Goal: Task Accomplishment & Management: Manage account settings

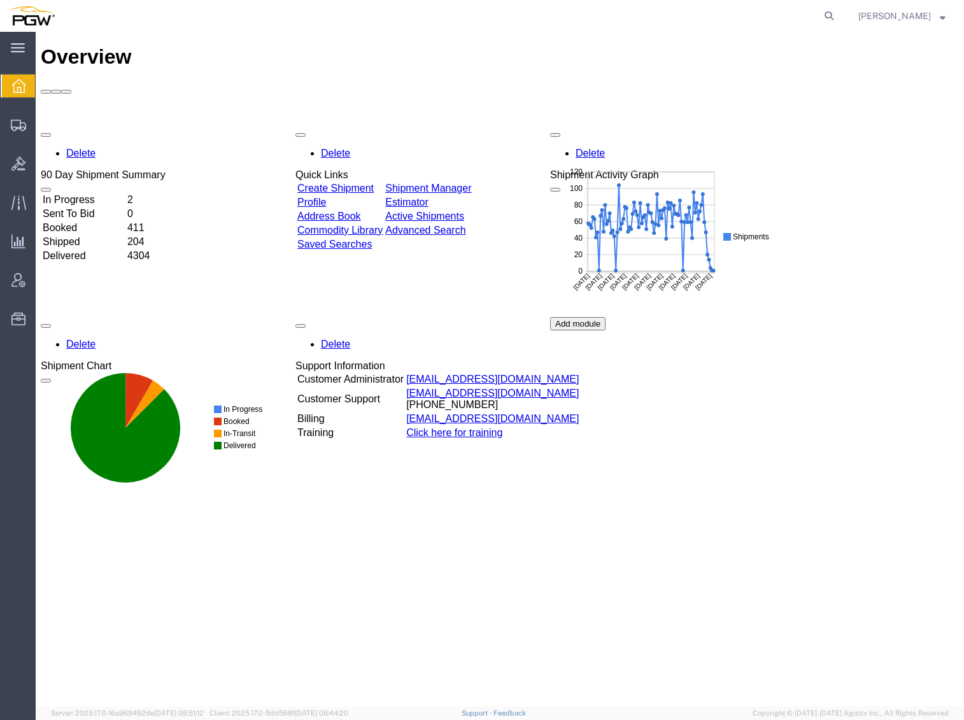
click at [836, 20] on form at bounding box center [830, 16] width 20 height 32
click at [838, 17] on icon at bounding box center [829, 16] width 18 height 18
paste input "55675966"
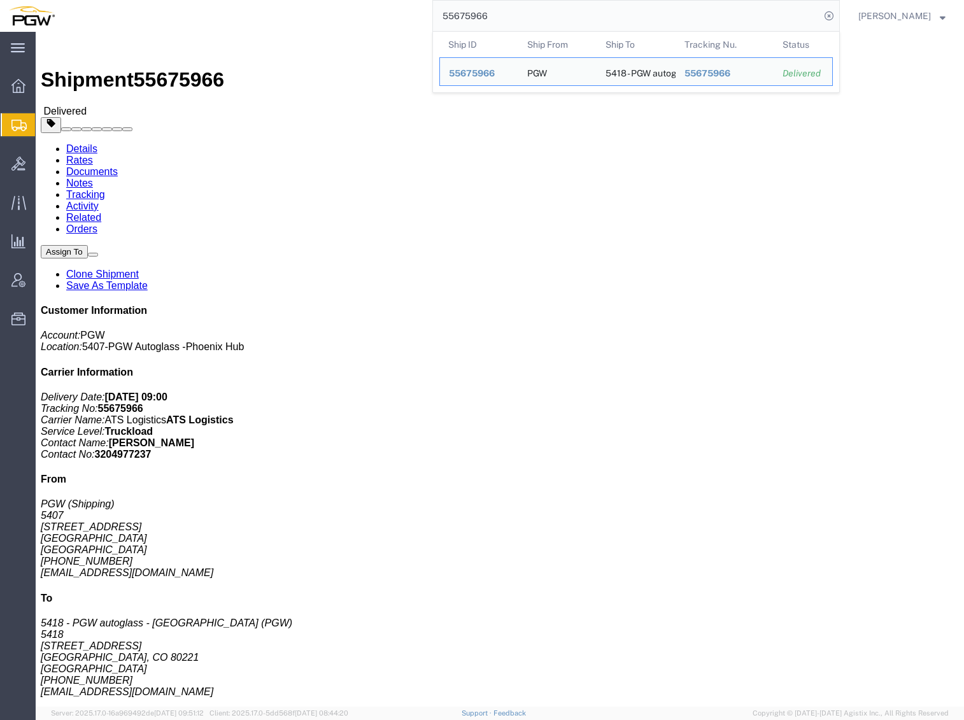
click at [502, 10] on input "55675966" at bounding box center [626, 16] width 387 height 31
drag, startPoint x: 519, startPoint y: 12, endPoint x: 281, endPoint y: 3, distance: 238.4
click at [294, 3] on div "55675966 Ship ID Ship From Ship To Tracking Nu. Status Ship ID 55675966 Ship Fr…" at bounding box center [452, 16] width 776 height 32
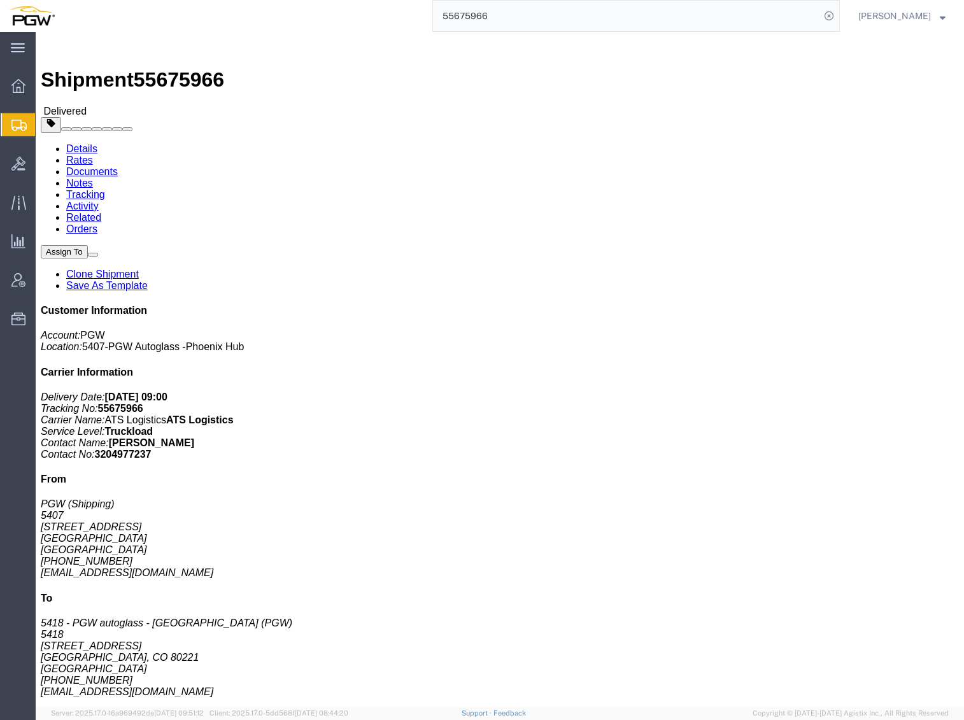
paste input "7"
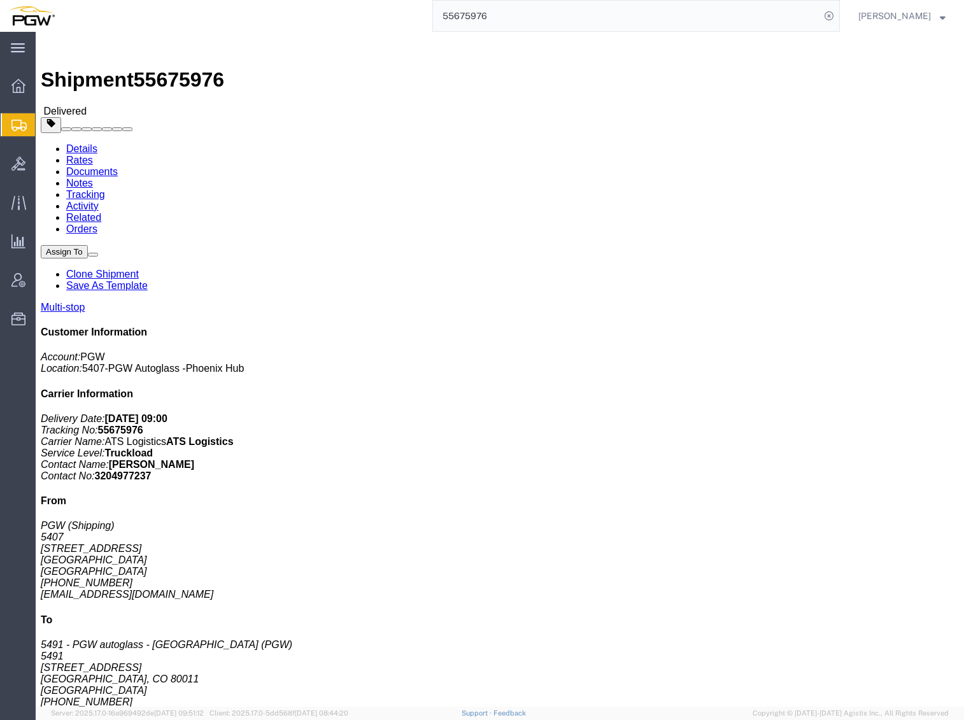
click at [520, 15] on input "55675976" at bounding box center [626, 16] width 387 height 31
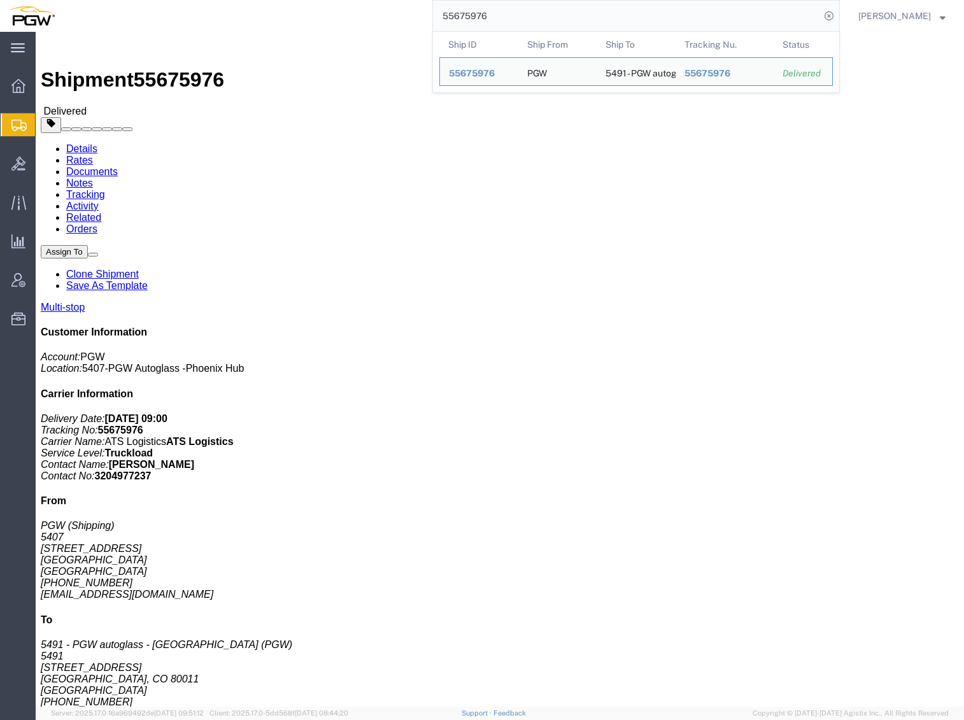
drag, startPoint x: 536, startPoint y: 15, endPoint x: 233, endPoint y: -13, distance: 304.4
click at [233, 0] on html "main_menu Created with Sketch. Collapse Menu Overview Shipments Shipment Manage…" at bounding box center [482, 360] width 964 height 720
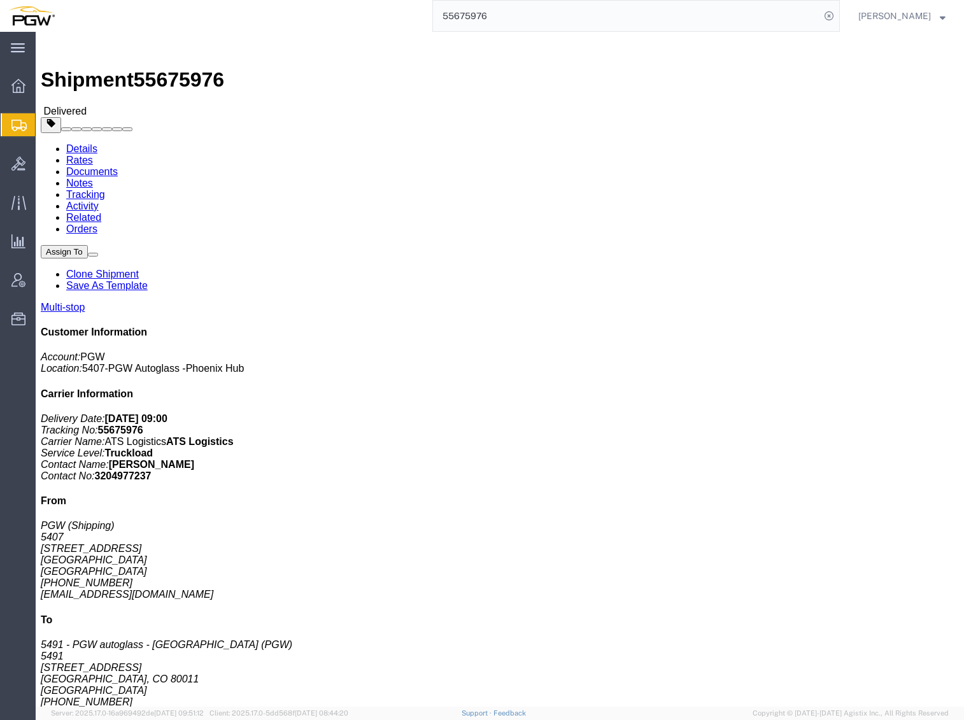
paste input "80919"
click at [504, 18] on input "55680919" at bounding box center [626, 16] width 387 height 31
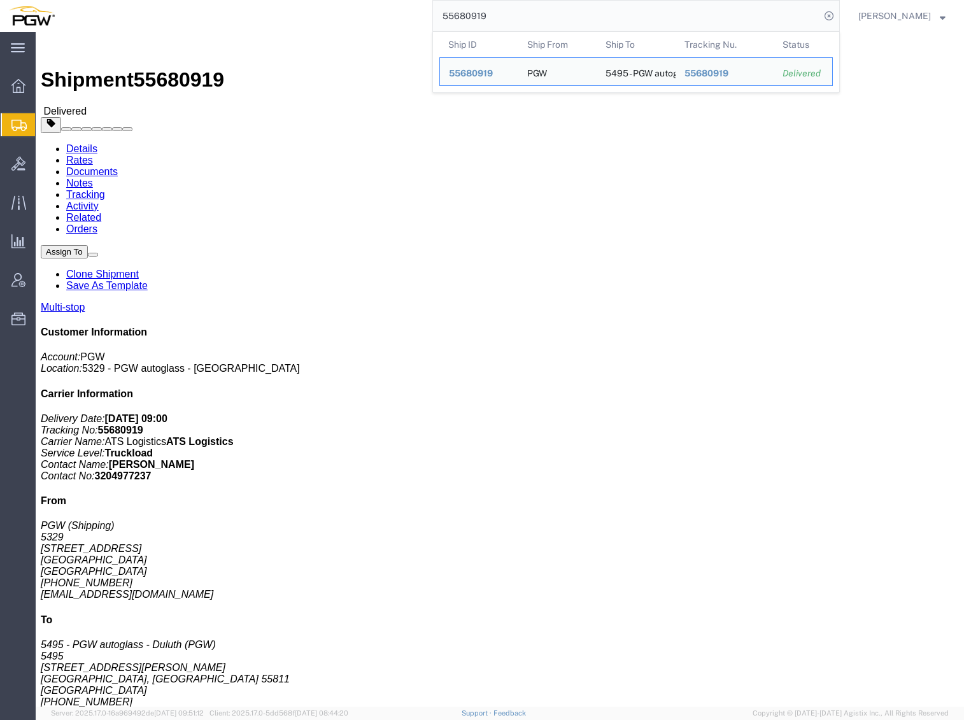
drag, startPoint x: 506, startPoint y: 14, endPoint x: 318, endPoint y: -5, distance: 189.5
click at [318, 0] on html "main_menu Created with Sketch. Collapse Menu Overview Shipments Shipment Manage…" at bounding box center [482, 360] width 964 height 720
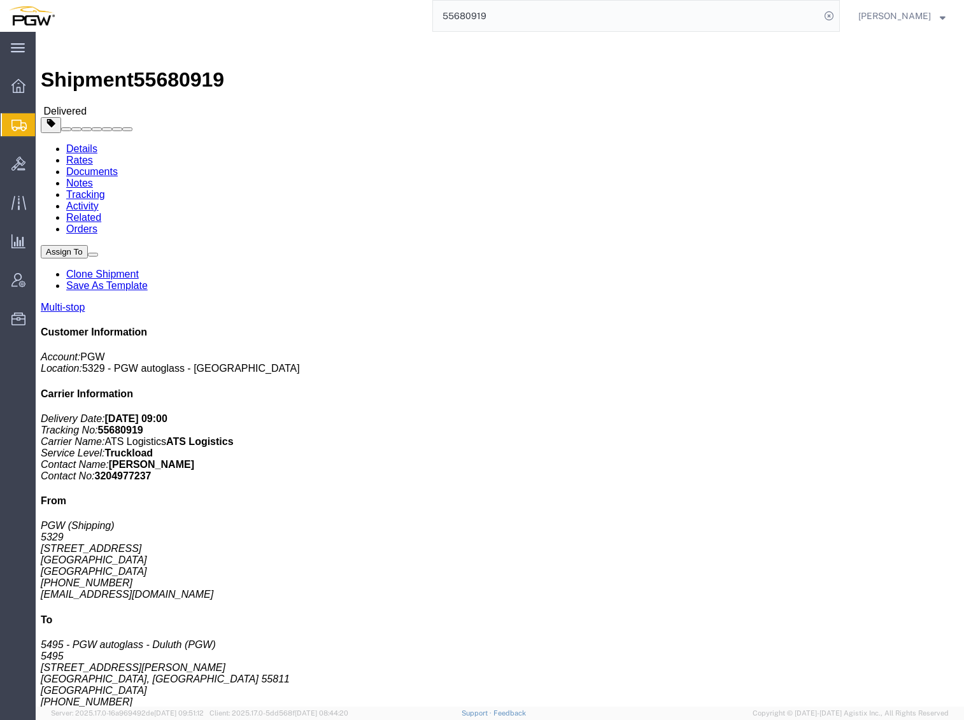
click div
click at [530, 24] on input "55680919" at bounding box center [626, 16] width 387 height 31
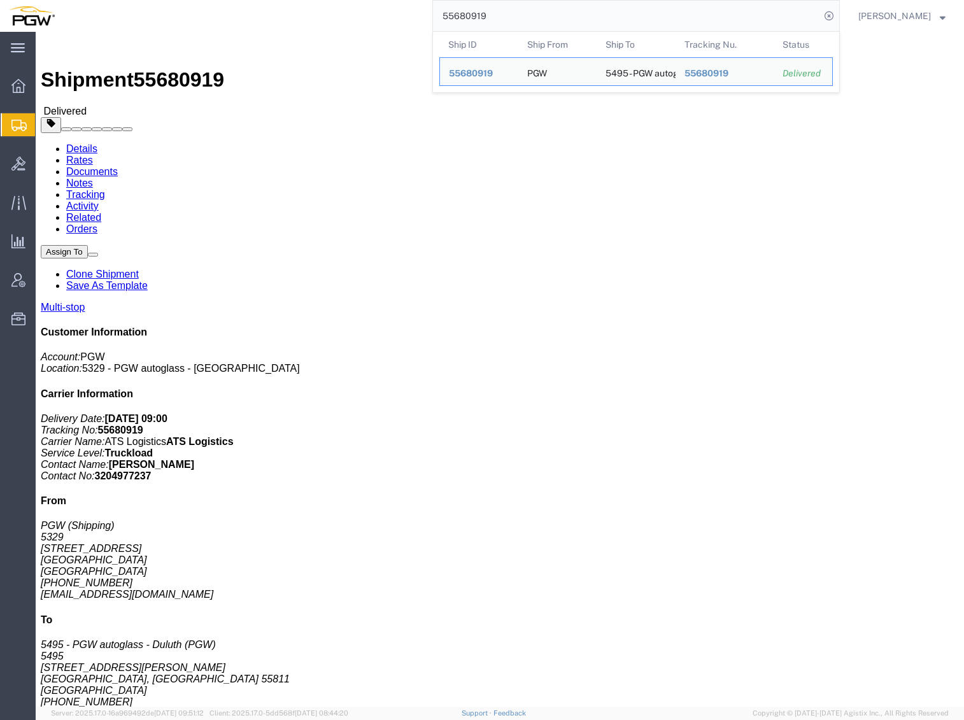
drag, startPoint x: 548, startPoint y: 18, endPoint x: 167, endPoint y: -21, distance: 382.9
click at [167, 0] on html "main_menu Created with Sketch. Collapse Menu Overview Shipments Shipment Manage…" at bounding box center [482, 360] width 964 height 720
paste input "90890"
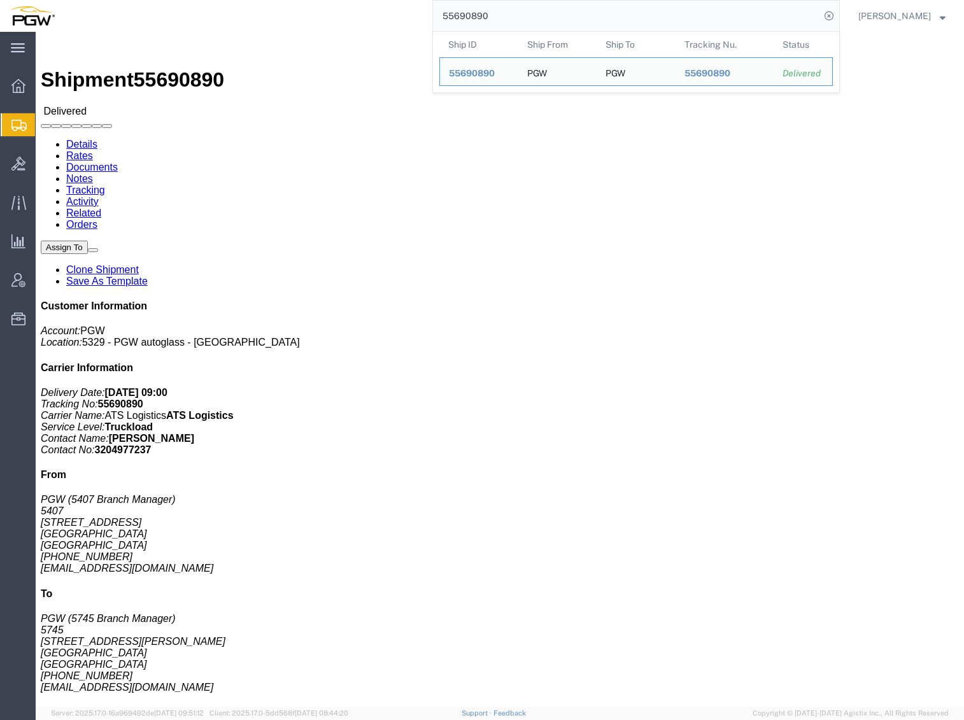
click at [512, 20] on input "55690890" at bounding box center [626, 16] width 387 height 31
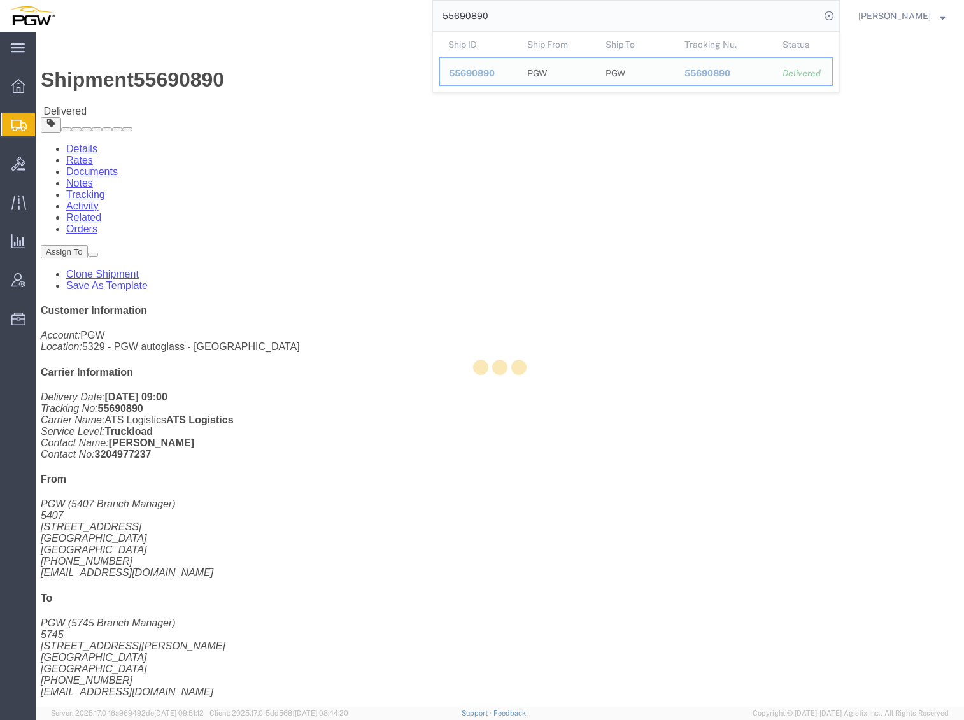
drag, startPoint x: 467, startPoint y: 7, endPoint x: 343, endPoint y: -6, distance: 124.2
click at [343, 0] on html "main_menu Created with Sketch. Collapse Menu Overview Shipments Shipment Manage…" at bounding box center [482, 360] width 964 height 720
paste input "1665"
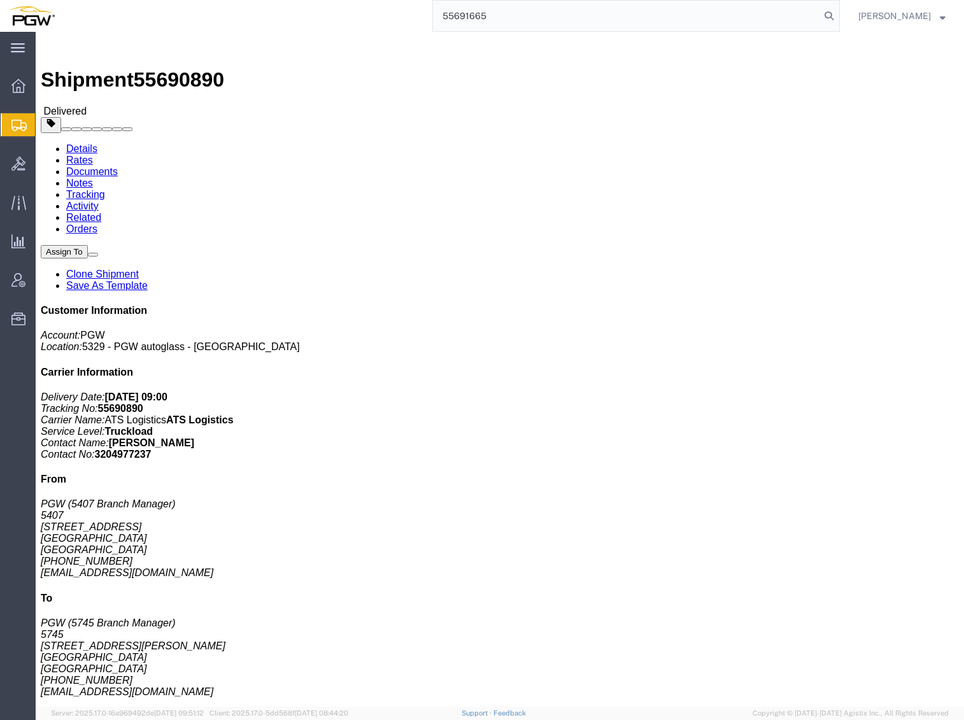
type input "55691665"
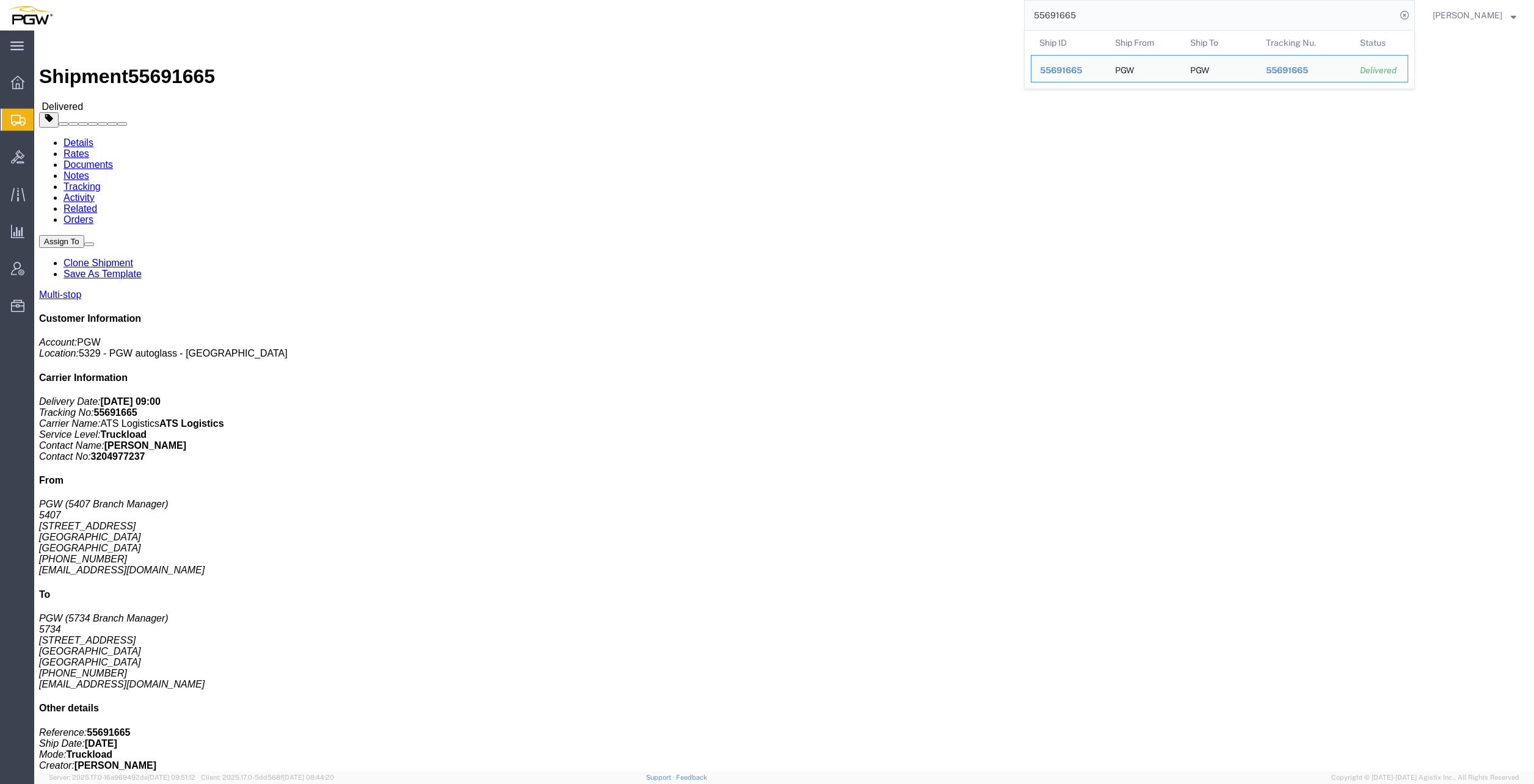
click div "Shipment Detail Multi-stop Ship From PGW (5407 Branch Manager) 5407 [STREET_ADD…"
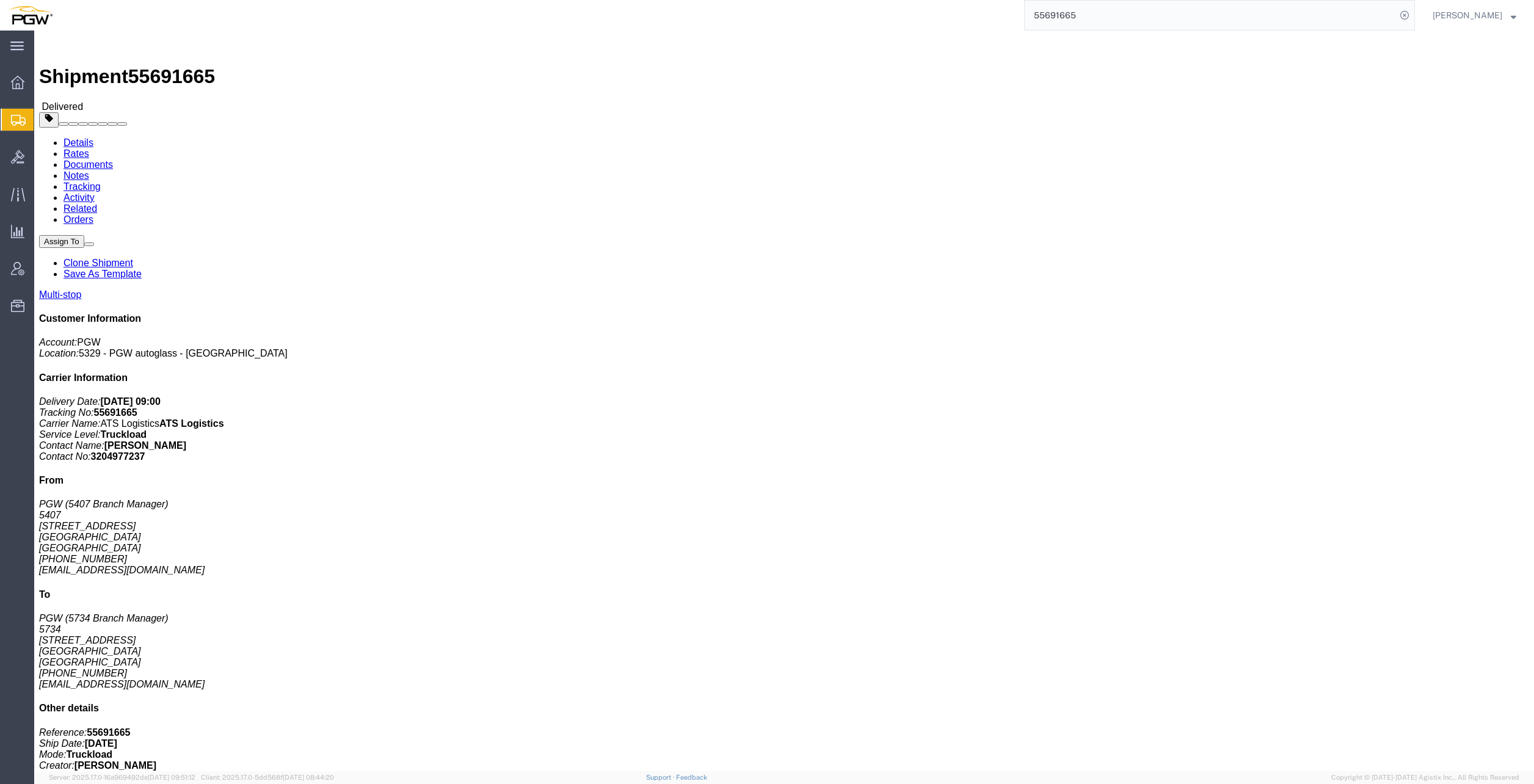
click at [0, 0] on span "Create from Template" at bounding box center [0, 0] width 0 height 0
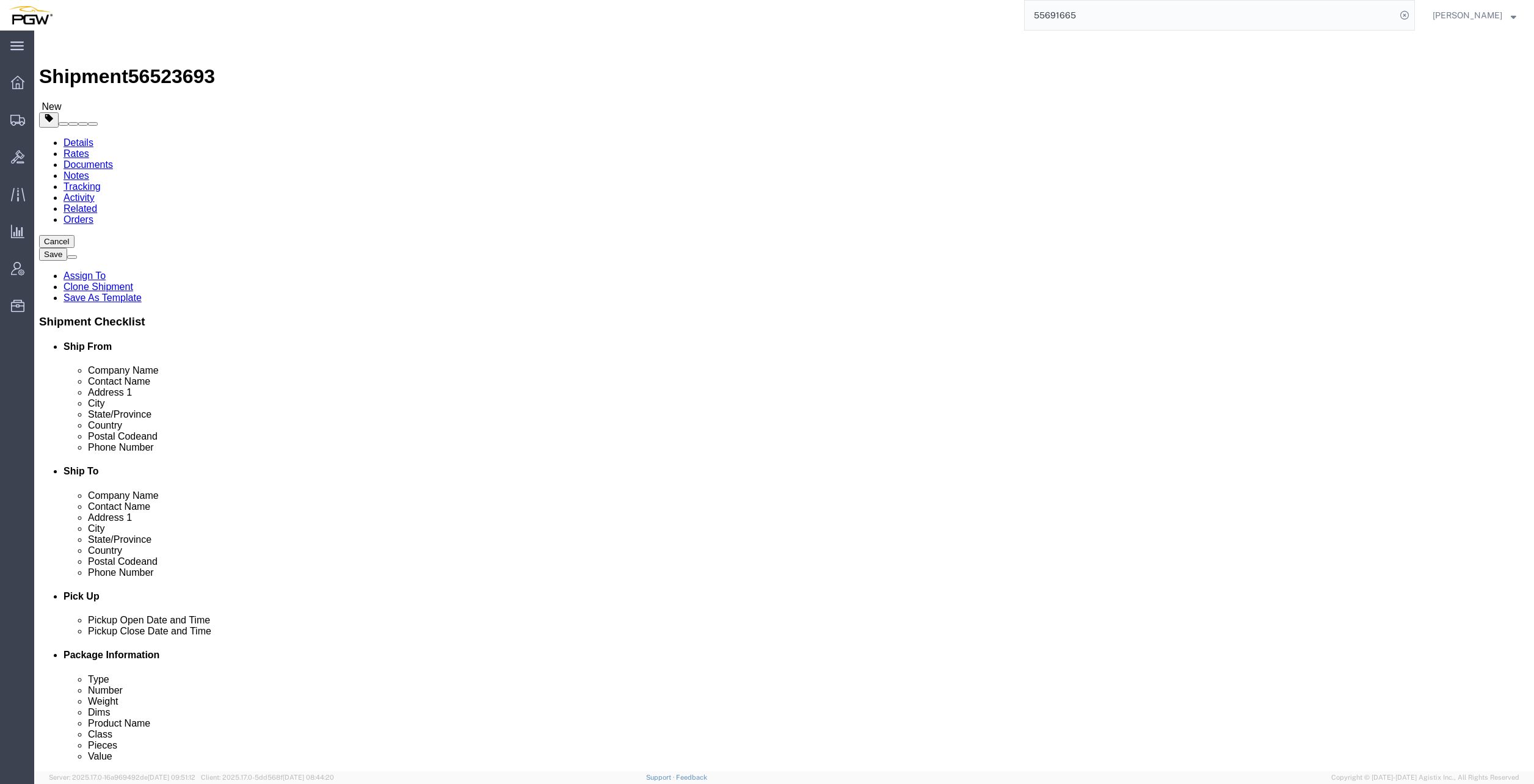
select select "28281"
select select "28253"
type input "sag"
select select "28295"
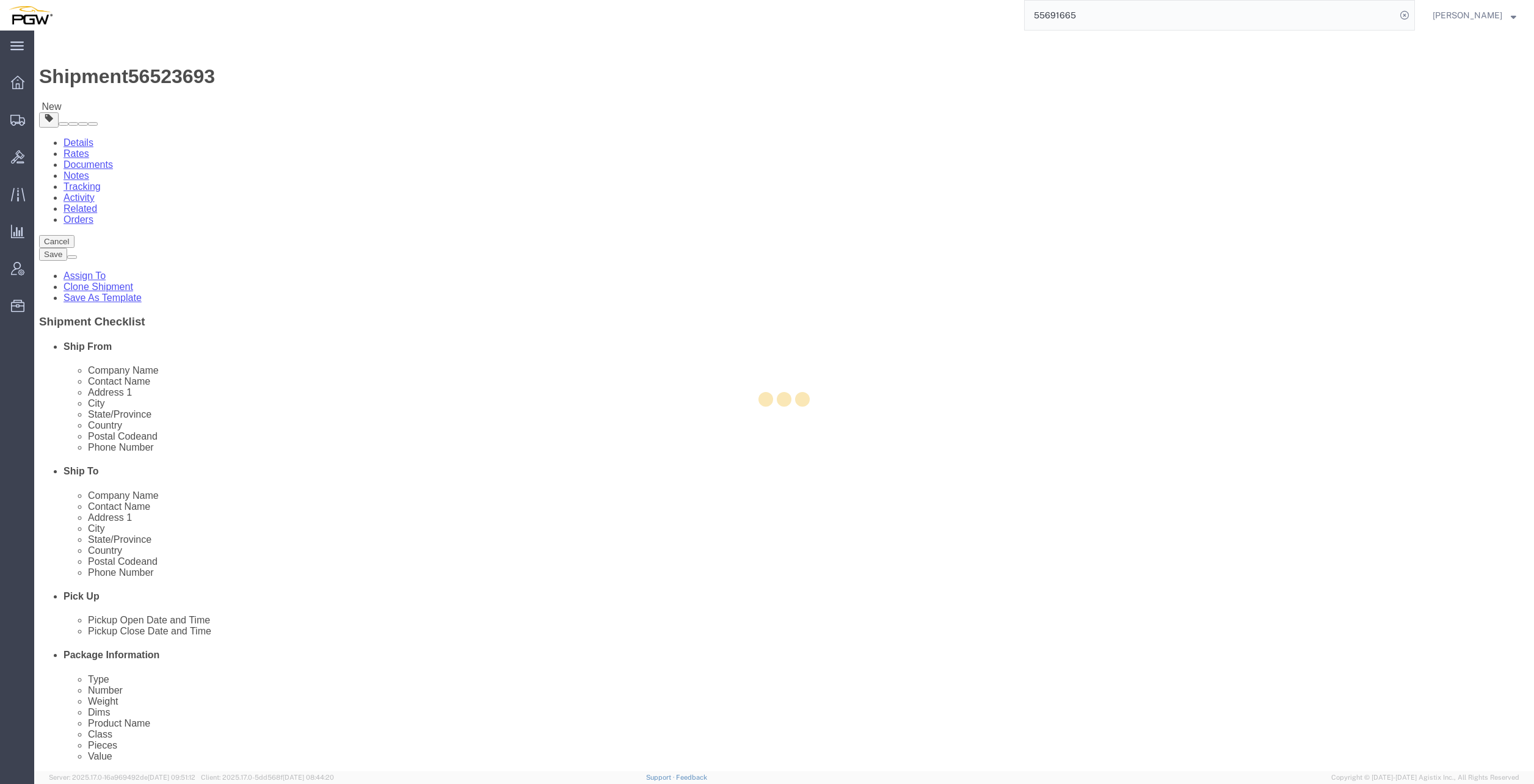
type input "5448"
select select "MI"
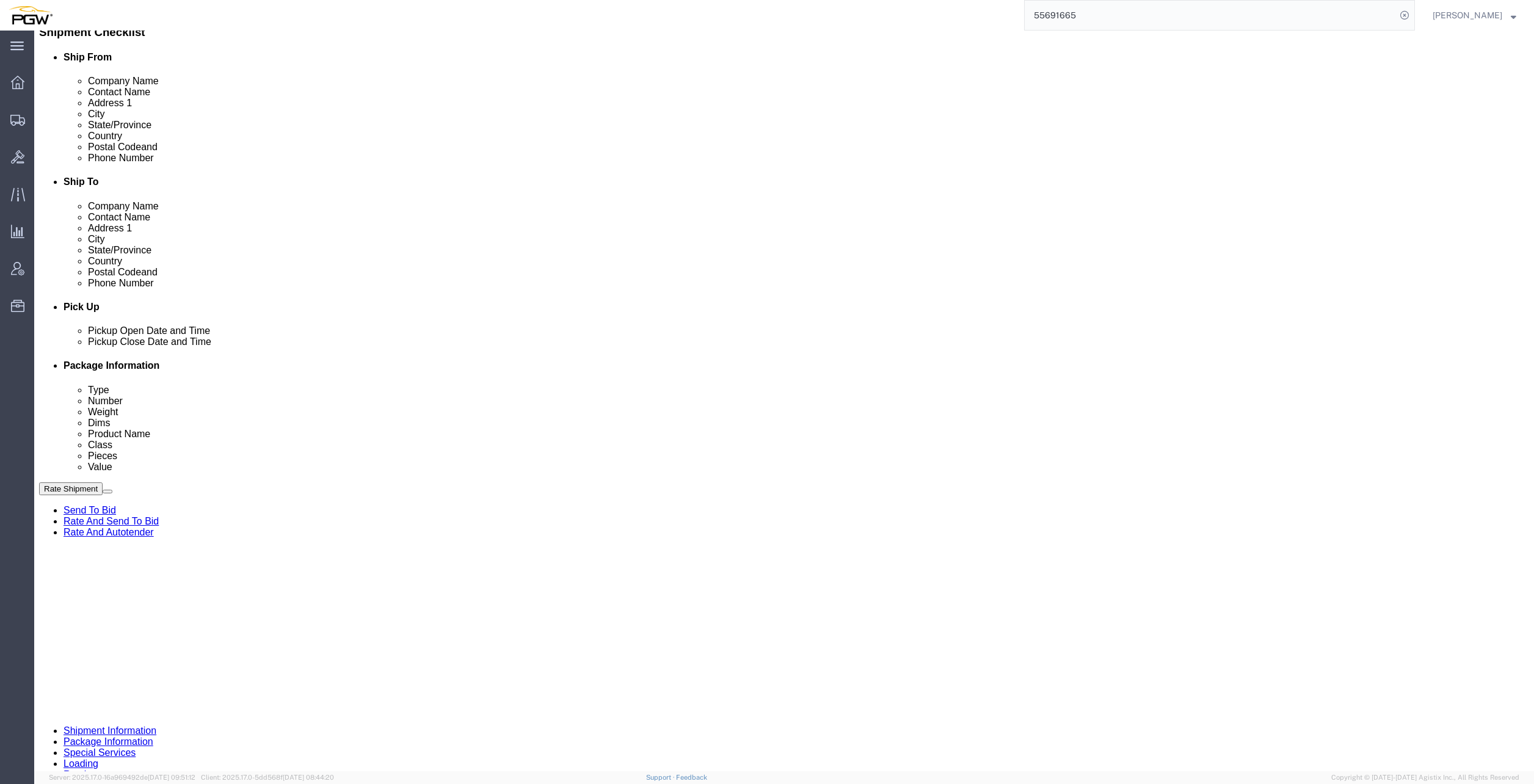
scroll to position [244, 0]
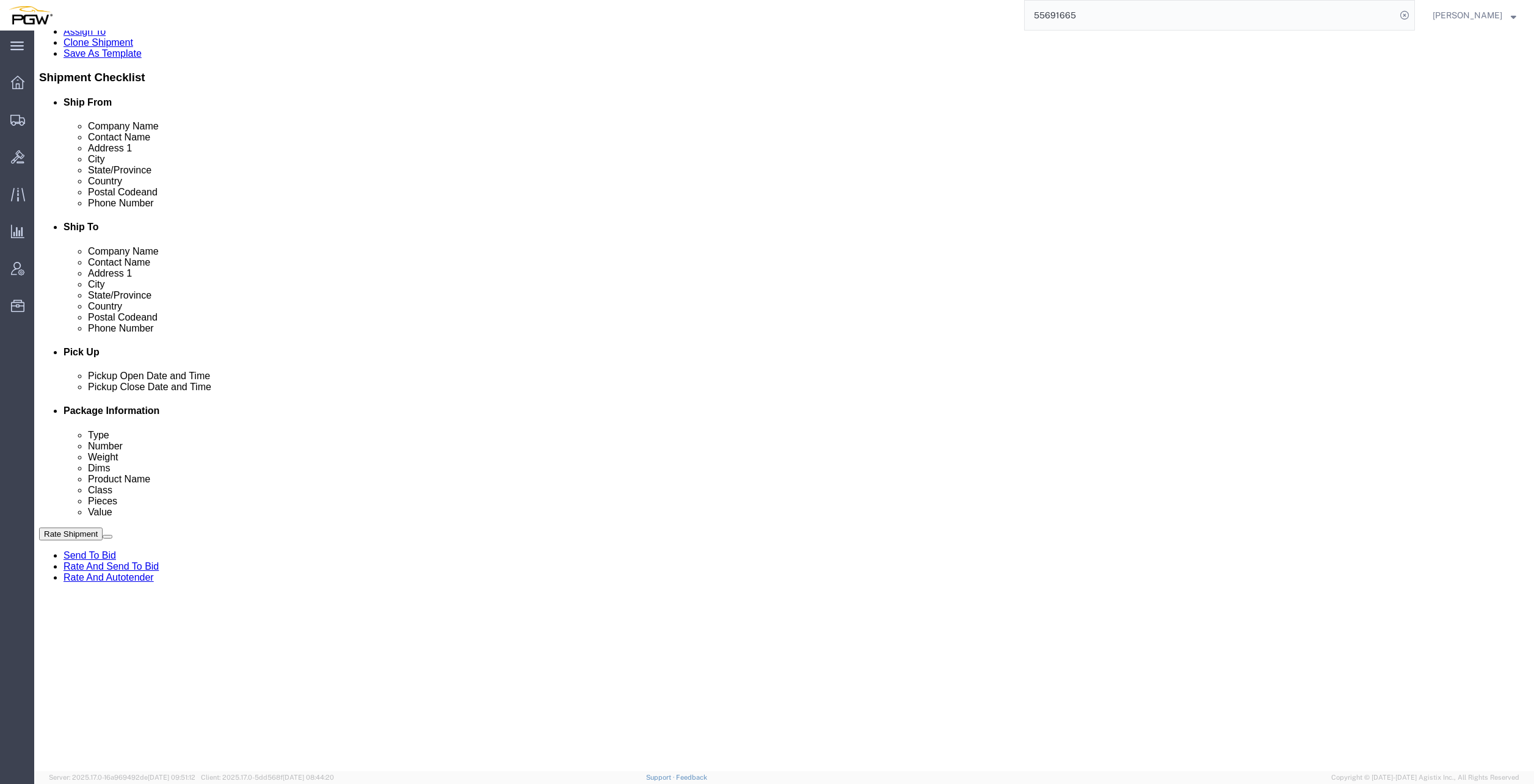
click link "Edit"
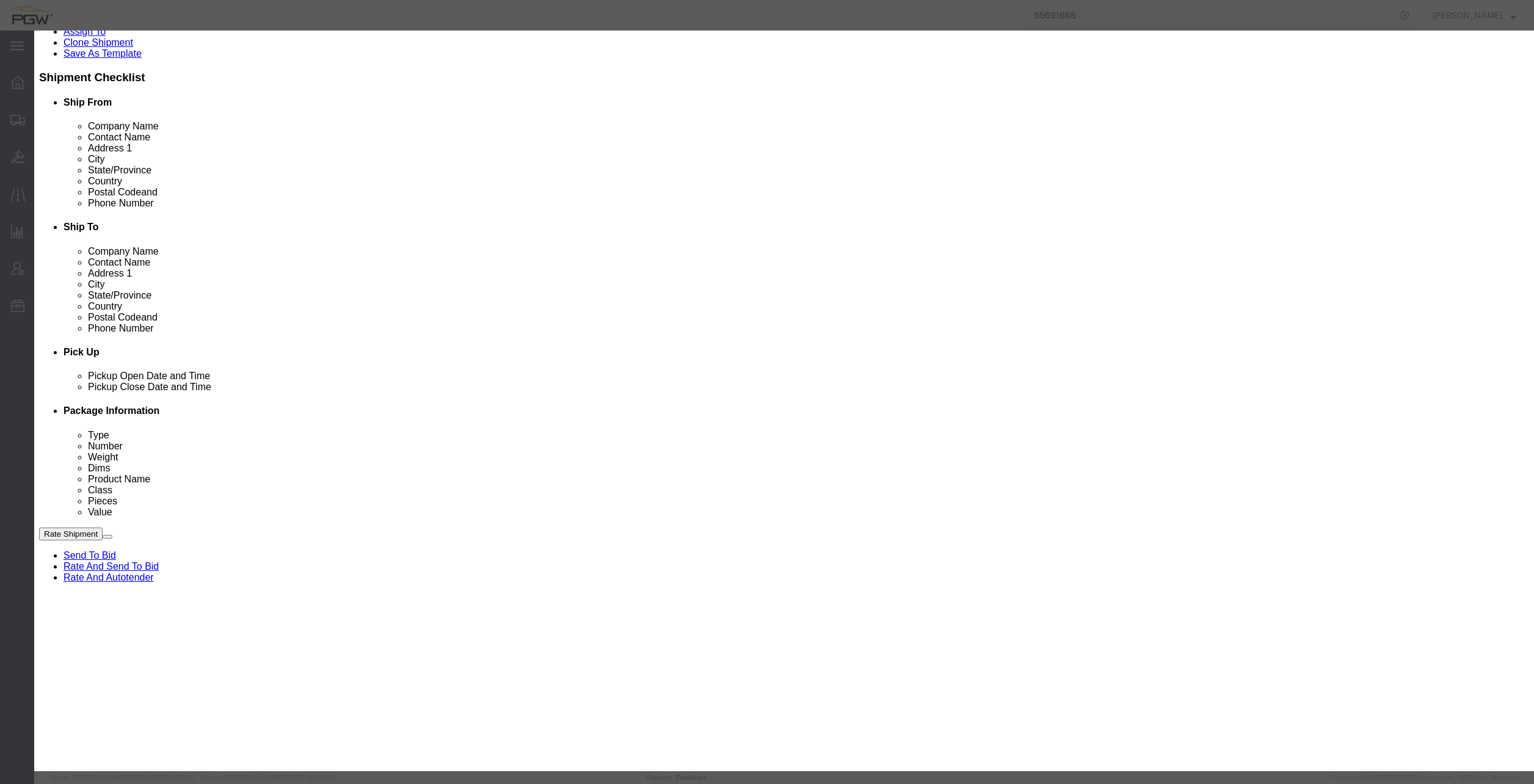
type input "sag"
select select "28295"
type input "5448"
type input "5448 Branch Manager"
type input "1661 S Champagne Dr"
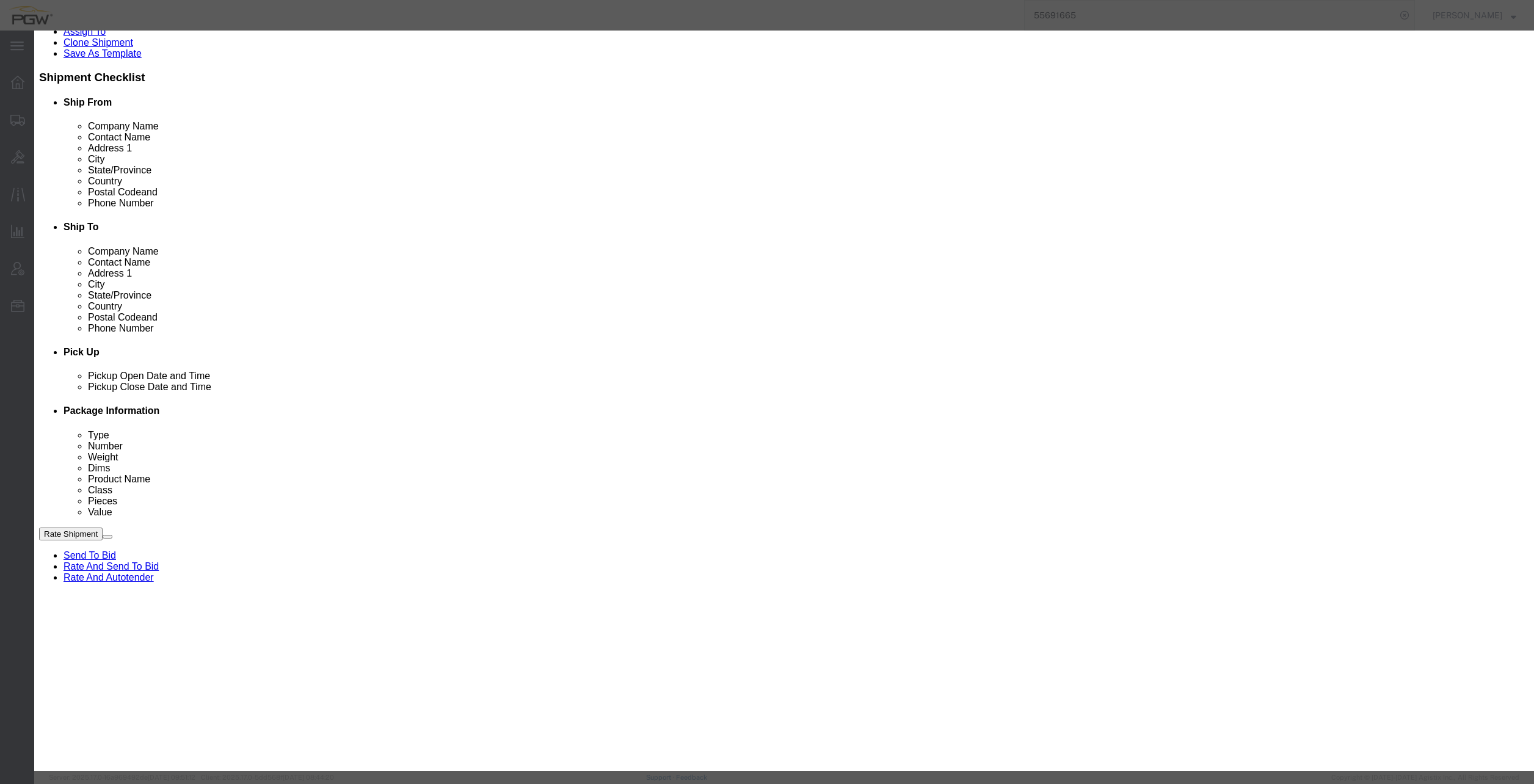
type input "Saginaw"
type input "48604"
type input "[PHONE_NUMBER]"
type input "[EMAIL_ADDRESS][DOMAIN_NAME]"
select select "MI"
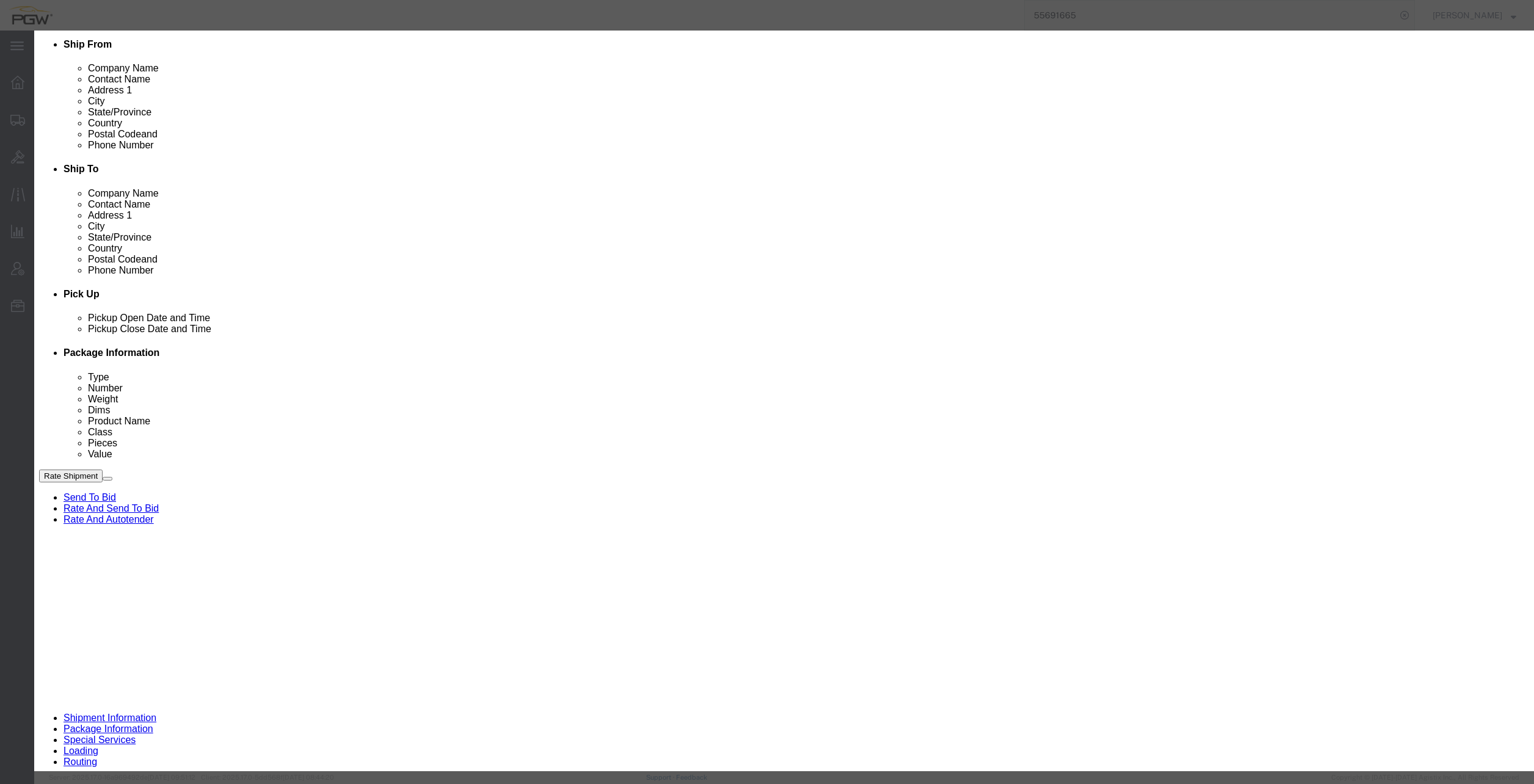
scroll to position [366, 0]
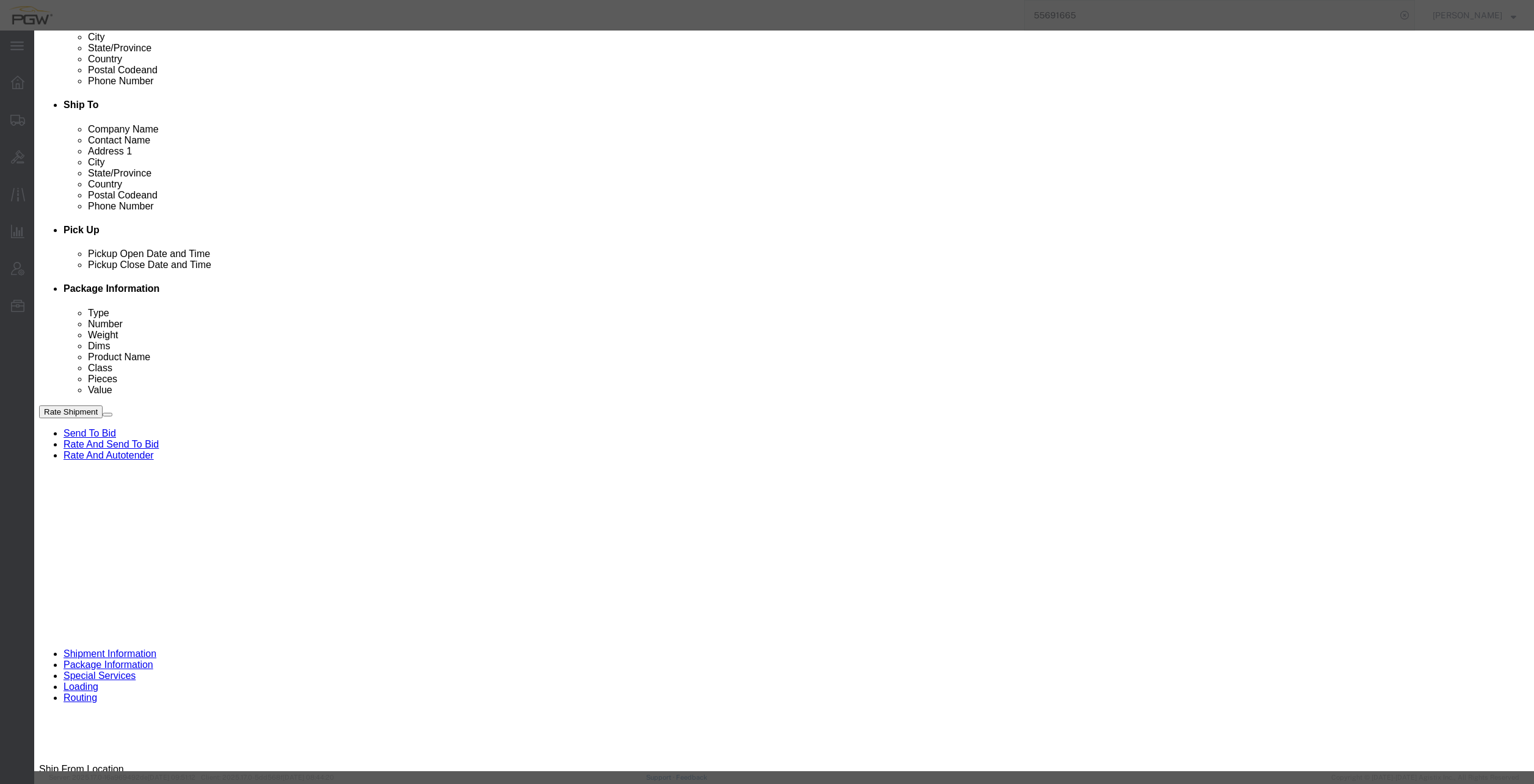
click div "[DATE] 11:02 AM"
click input "11:02 AM"
type input "8:00 AM"
click button "Apply"
click button "Save"
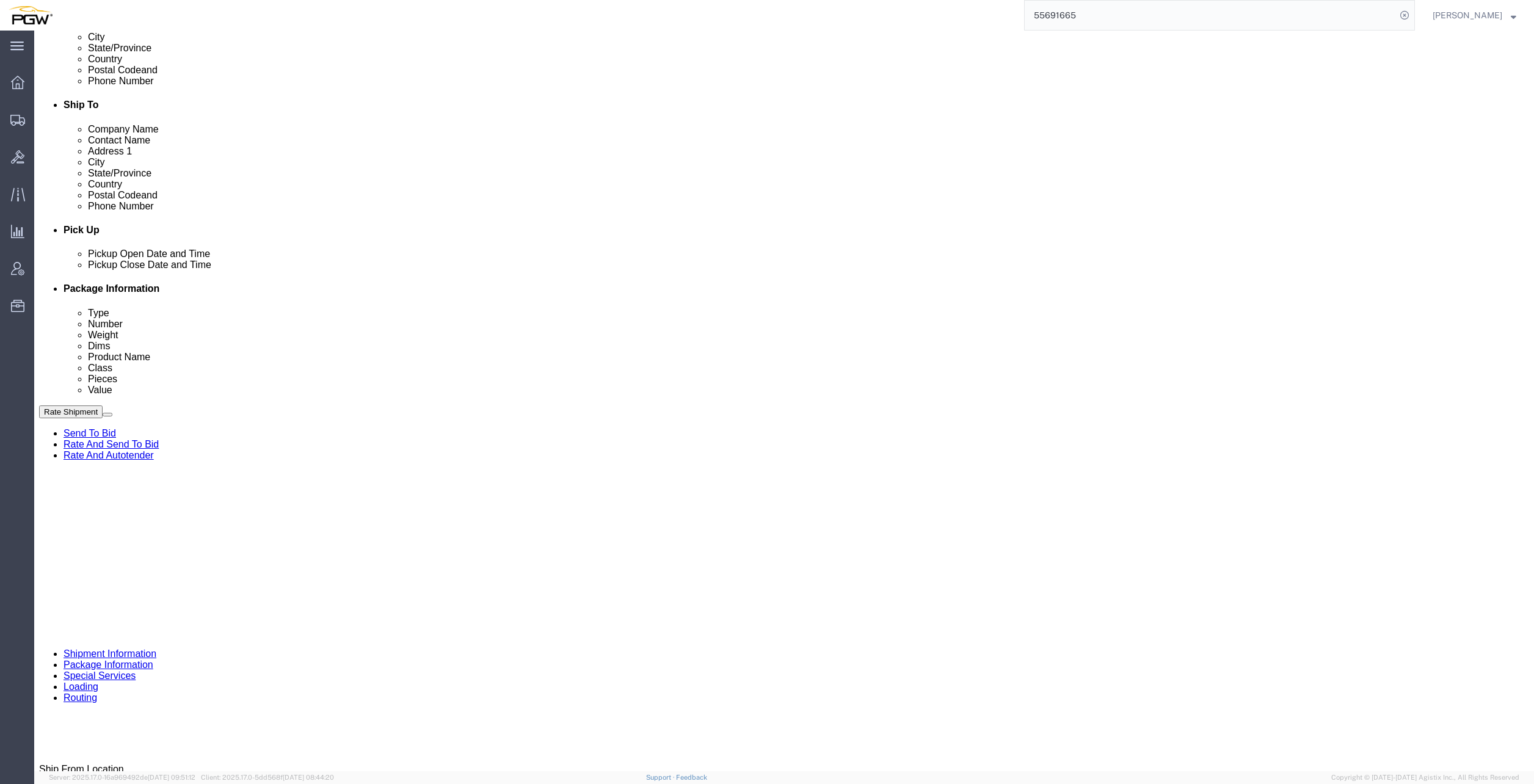
click link "Schedule appointment"
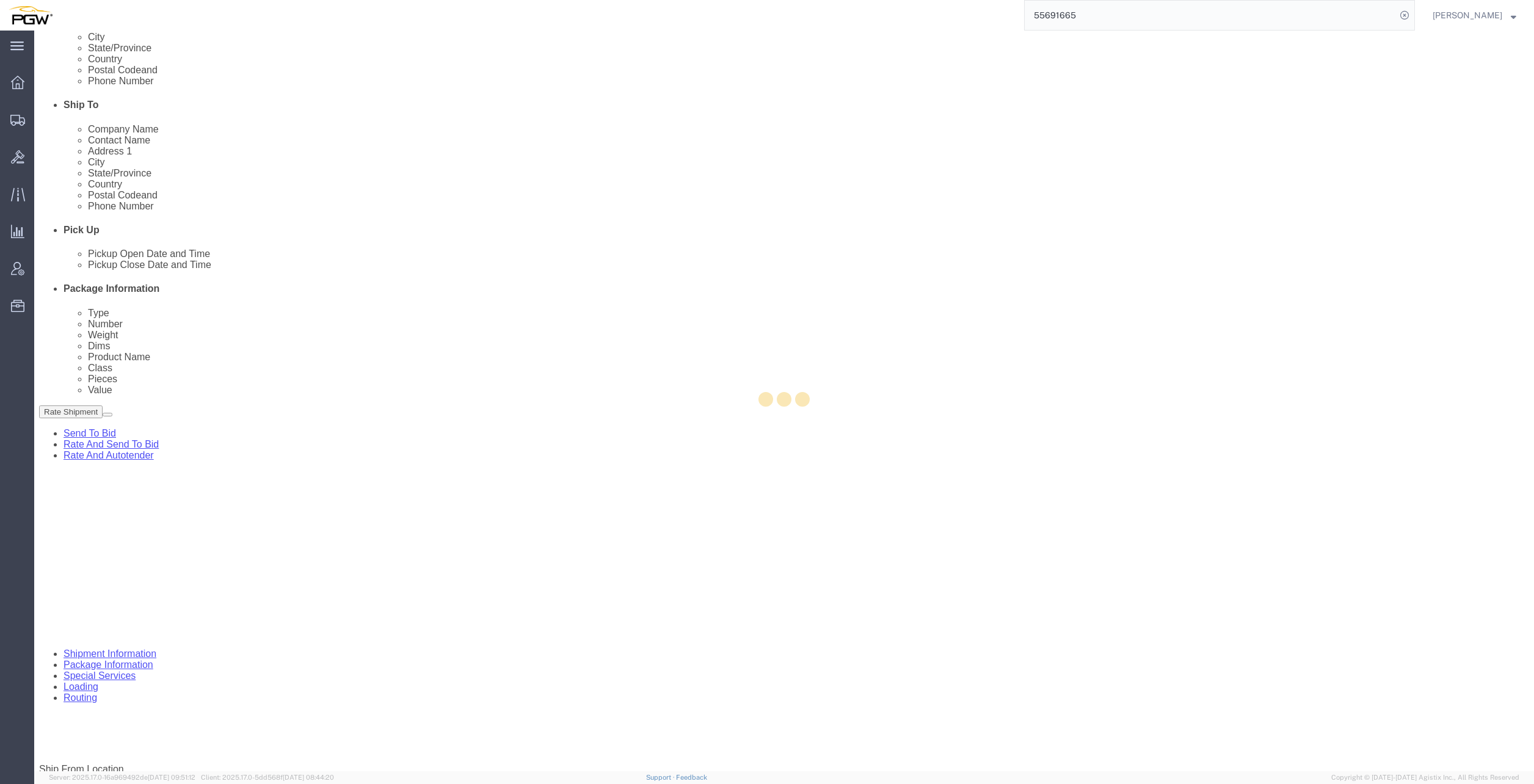
select select
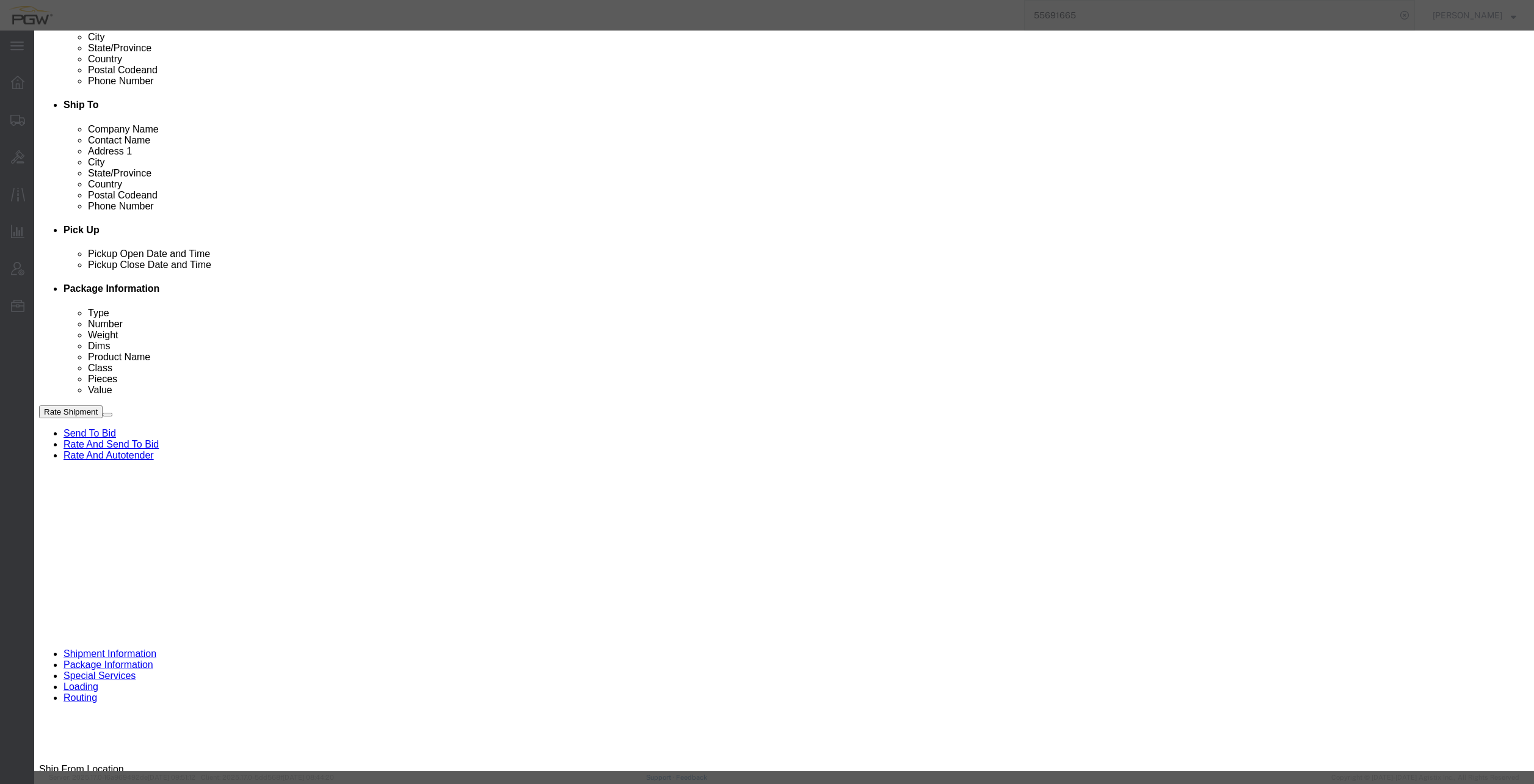
click icon "button"
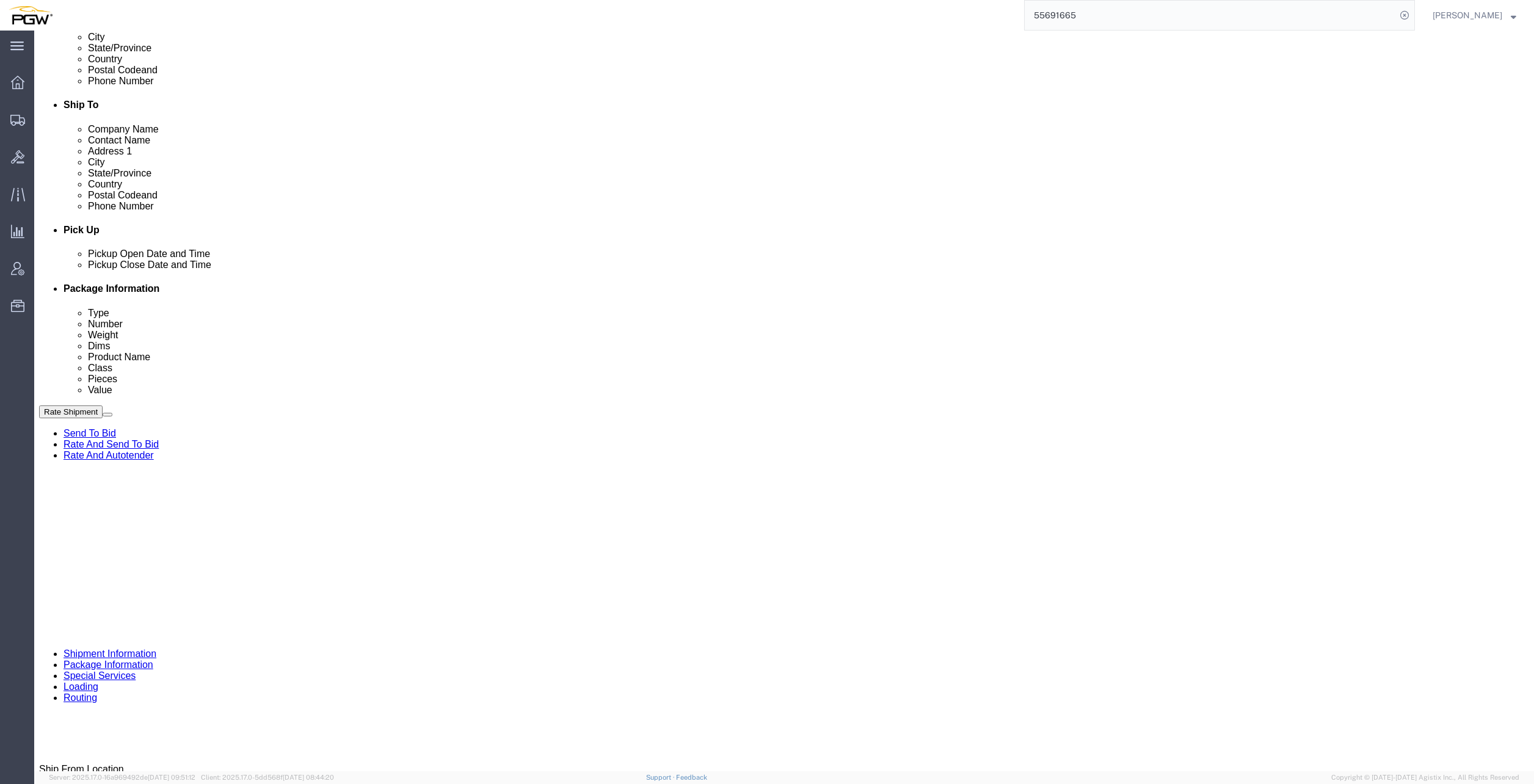
click link "Schedule appointment"
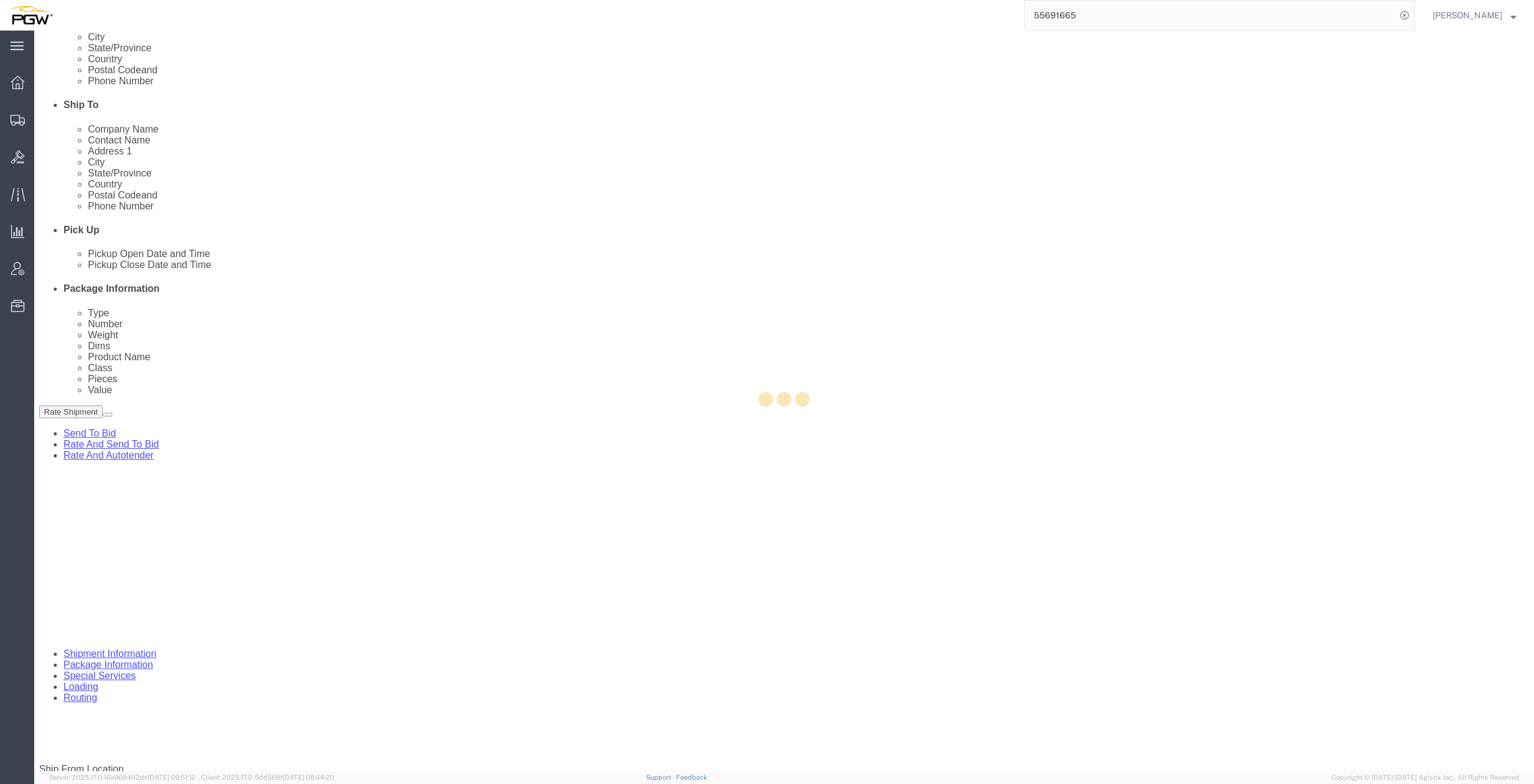
select select
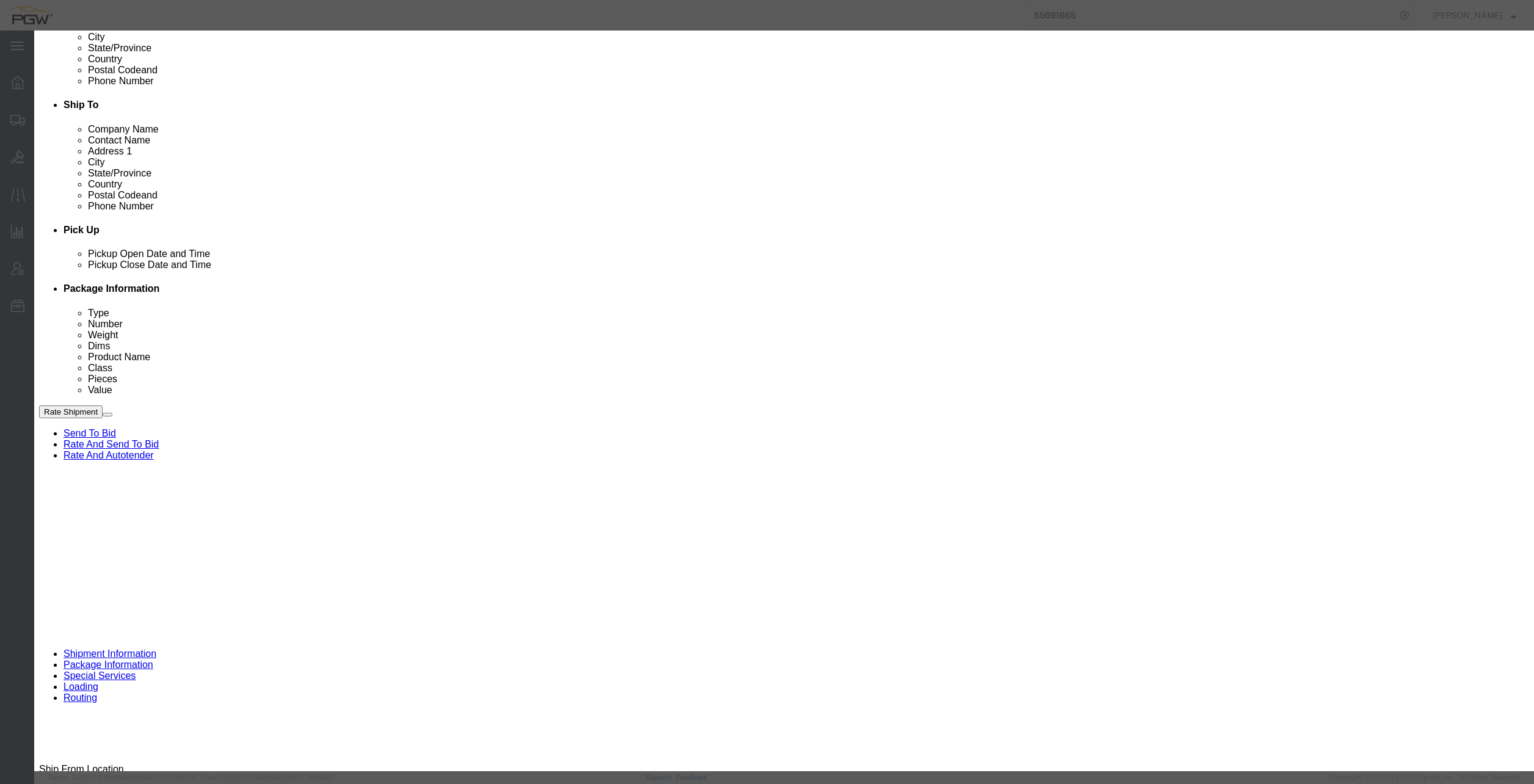
drag, startPoint x: 600, startPoint y: 86, endPoint x: 537, endPoint y: 86, distance: 63.0
click div "Schedule Appointment Event Title delivery 56523693 Location Dock Select Glass L…"
click input "56523693"
type input "56523693 - Saginaw"
click div "Location Dock Select Glass LTL Sundries Outbound Racks"
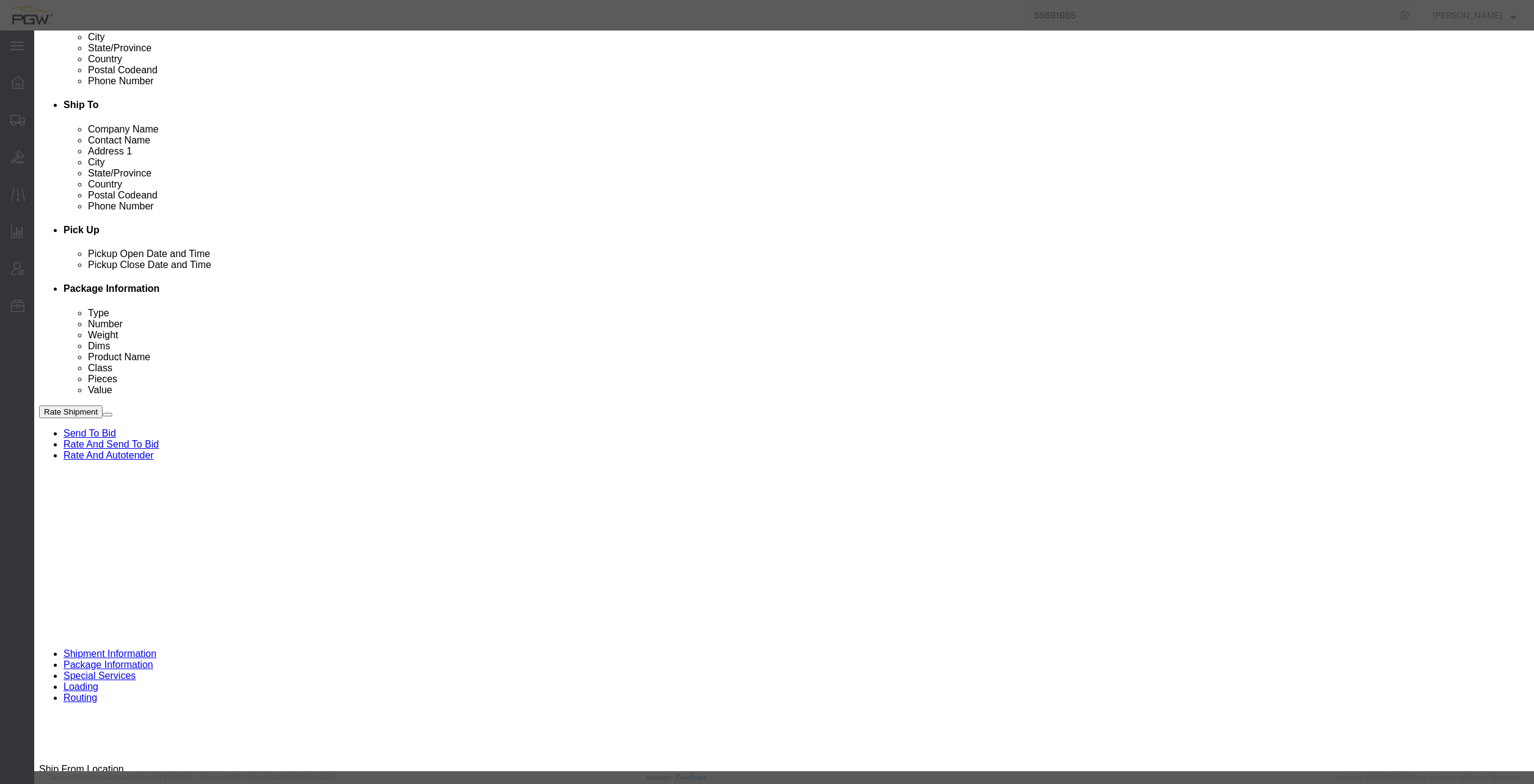
click div "Location Dock Select Glass LTL Sundries Outbound Racks"
drag, startPoint x: 631, startPoint y: 127, endPoint x: 626, endPoint y: 133, distance: 7.8
click select "Select Glass LTL Sundries Outbound Racks"
select select "3"
click select "Select Glass LTL Sundries Outbound Racks"
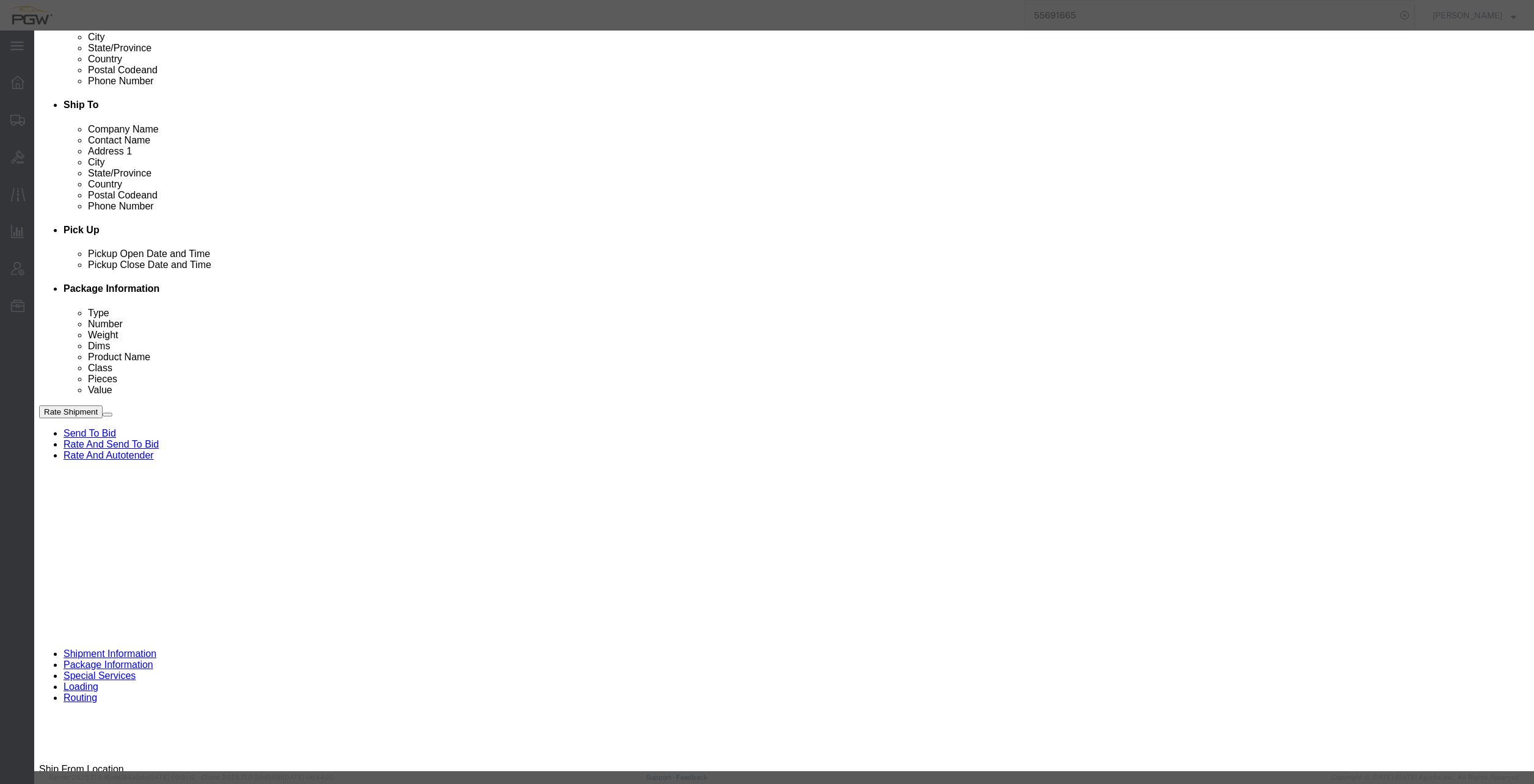
click input "[DATE]"
click td "20"
type input "[DATE]"
click input "4:00 PM"
type input "8:00 AM"
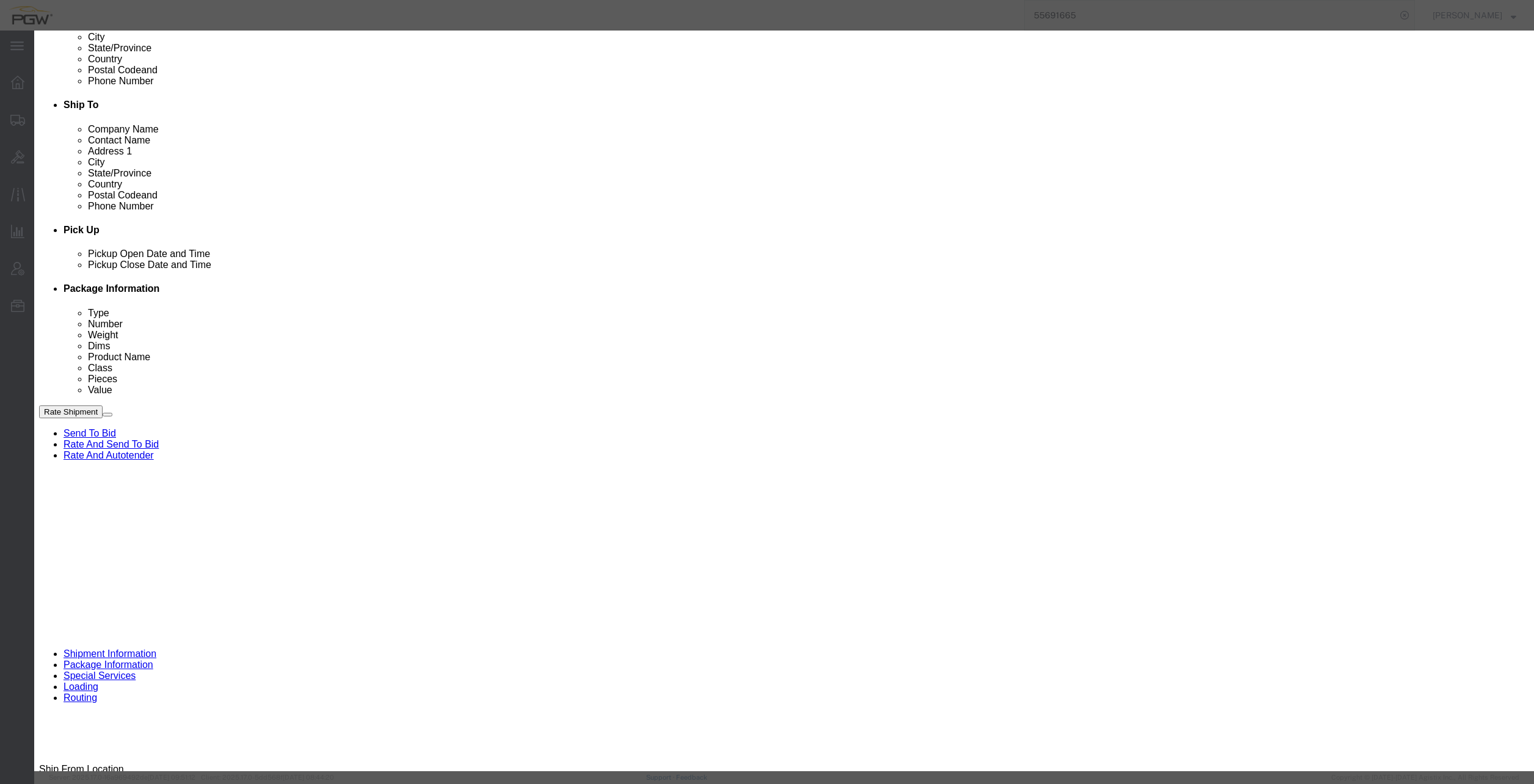
click select "Select 15 min 30 min 45 min 1 hr 2 hr 3 hr 4 hr"
select select "60"
click select "Select 15 min 30 min 45 min 1 hr 2 hr 3 hr 4 hr"
click button "Save"
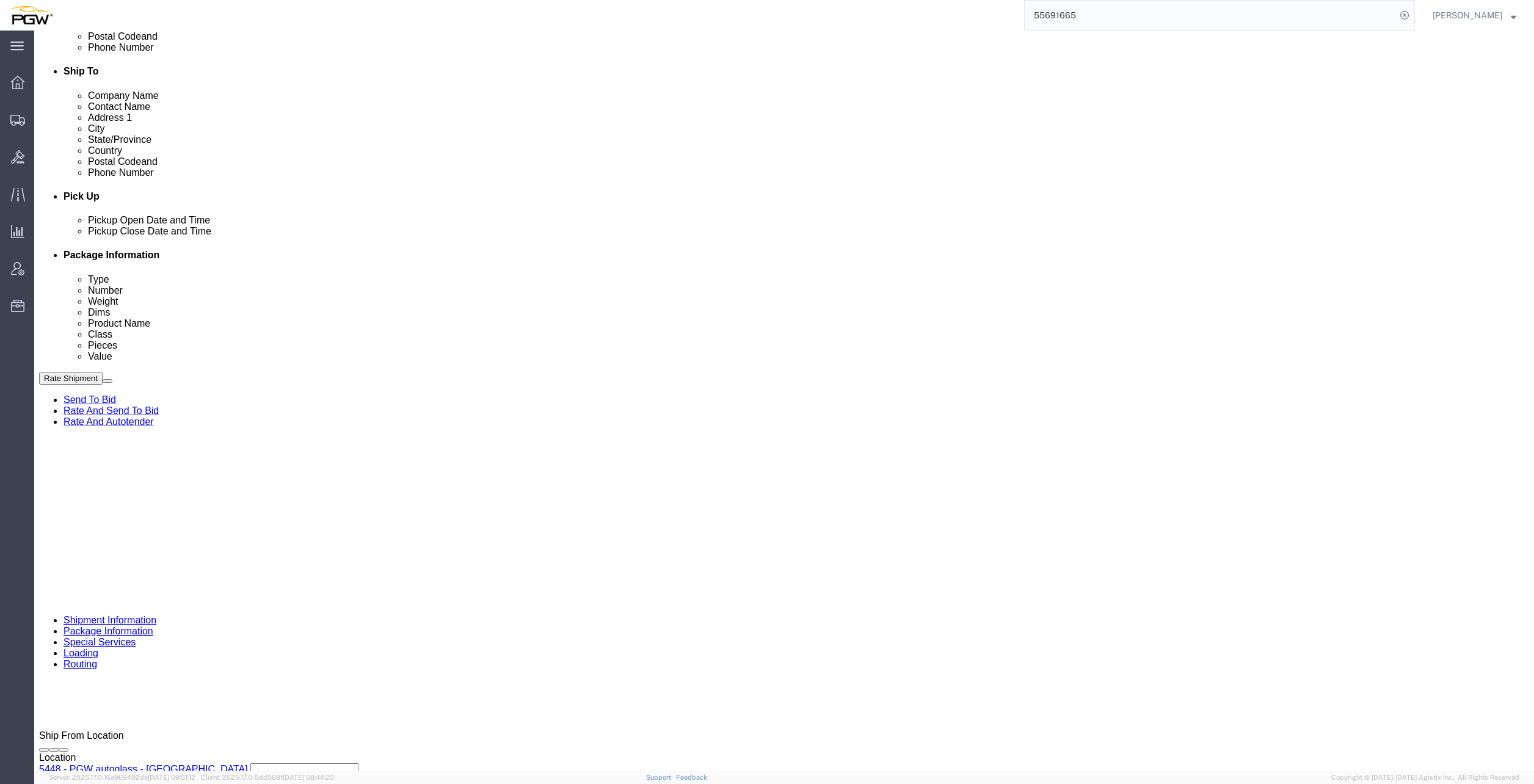
scroll to position [488, 0]
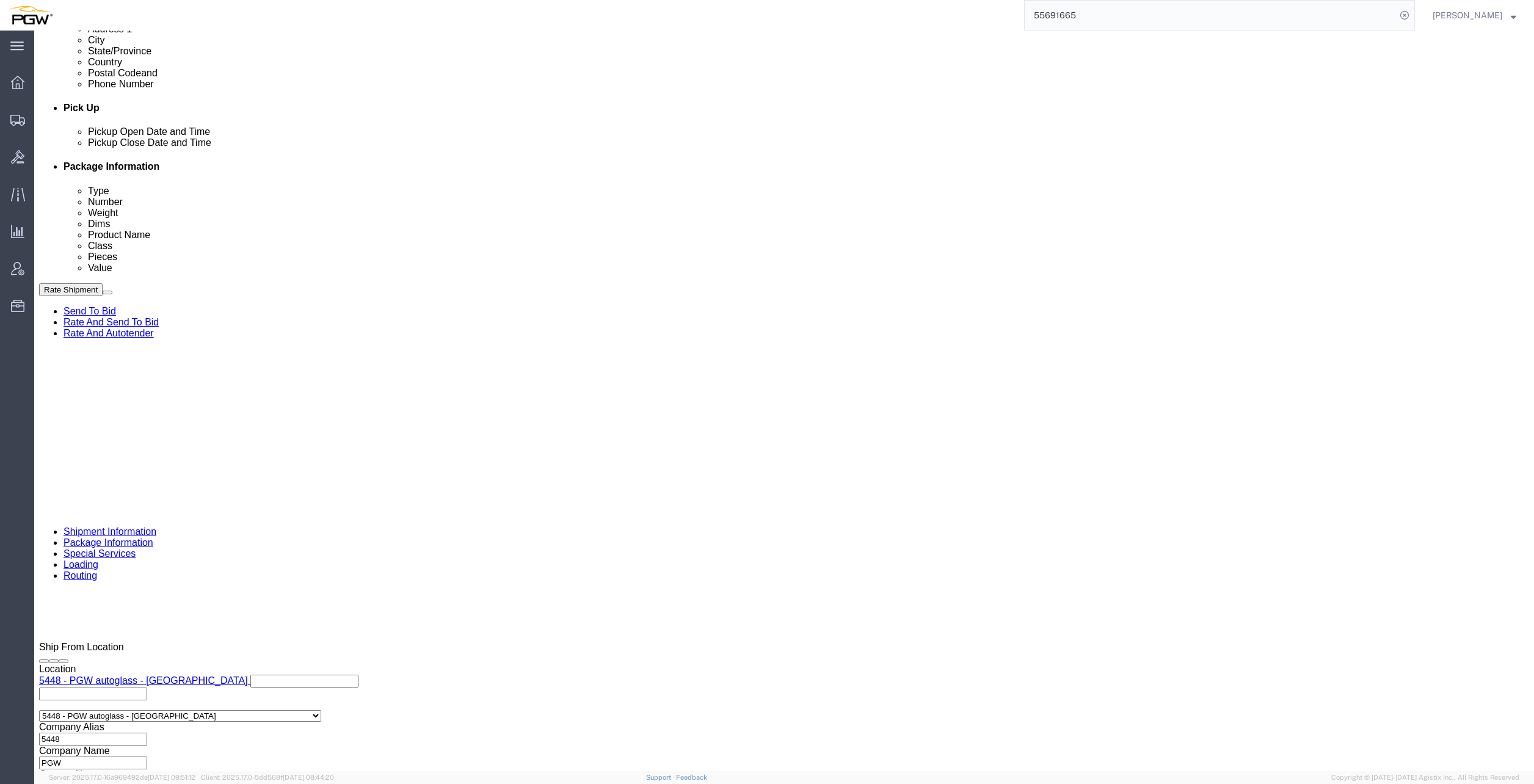
click span "56523693"
copy span "56523693"
click input "54833650"
drag, startPoint x: 277, startPoint y: 458, endPoint x: 158, endPoint y: 451, distance: 119.2
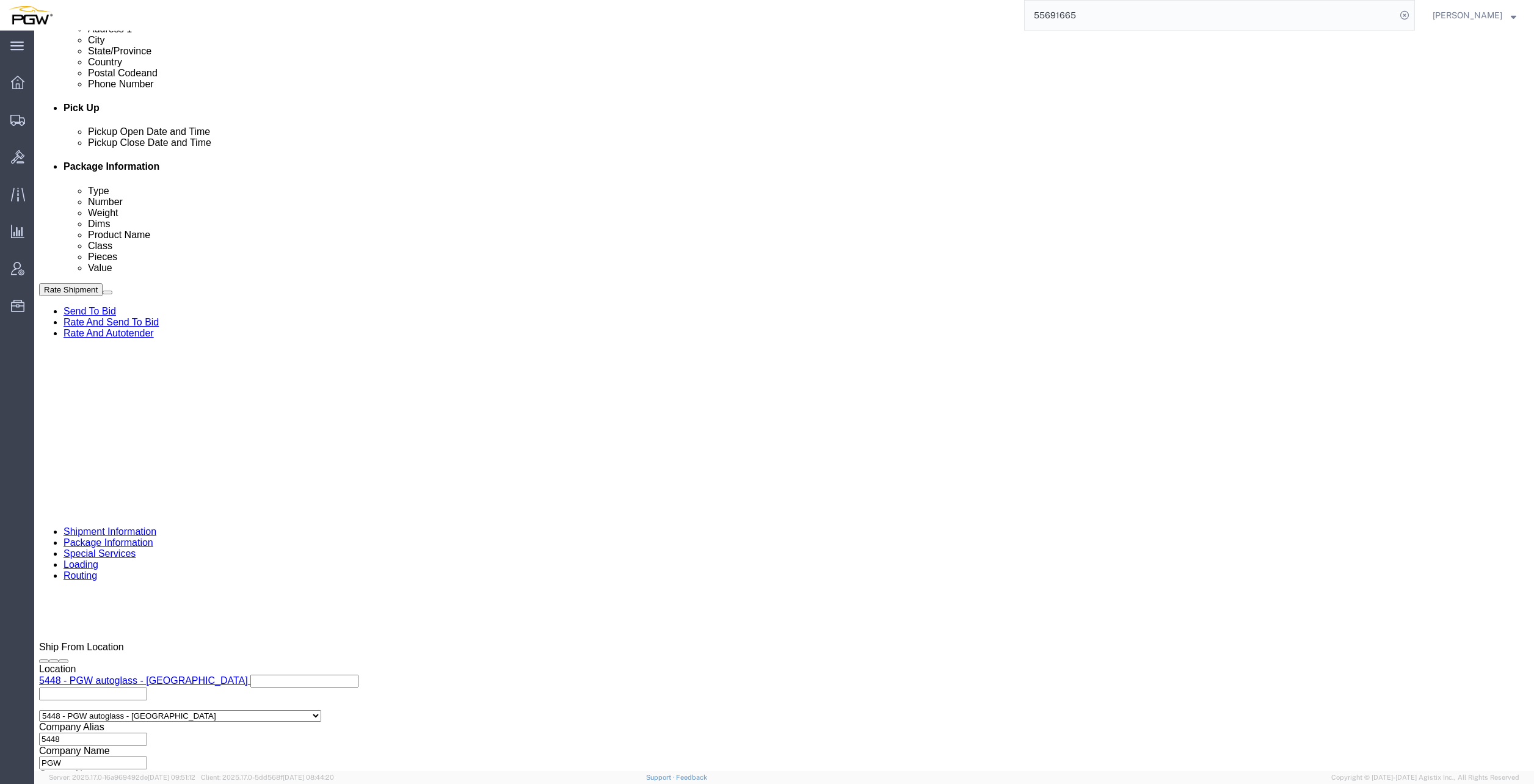
click div "Select Account Type Activity ID Airline Appointment Number ASN Batch Request # …"
paste input "6523693"
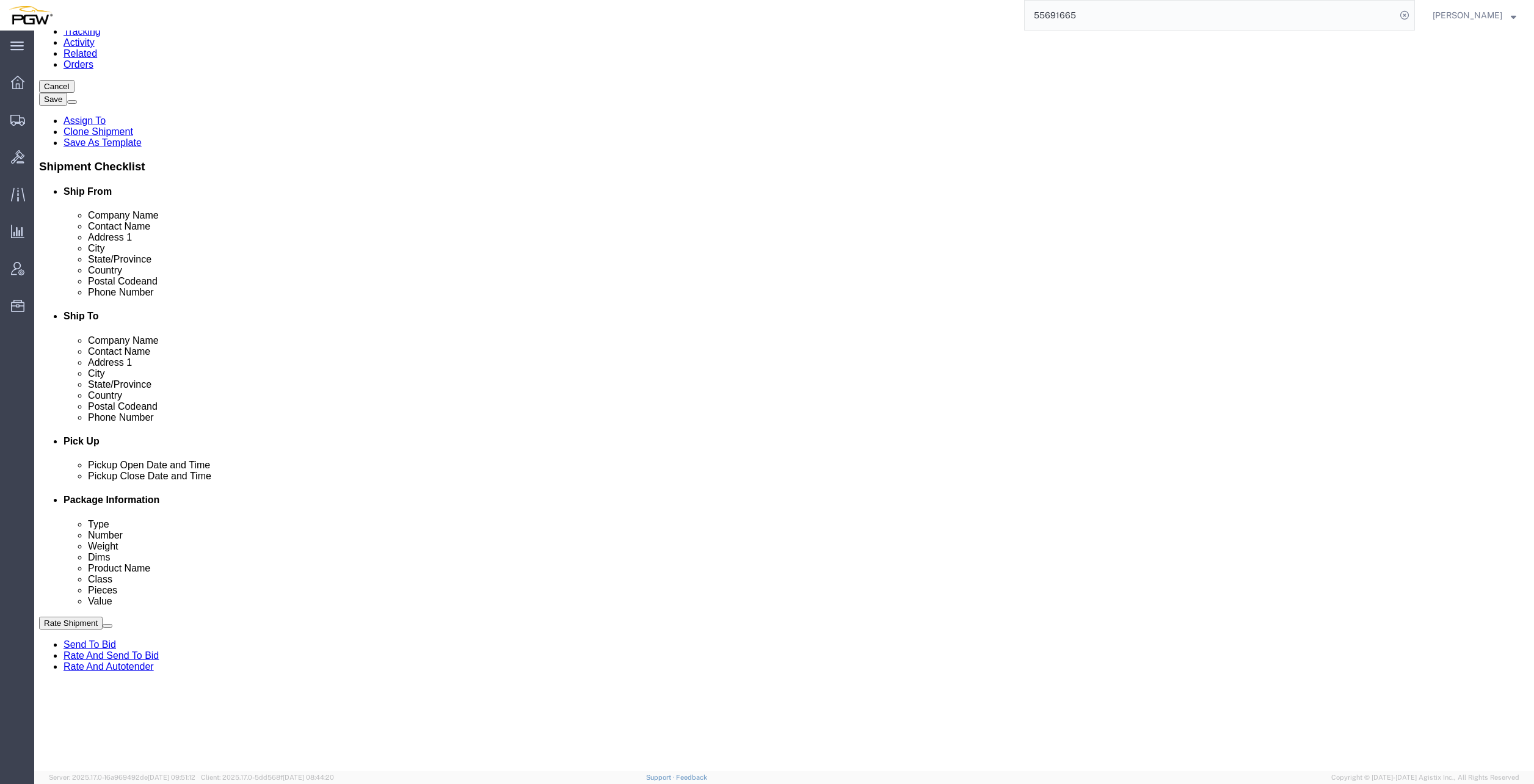
scroll to position [380, 0]
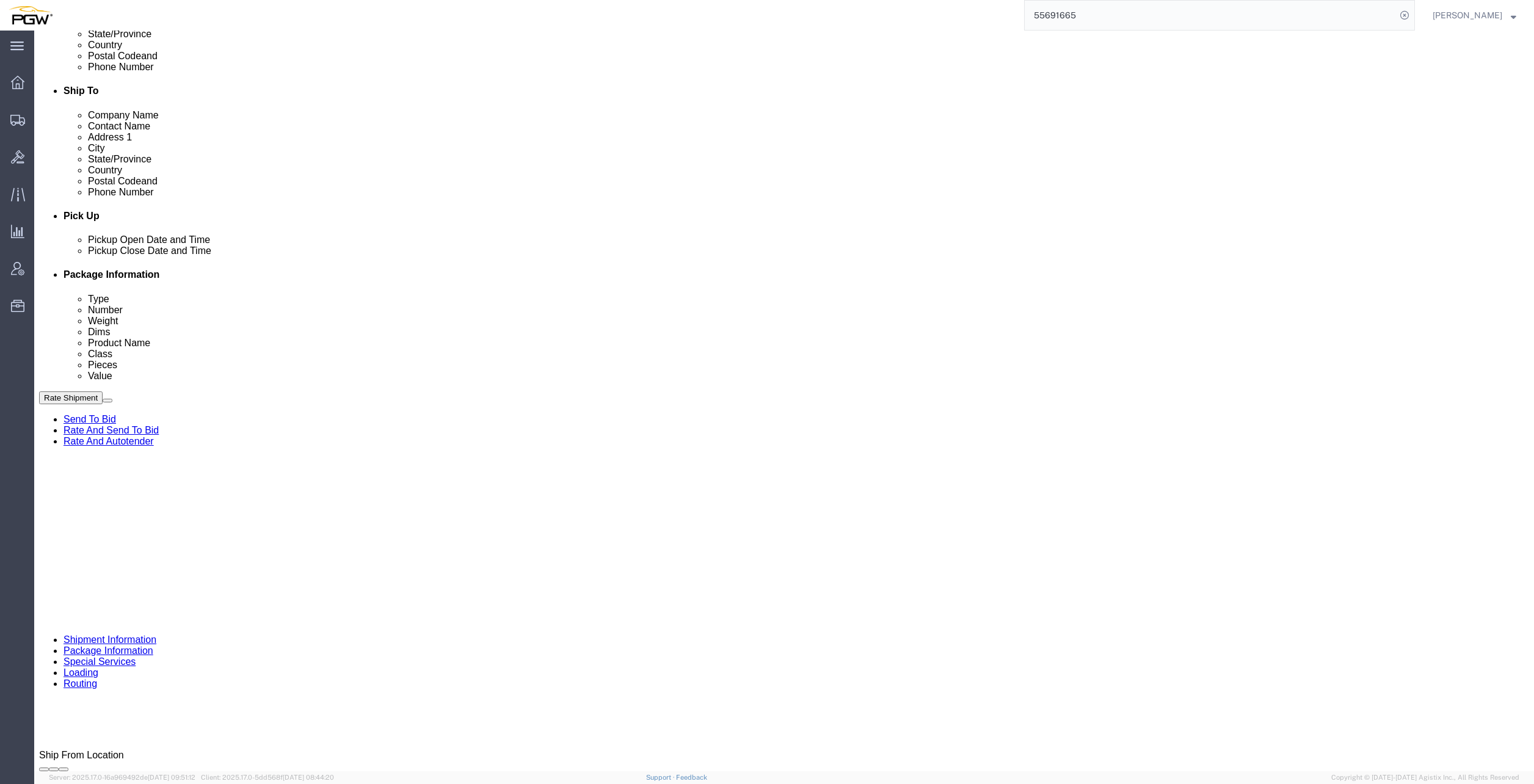
type input "56523693"
click icon
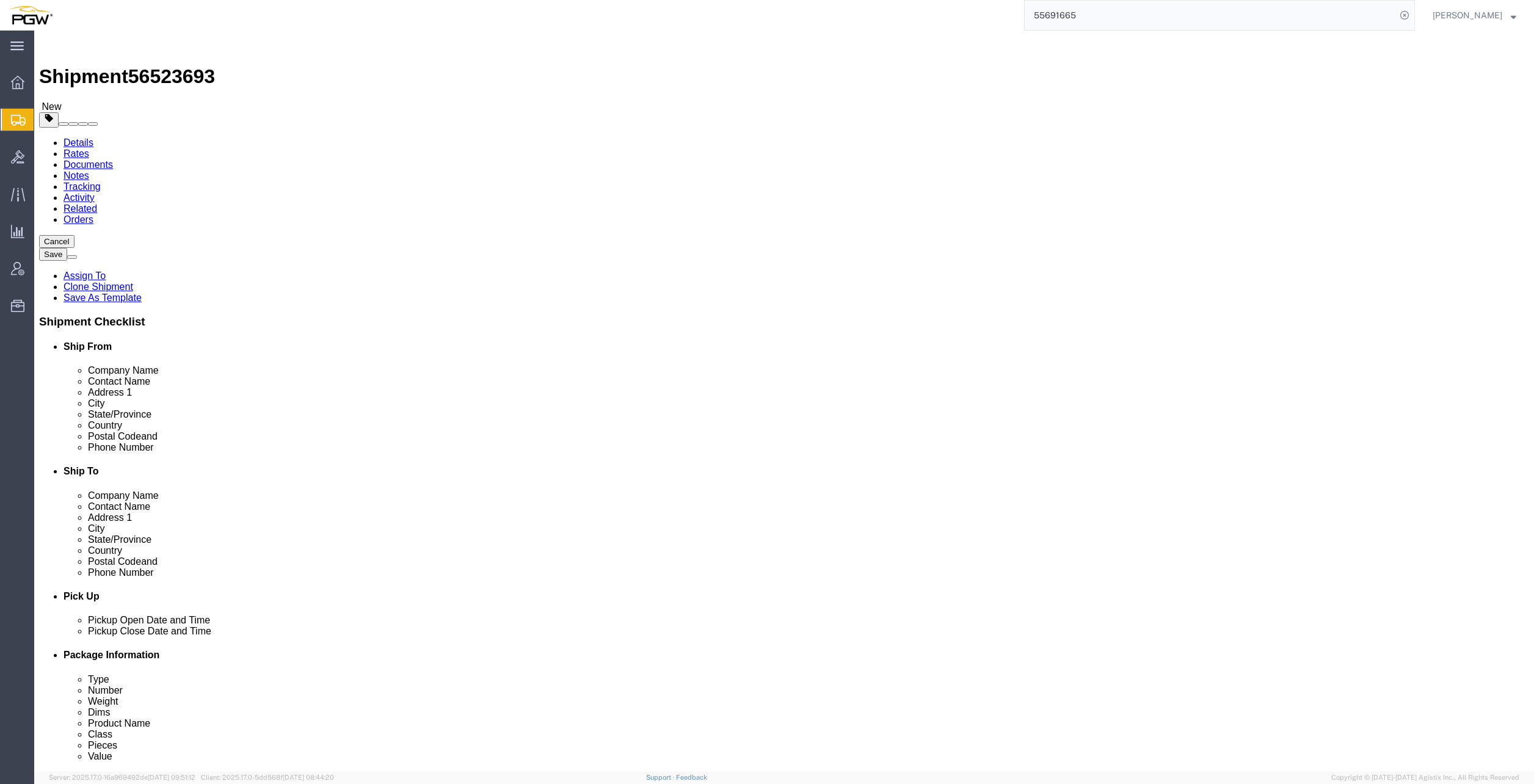
click button "Rate Shipment"
click icon
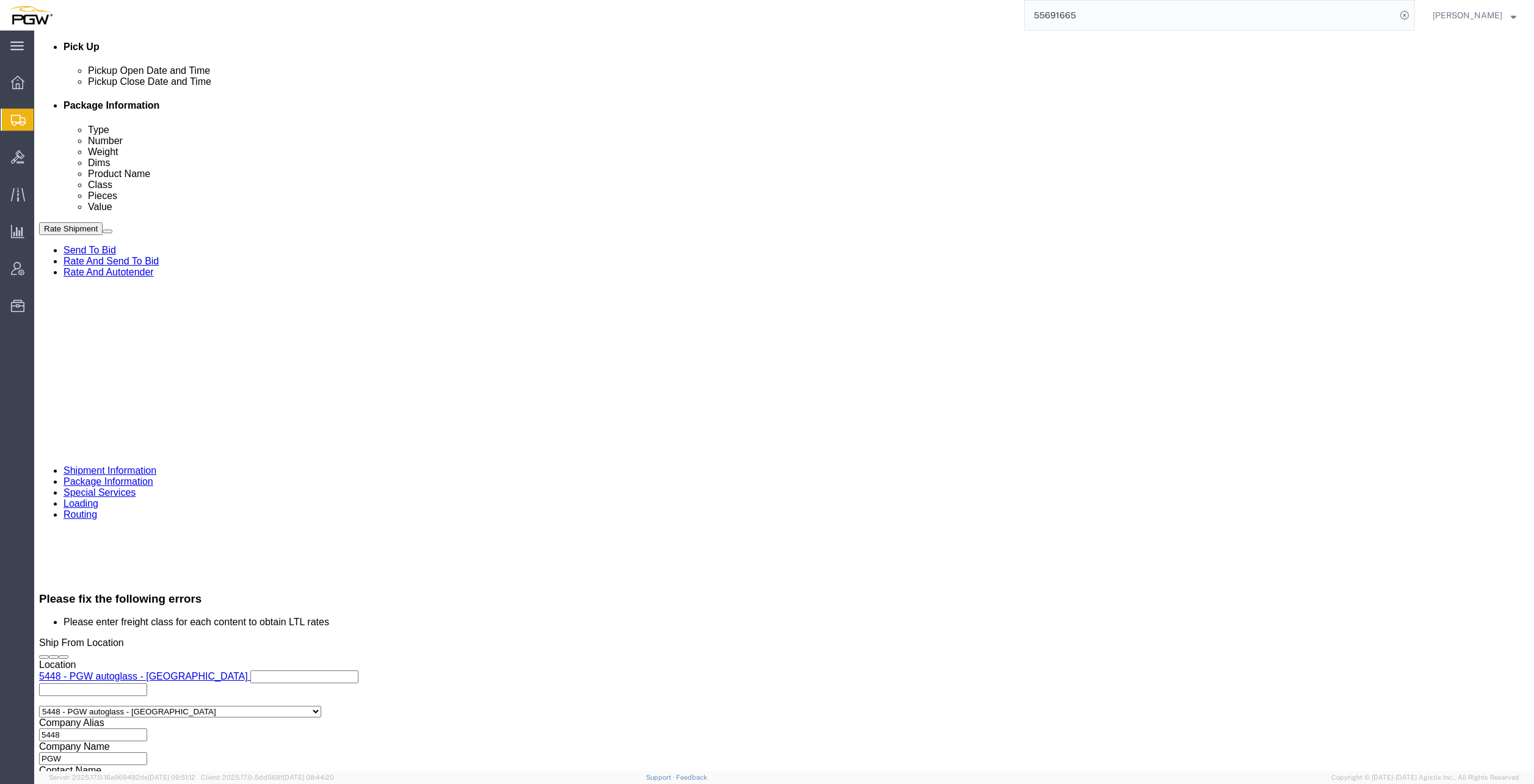
scroll to position [552, 0]
click select "Select Air Less than Truckload Multi-Leg Ocean Freight Rail Small Parcel Truckl…"
select select "TL"
click select "Select Air Less than Truckload Multi-Leg Ocean Freight Rail Small Parcel Truckl…"
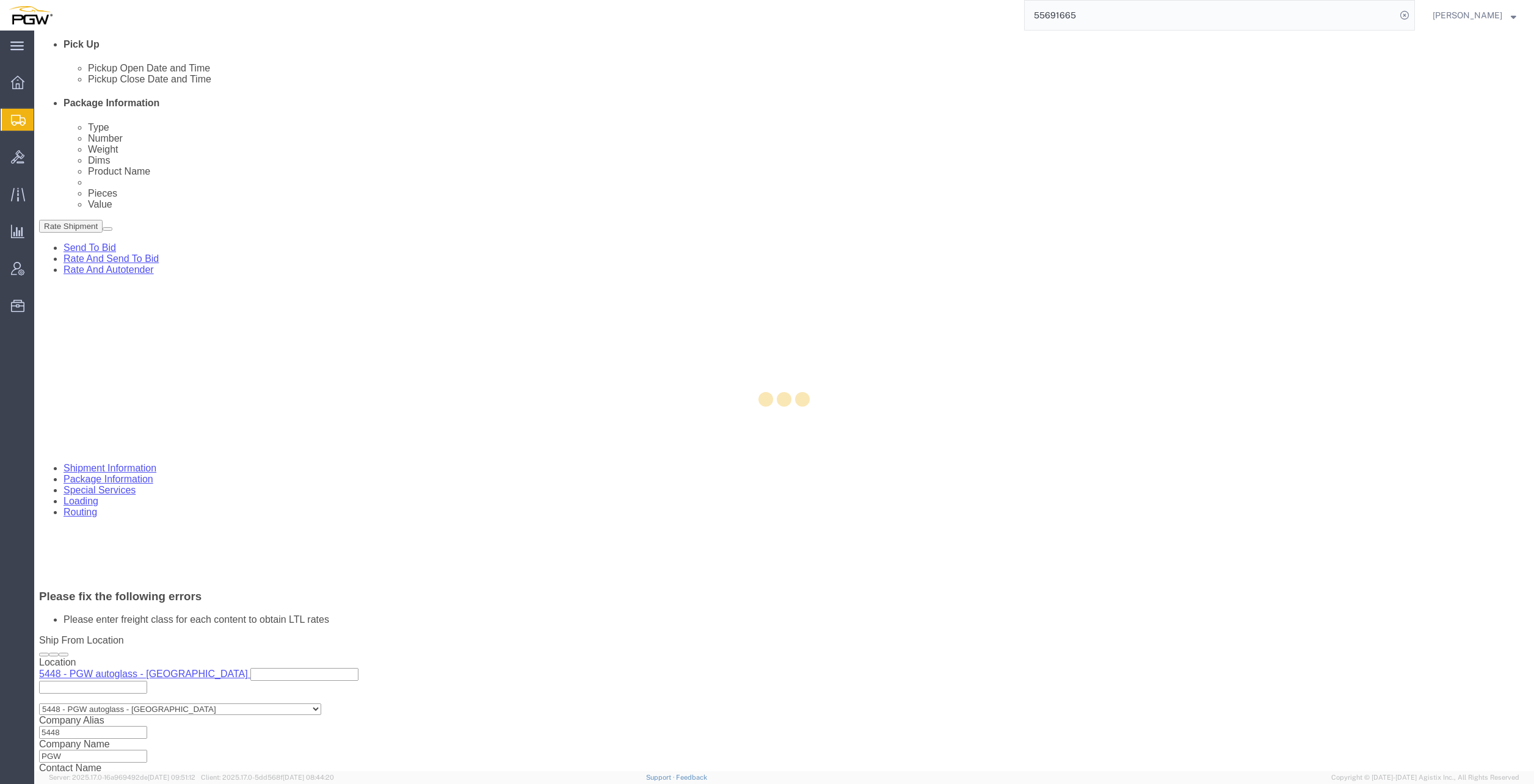
select select
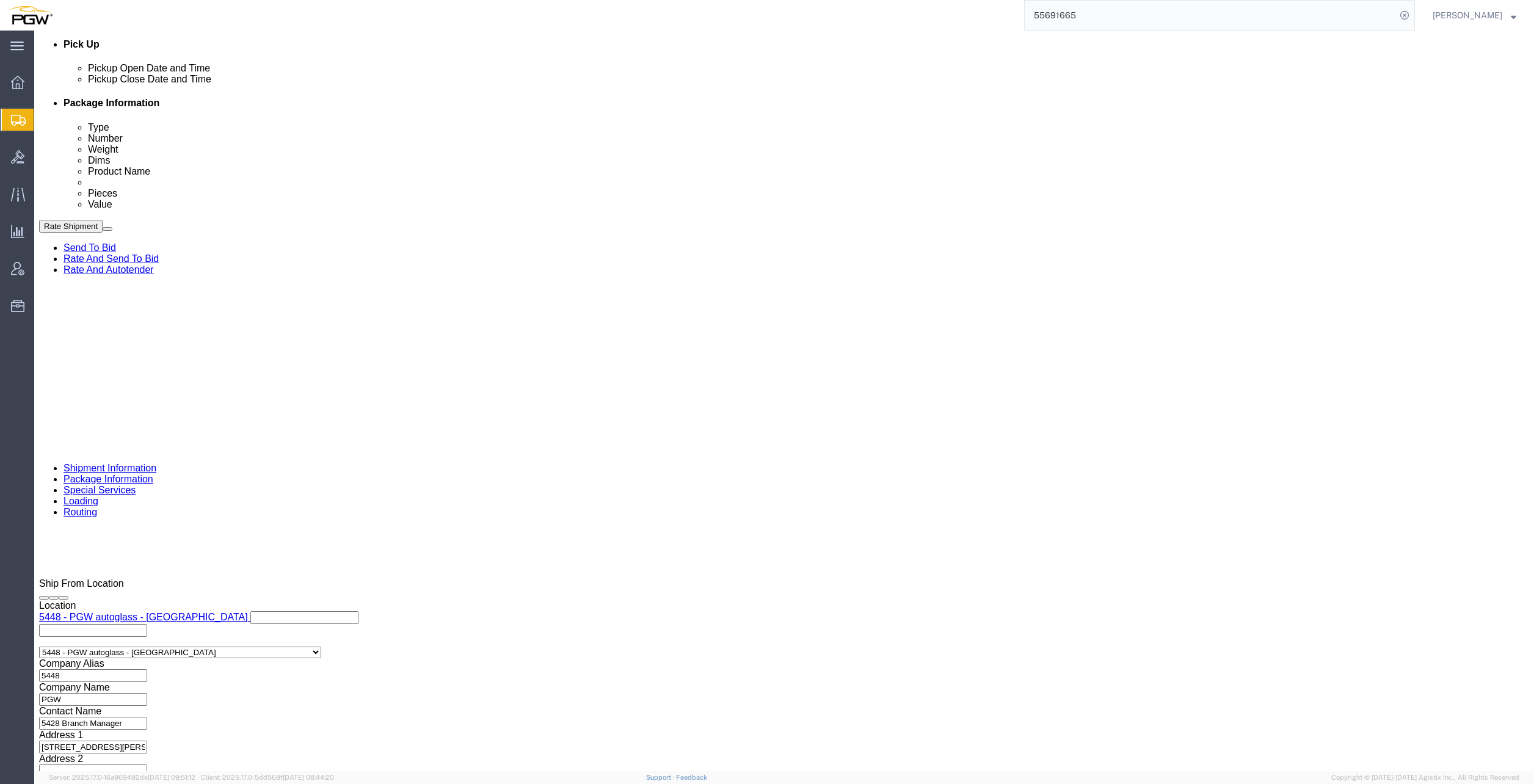
scroll to position [502, 0]
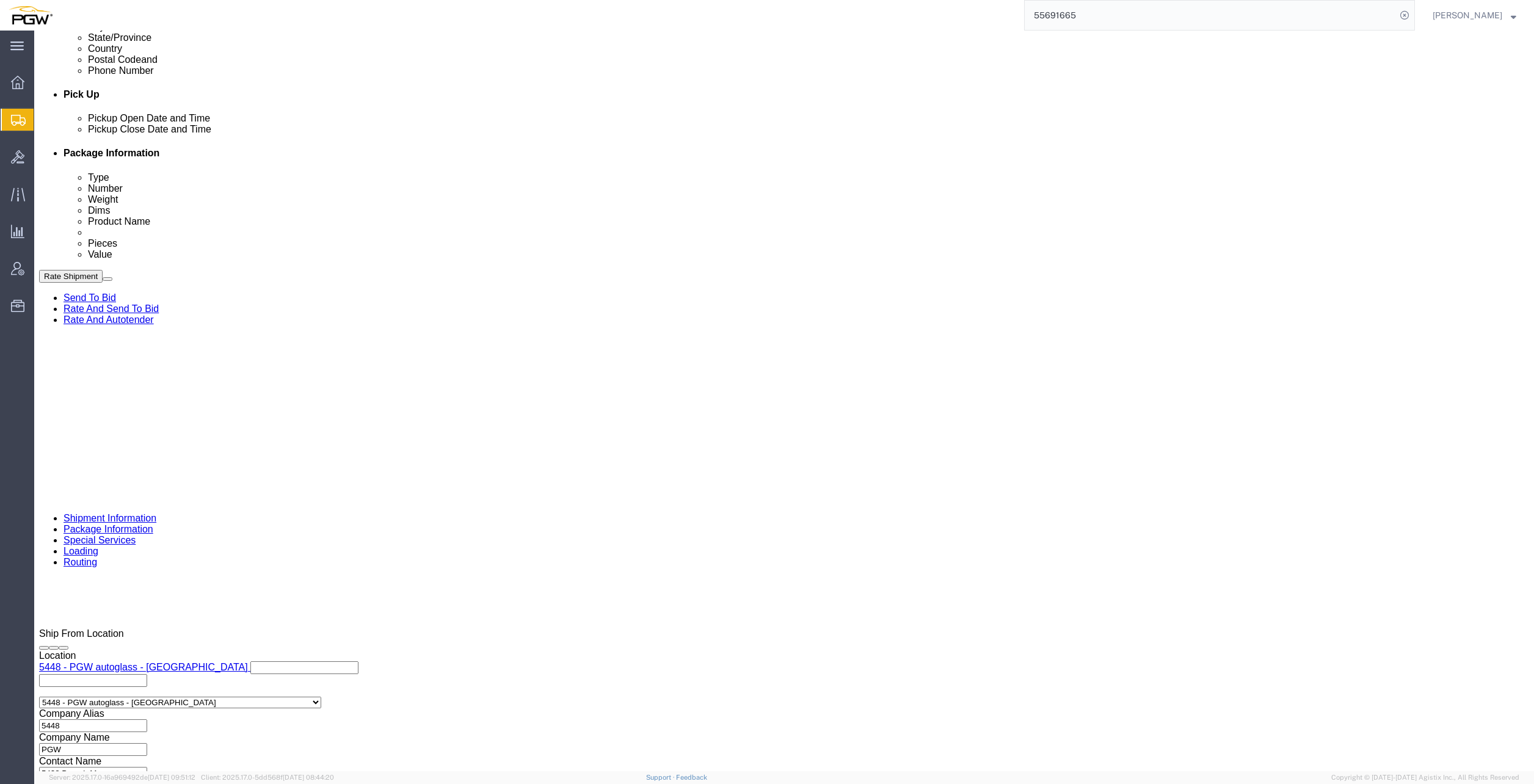
click select "Select 1-Ton (PSS) 10 Wheel 10 Yard Dump Truck 20 Yard Dump Truck Bobtail Botto…"
drag, startPoint x: 189, startPoint y: 702, endPoint x: 201, endPoint y: 702, distance: 12.0
click div "Previous Continue"
click button "Rate Shipment"
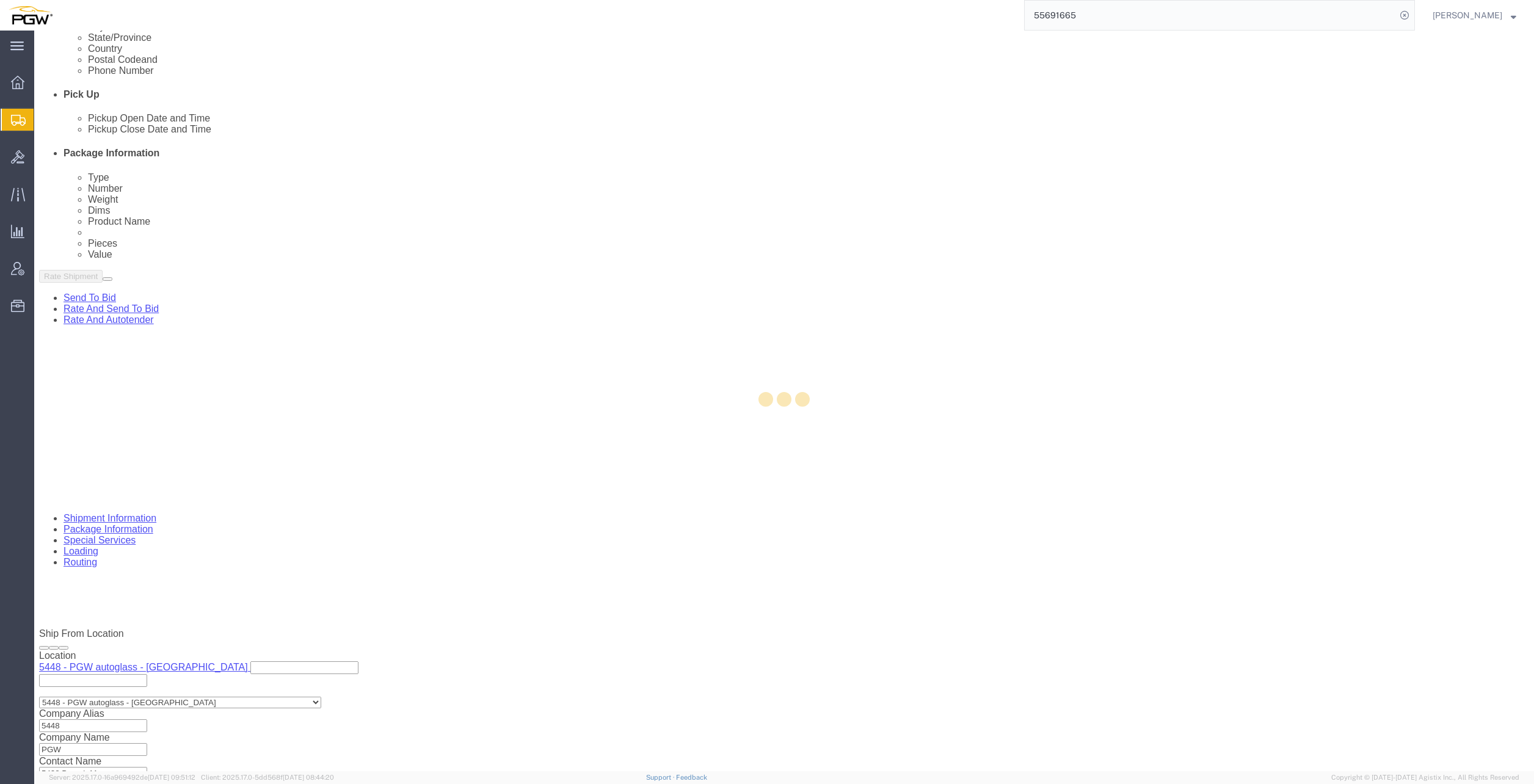
select select "28295"
select select "28253"
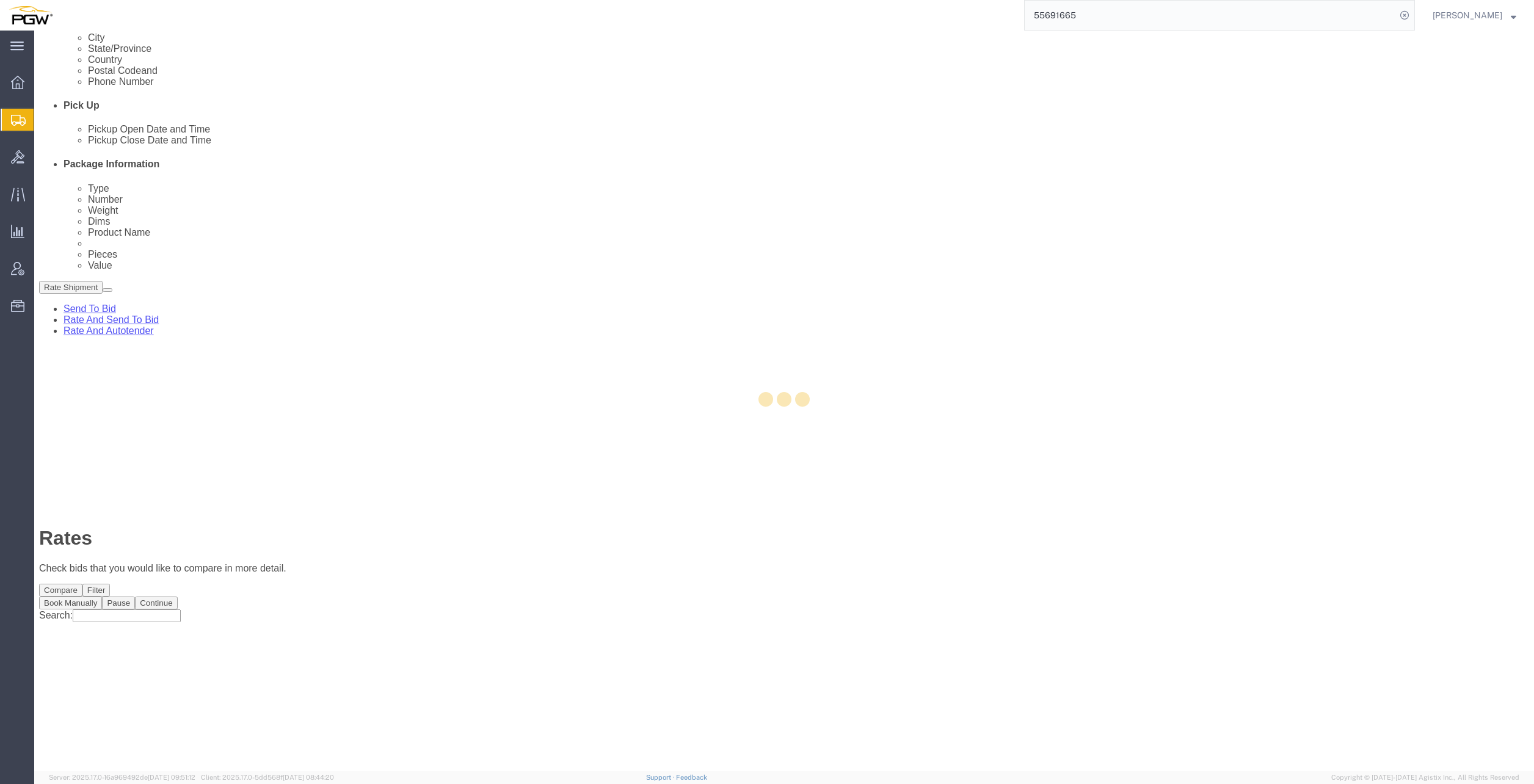
scroll to position [0, 0]
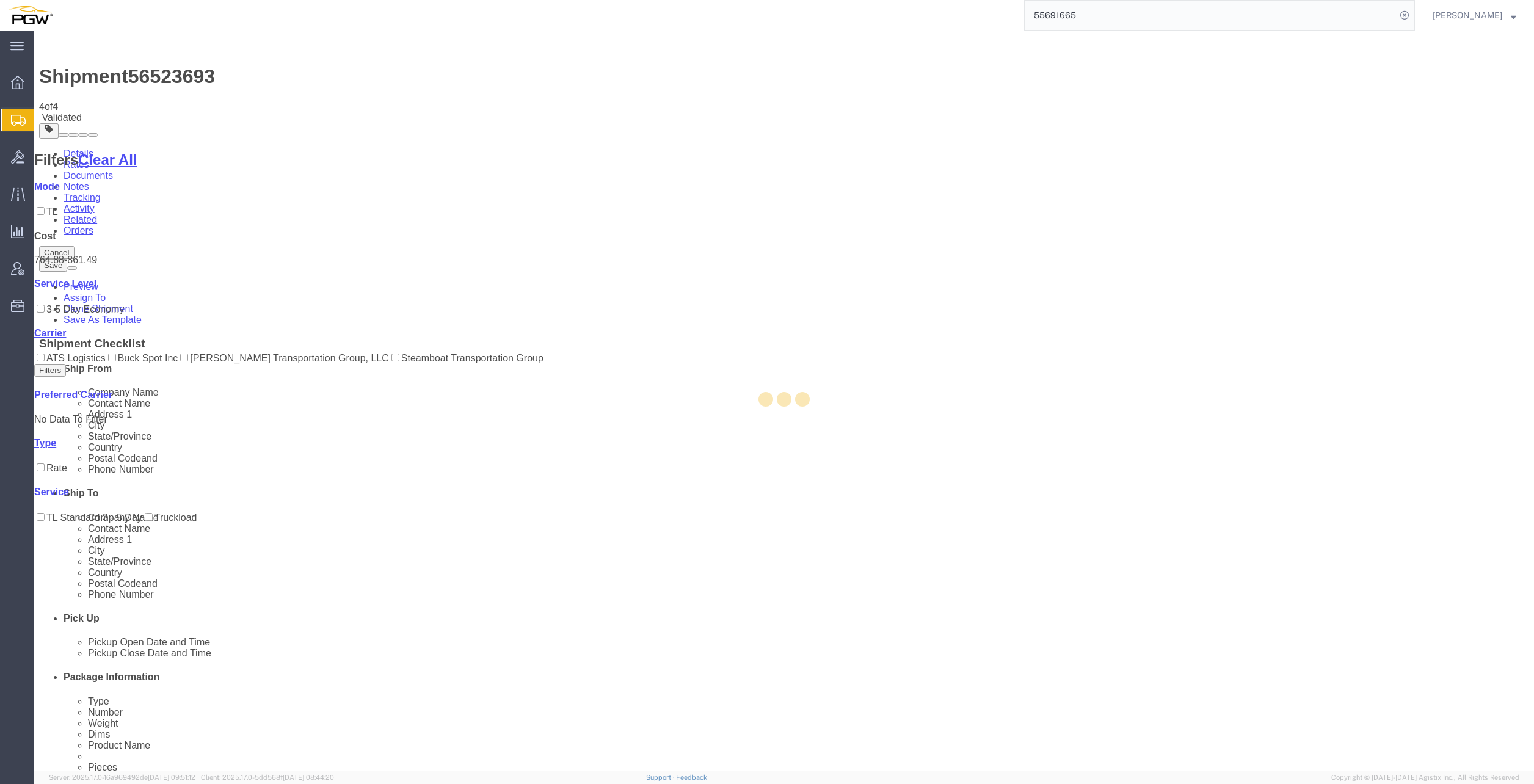
select select "28295"
select select "28253"
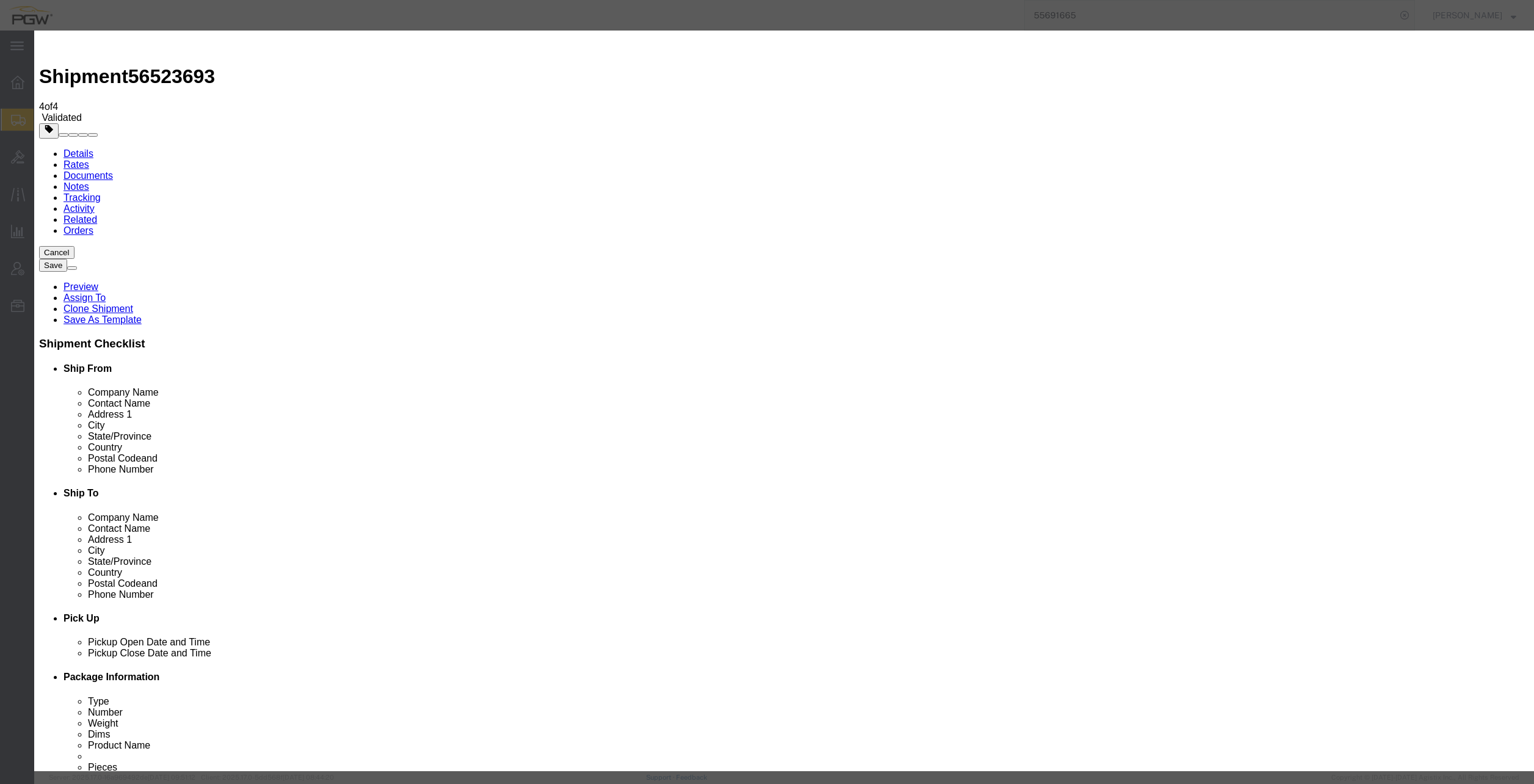
type input "2"
click input "2"
click select "Price Carrier Rank"
select select "LANE_RANK"
click select "Price Carrier Rank"
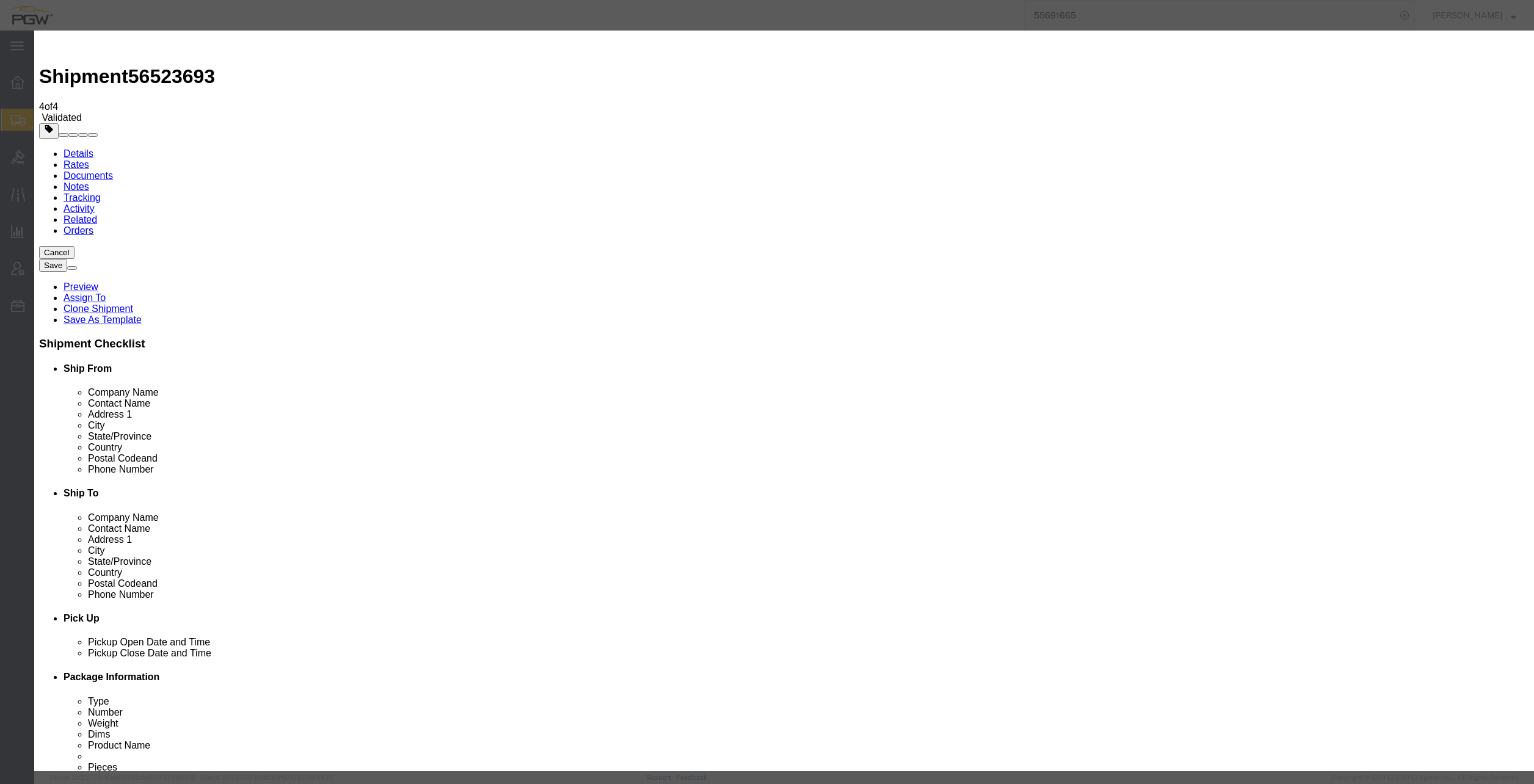
click button "Save Auto-Tender"
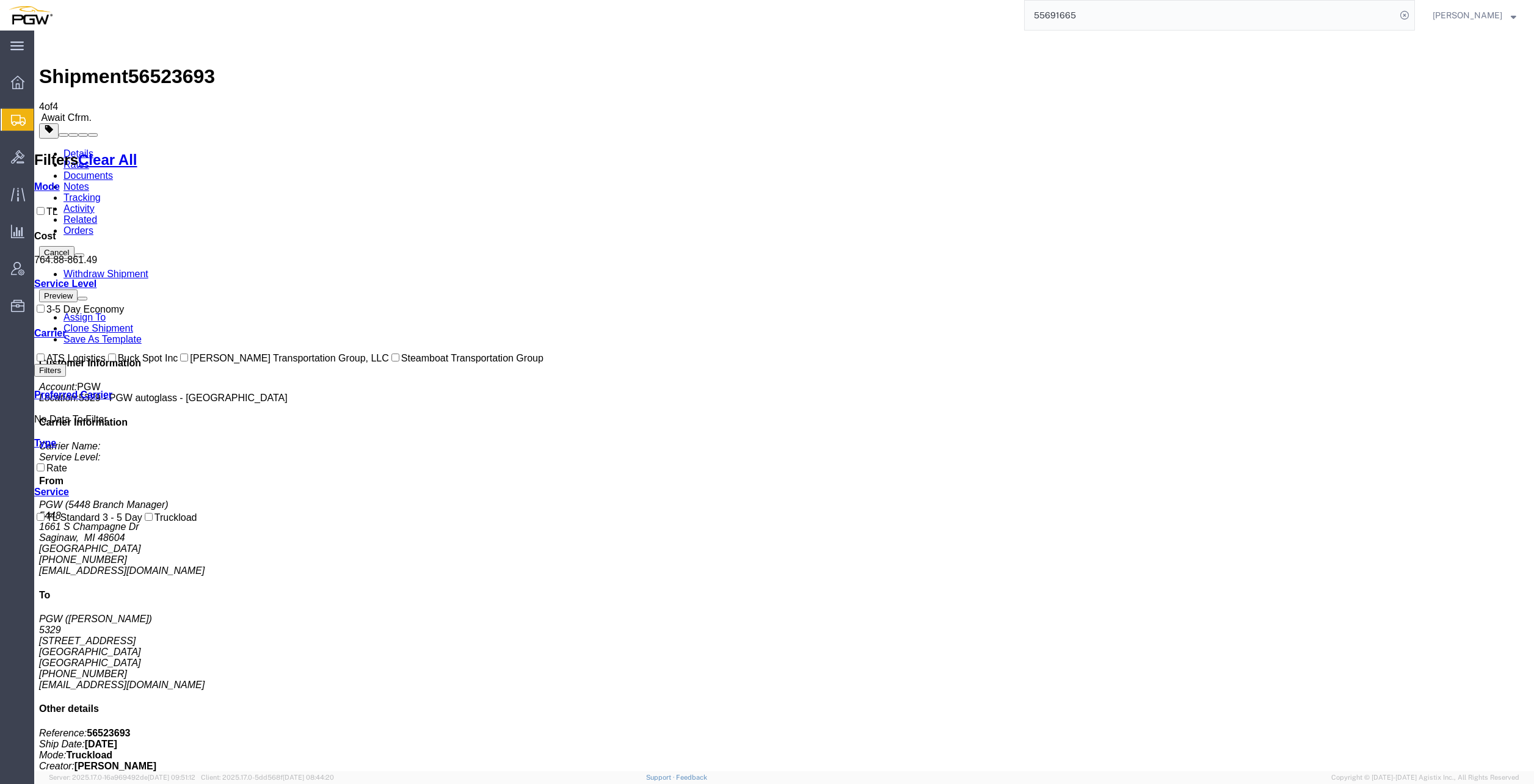
click at [80, 149] on link "Details" at bounding box center [78, 153] width 30 height 11
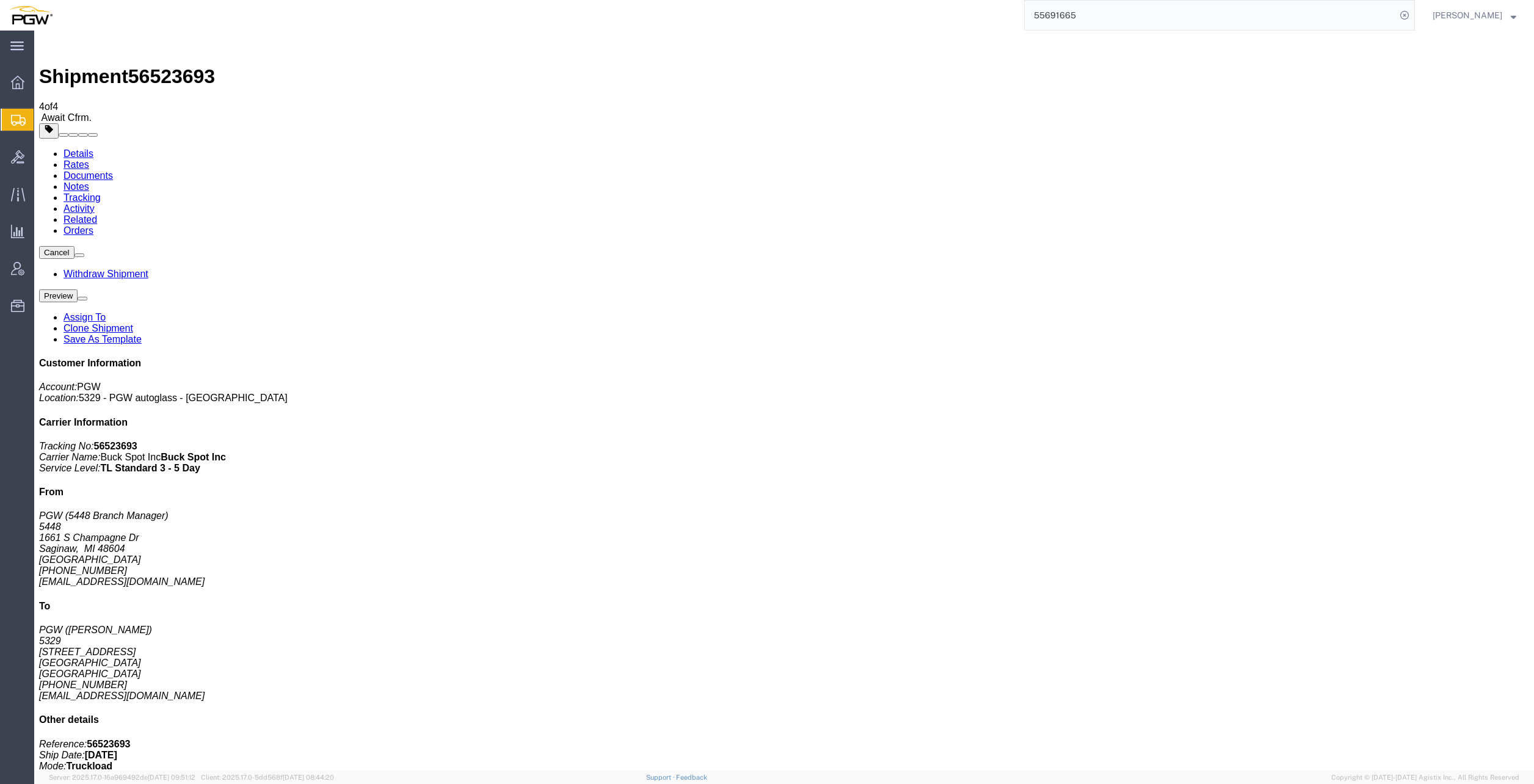
click span
click link "Withdraw Shipment"
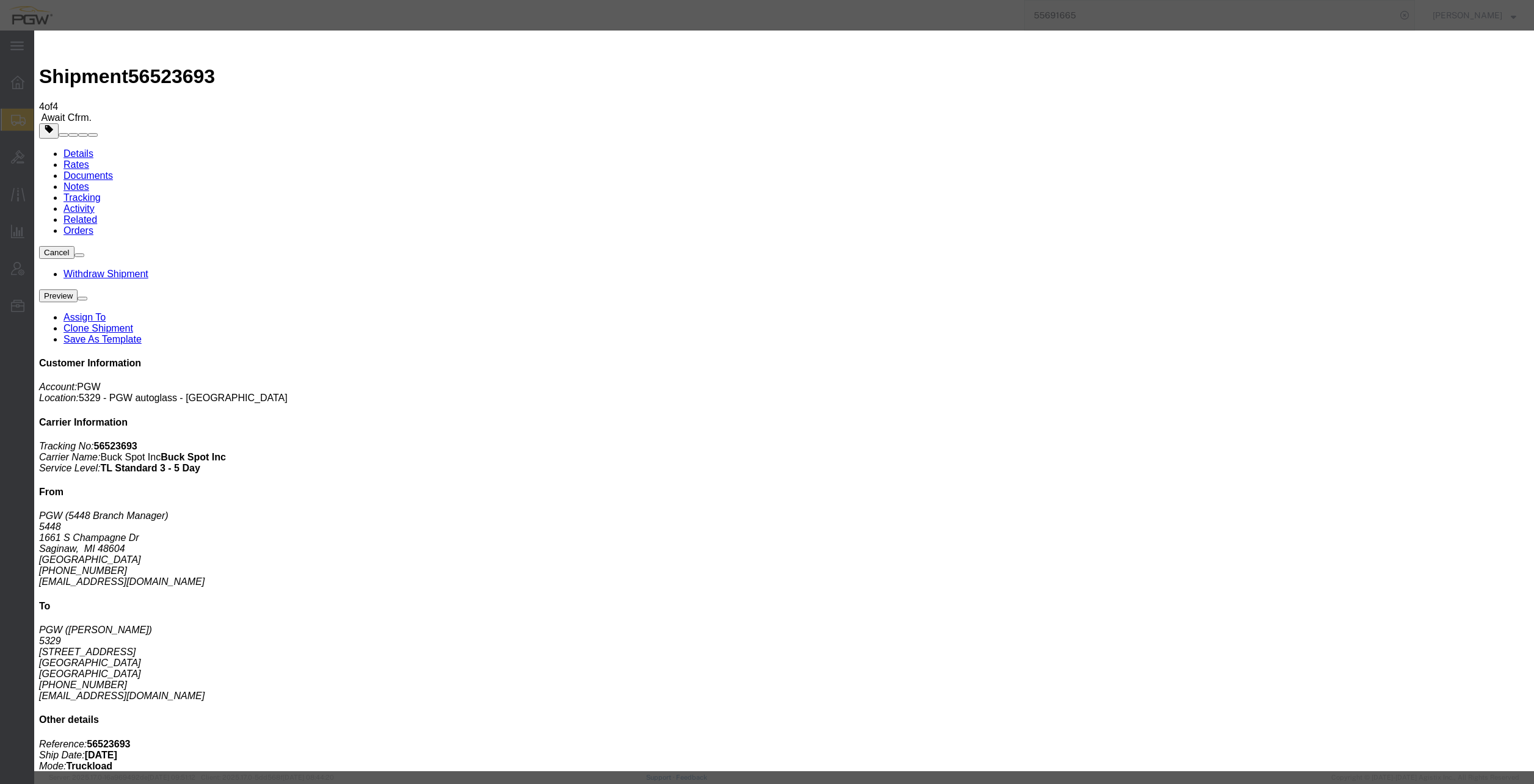
click button "Withdraw"
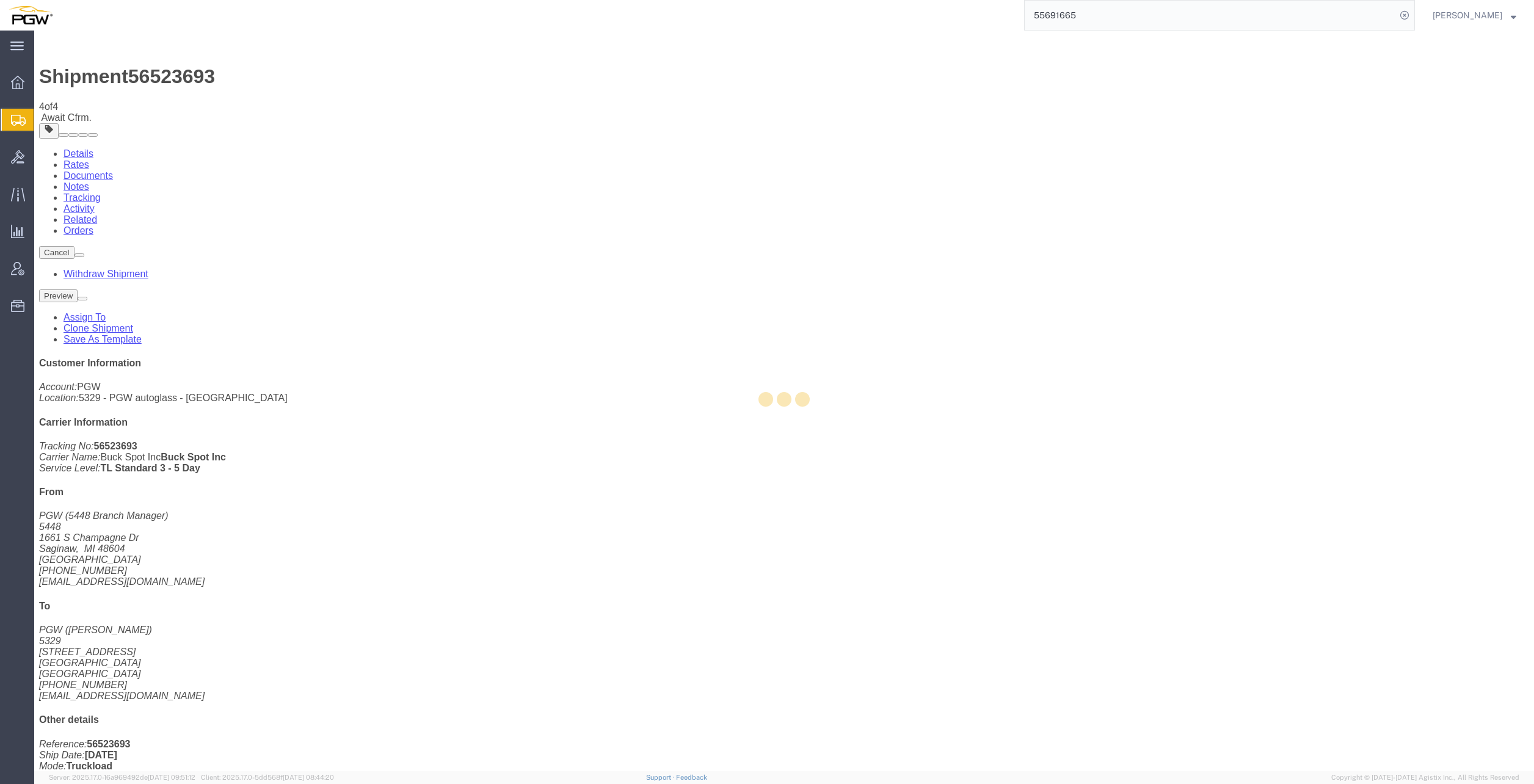
select select "28295"
select select "28253"
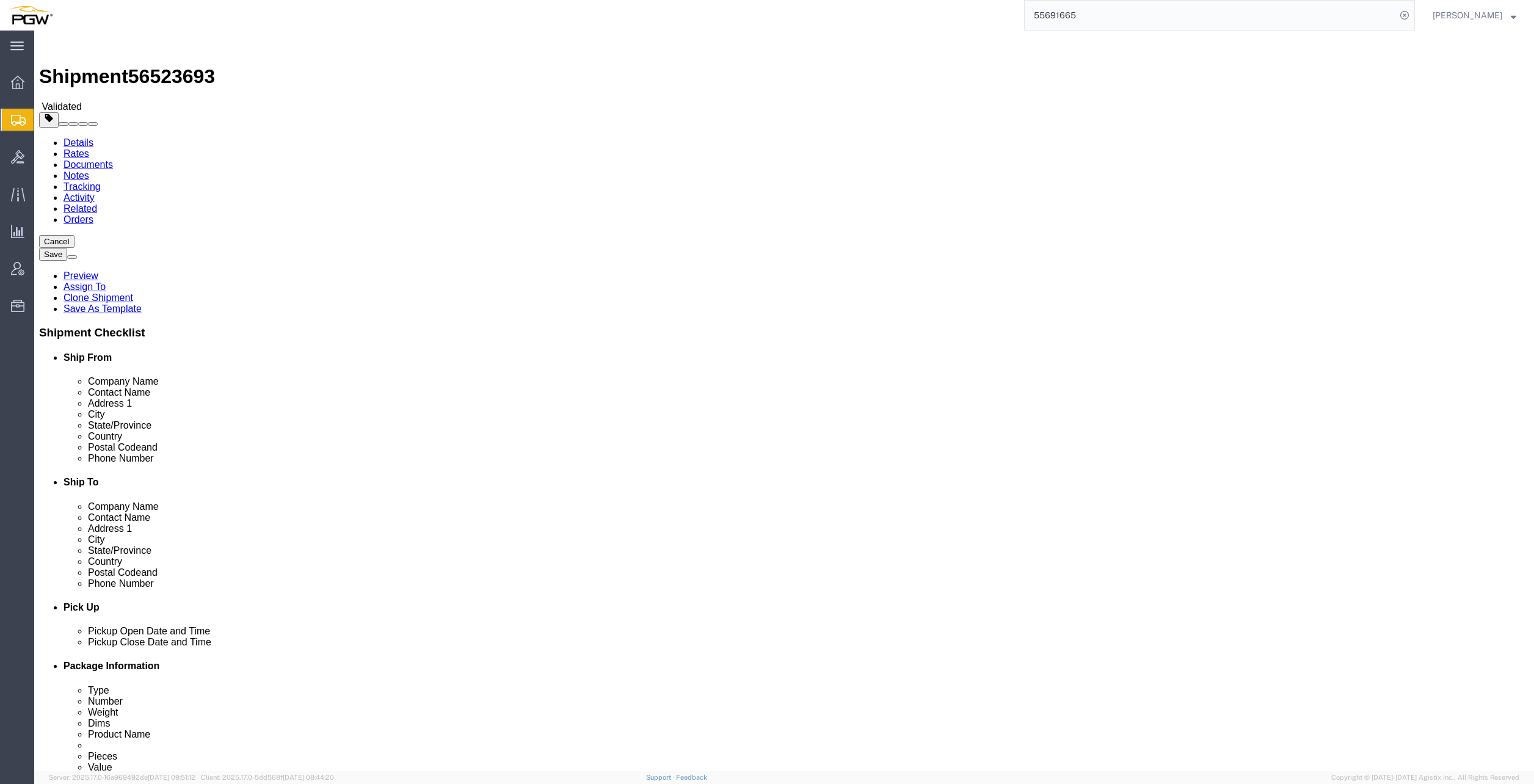
click button "Cancel"
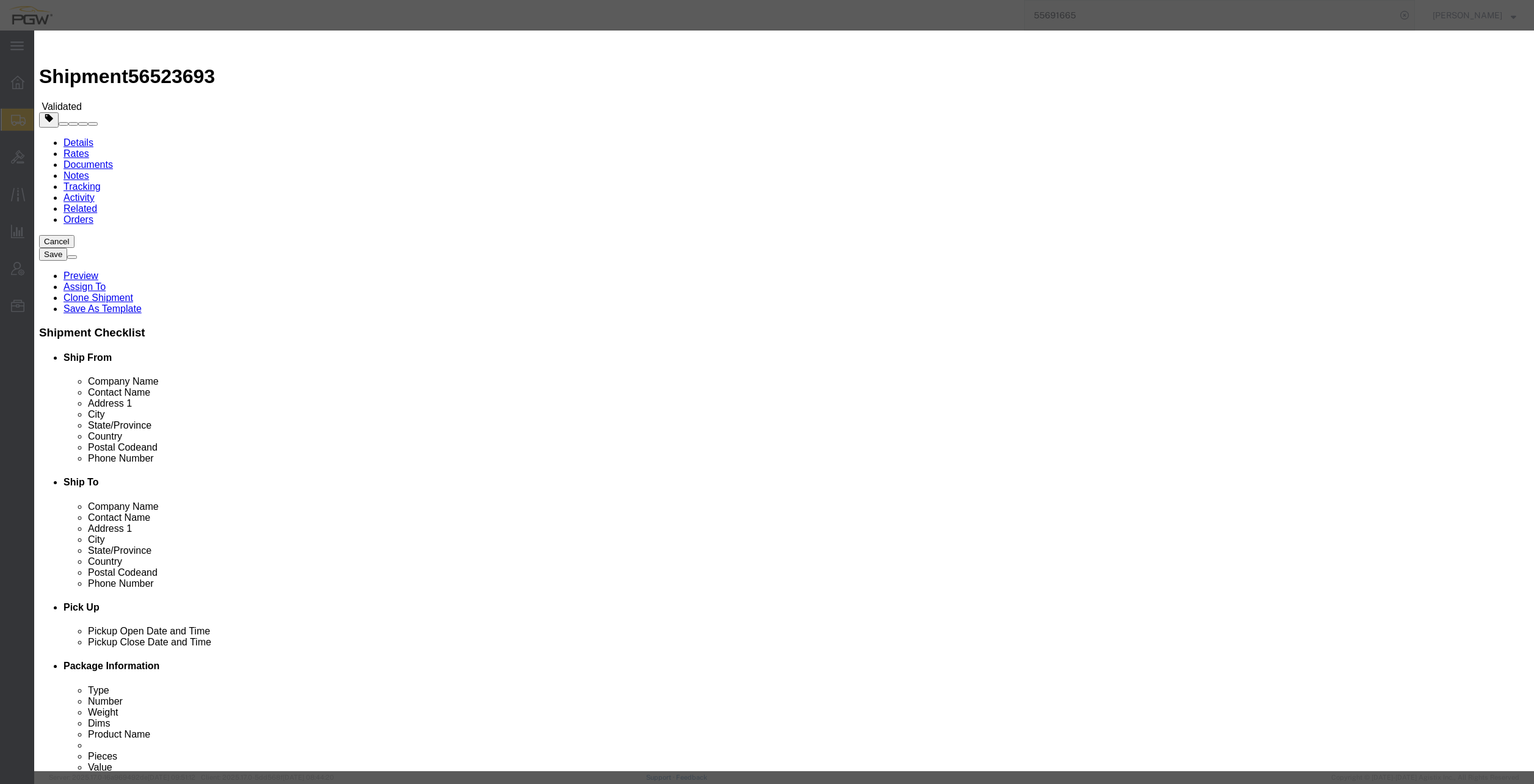
click button "Yes"
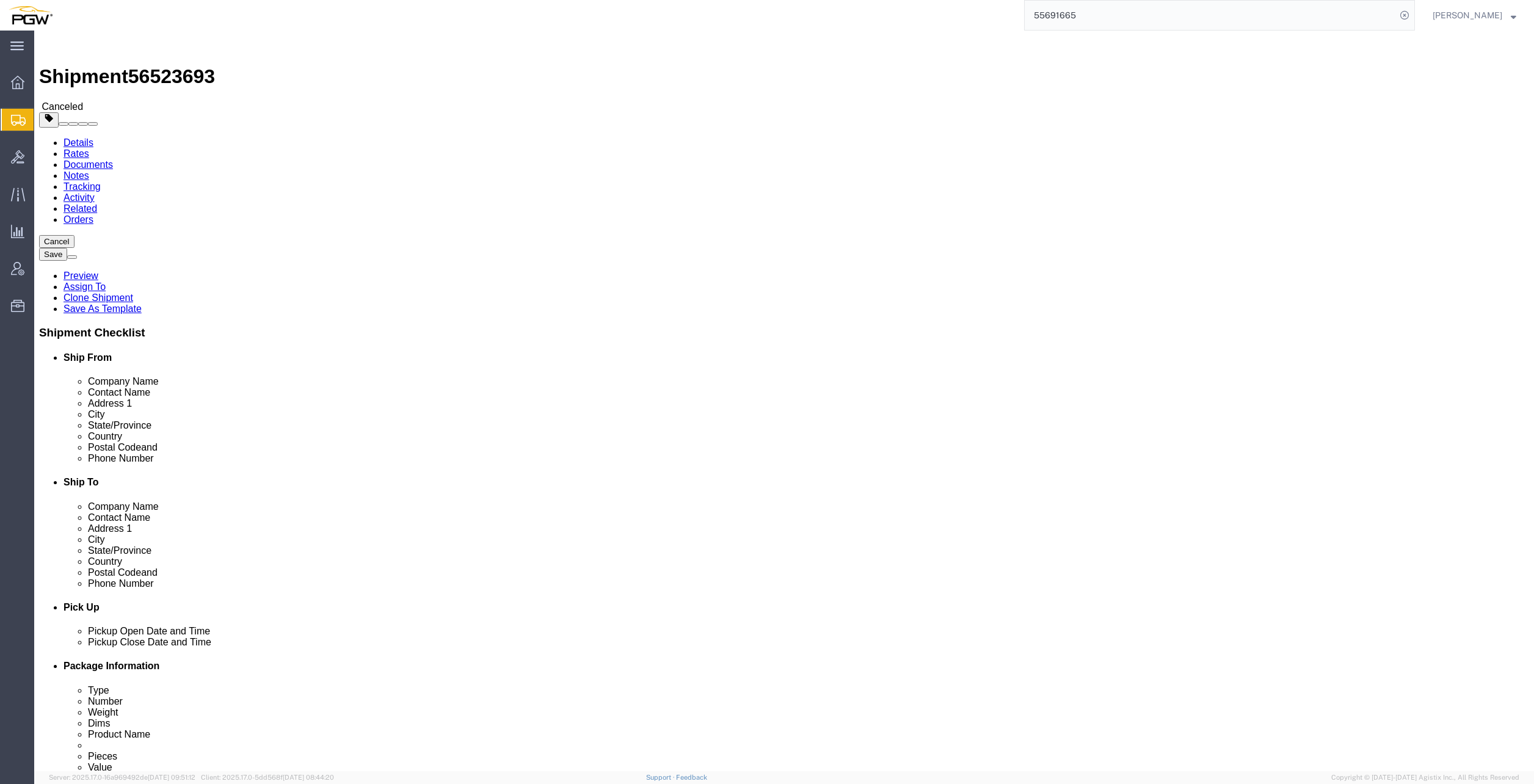
click div "Ship From PGW (5448 Branch Manager) [STREET_ADDRESS][PERSON_NAME] [PHONE_NUMBER…"
click address "PGW ([PERSON_NAME]) [STREET_ADDRESS] [PHONE_NUMBER] [EMAIL_ADDRESS][DOMAIN_NAME]"
click at [0, 0] on span "Create from Template" at bounding box center [0, 0] width 0 height 0
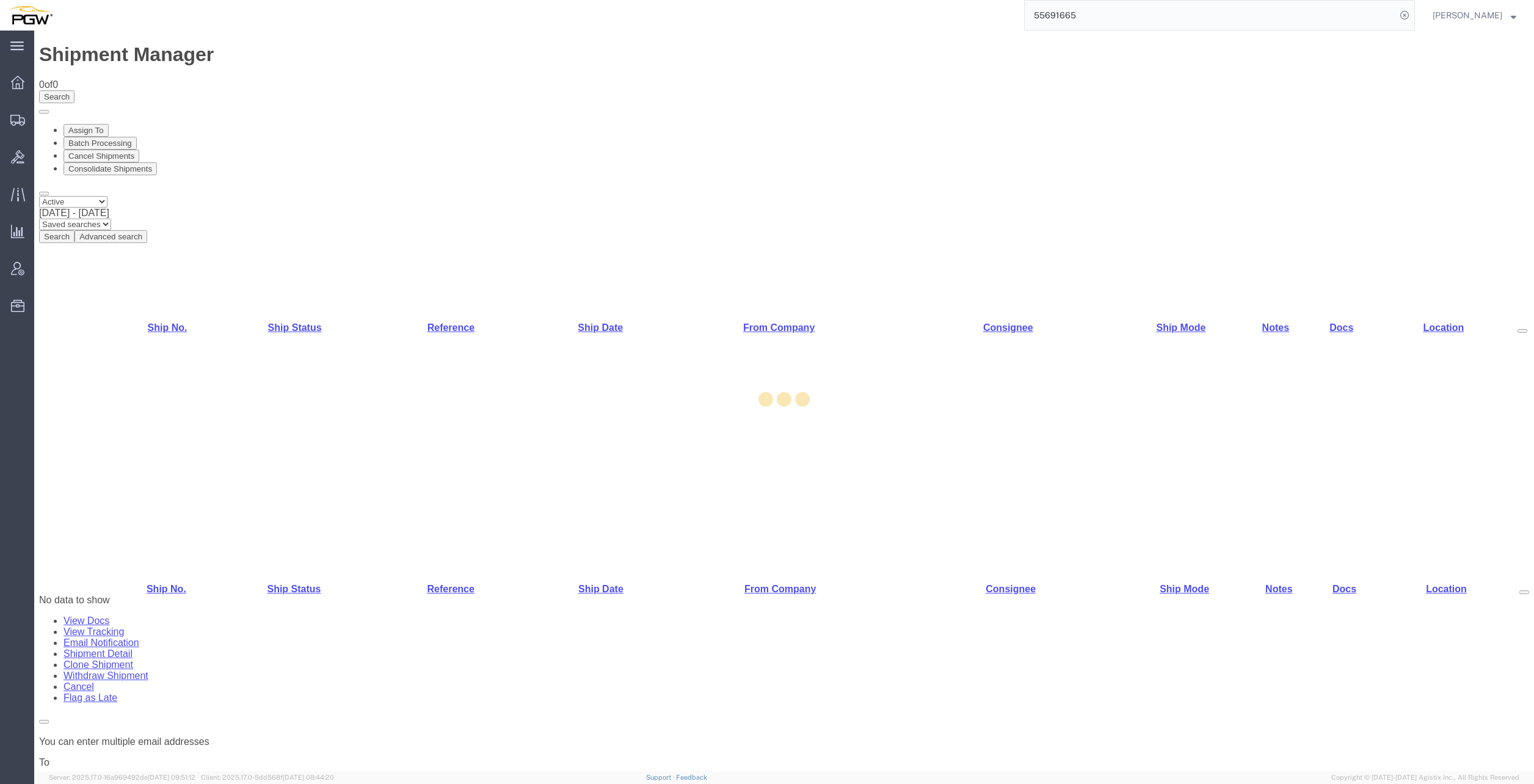
select select "28281"
select select "28253"
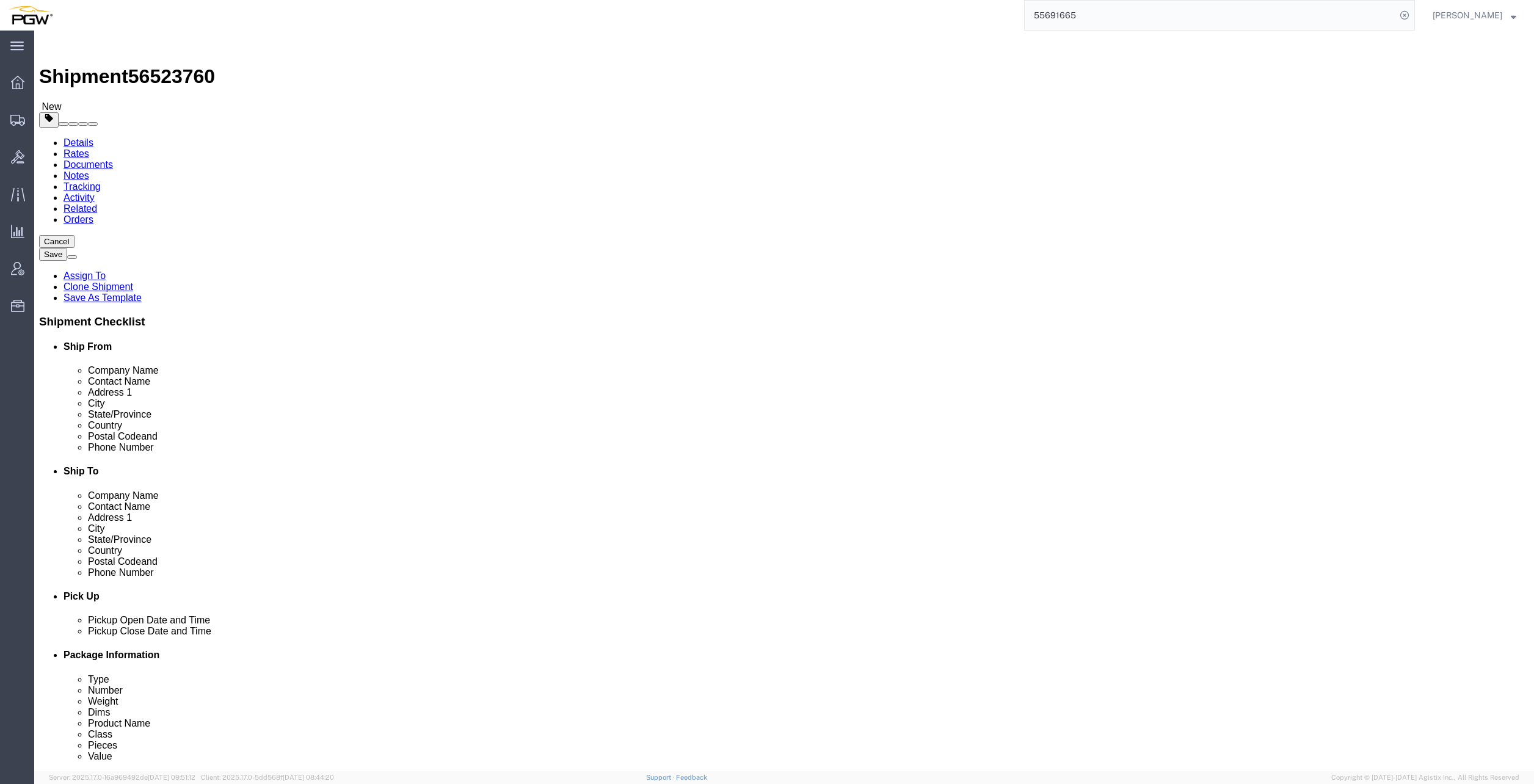
type input "b"
click input "text"
type input "510"
select select "30297"
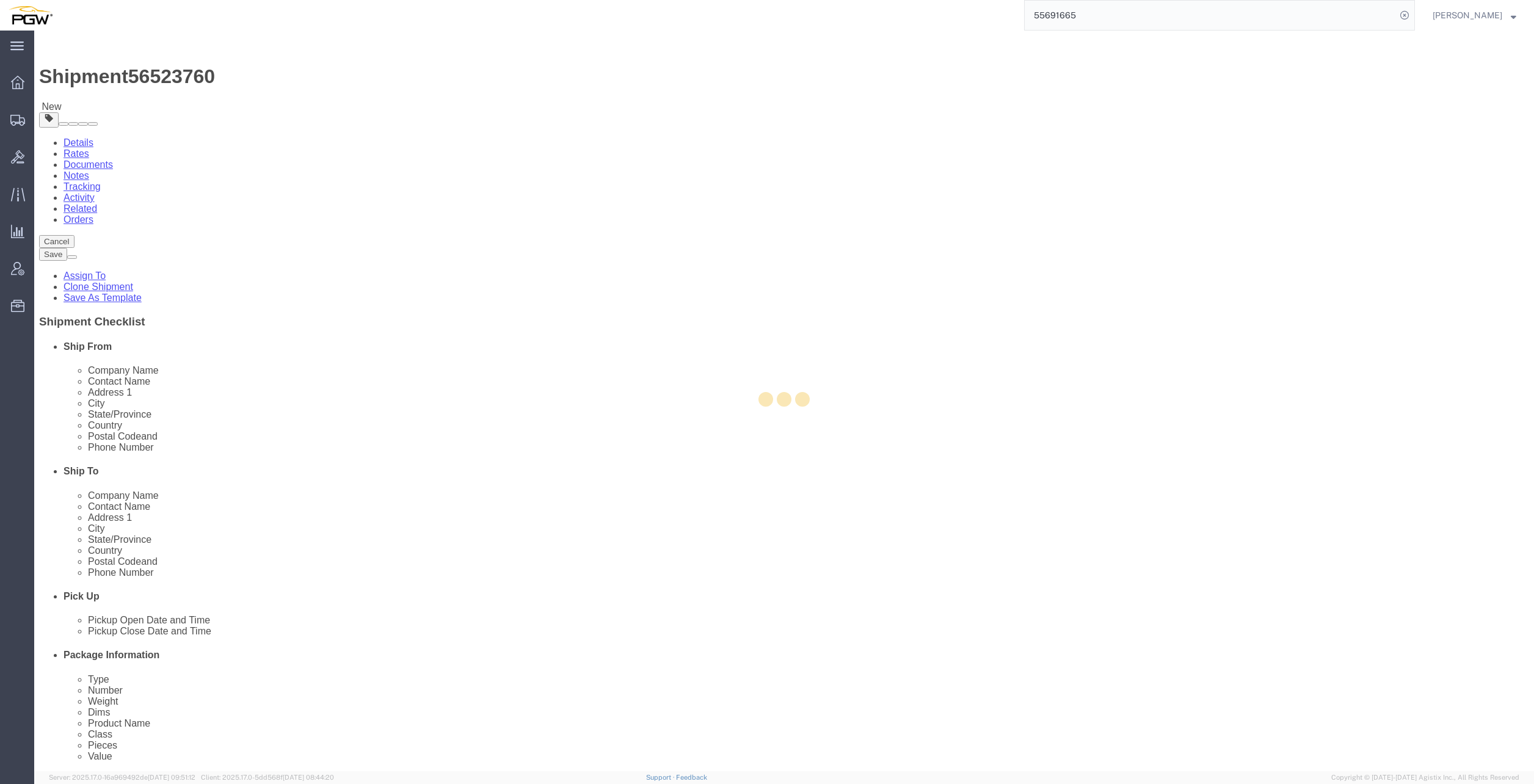
type input "5510"
type input "5510 Branch Manager"
type input "[STREET_ADDRESS]"
type input "Williston"
type input "05495"
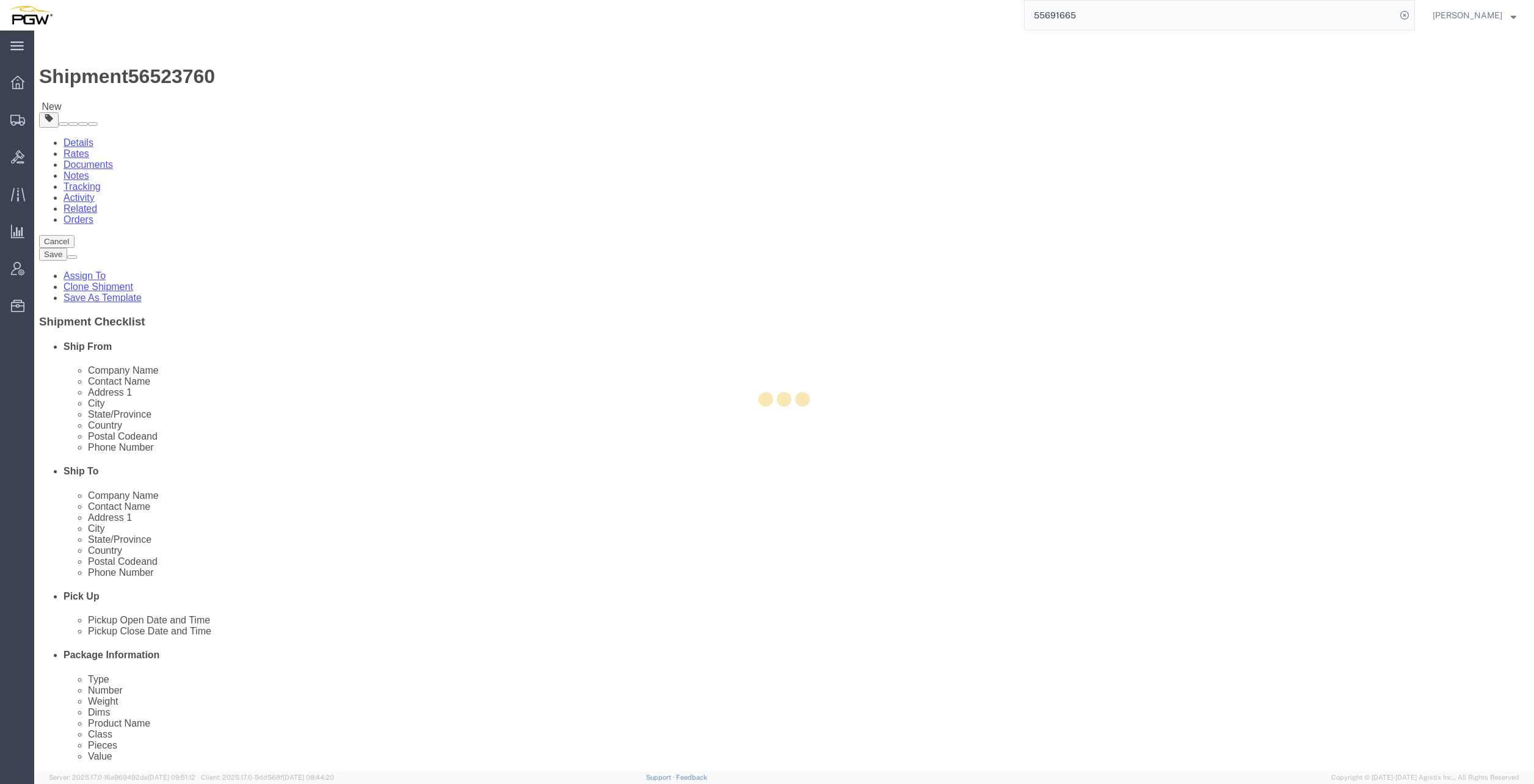
type input "[PHONE_NUMBER]"
type input "[EMAIL_ADDRESS][DOMAIN_NAME]"
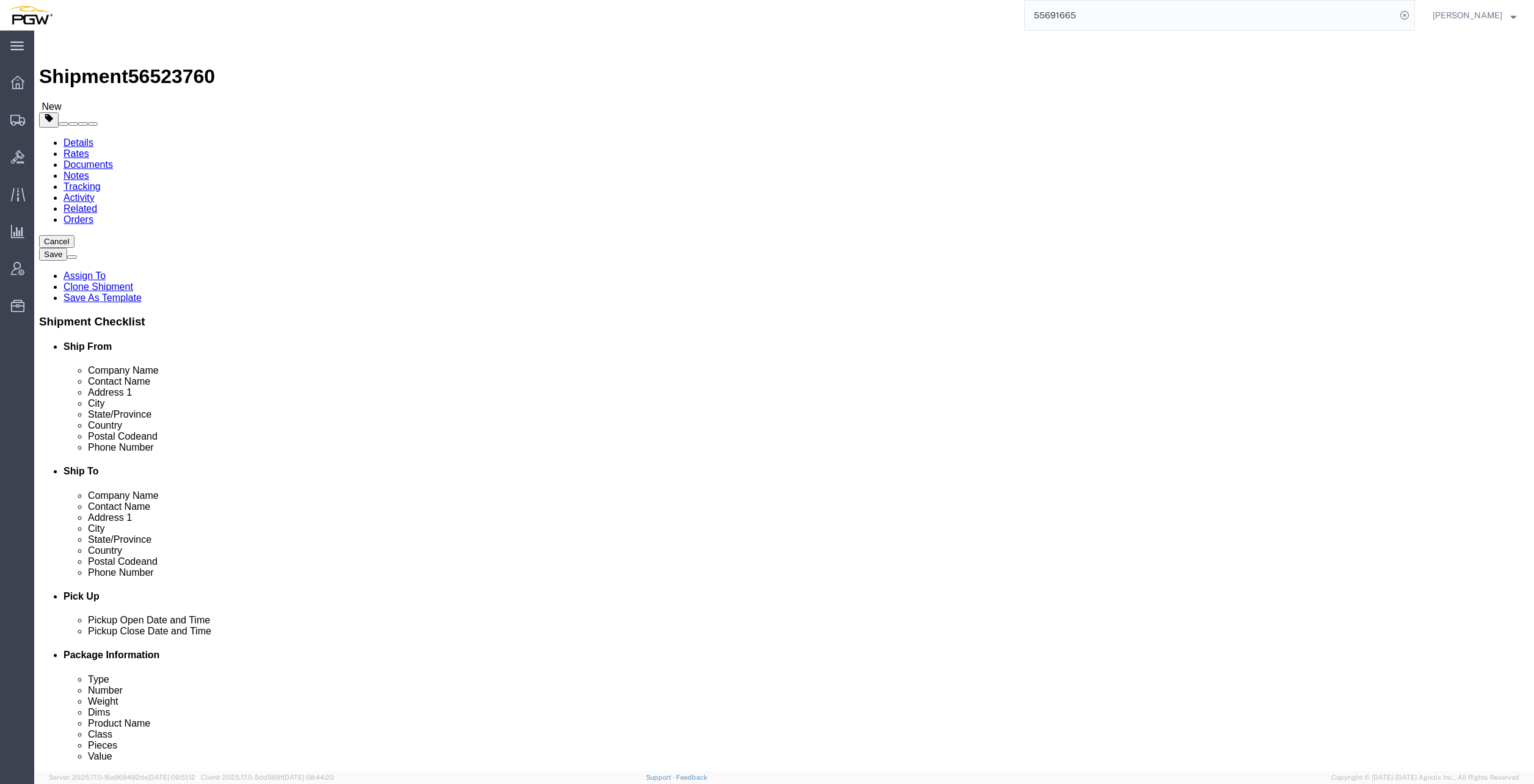
select select "VT"
type input "scranton"
select select "63612"
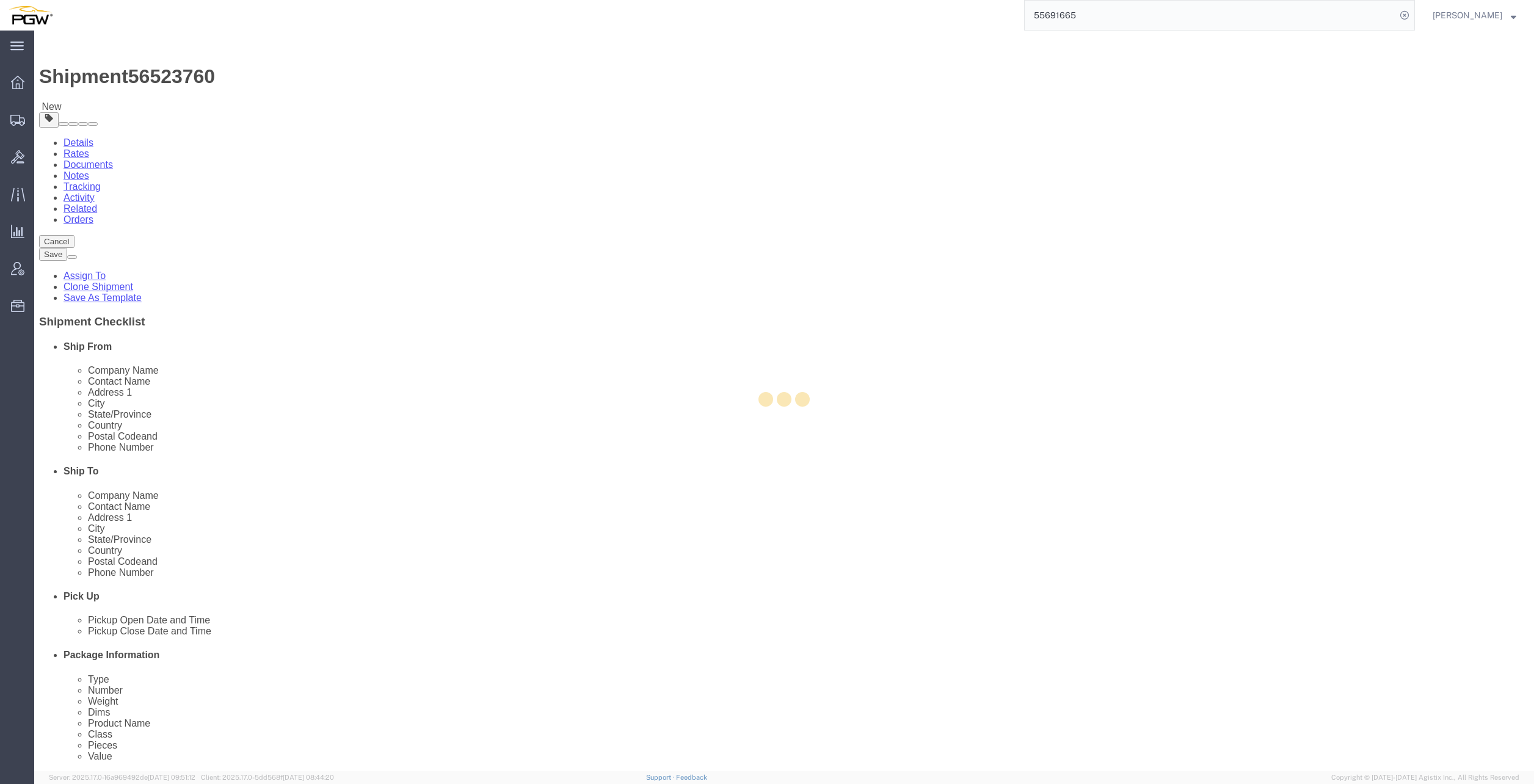
type input "5427"
type input "5427 - PGW autoglass - Scranton Branch"
type input "[STREET_ADDRESS]"
type input "Pittston"
type input "18640"
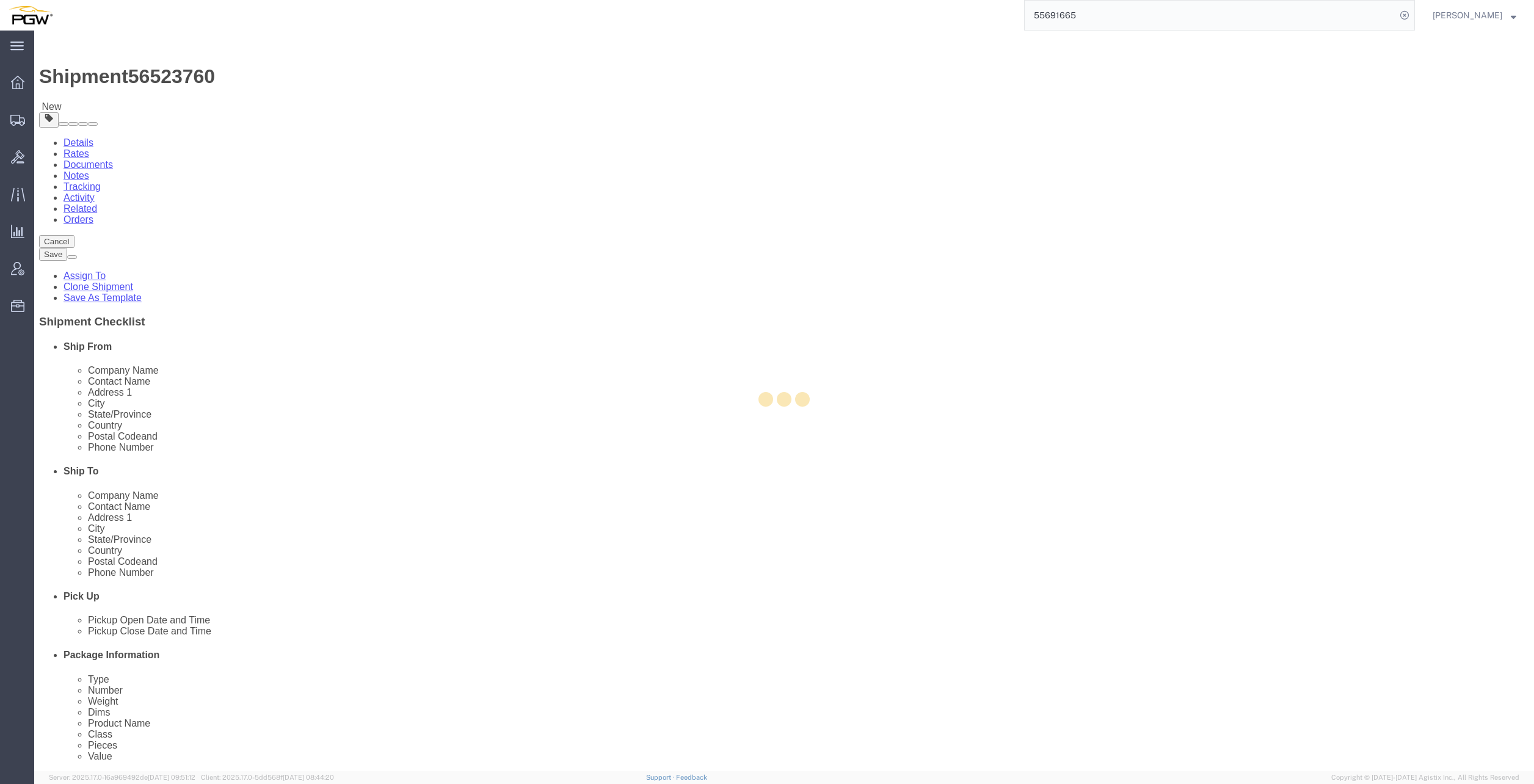
type input "[PHONE_NUMBER]"
checkbox input "false"
select select "PA"
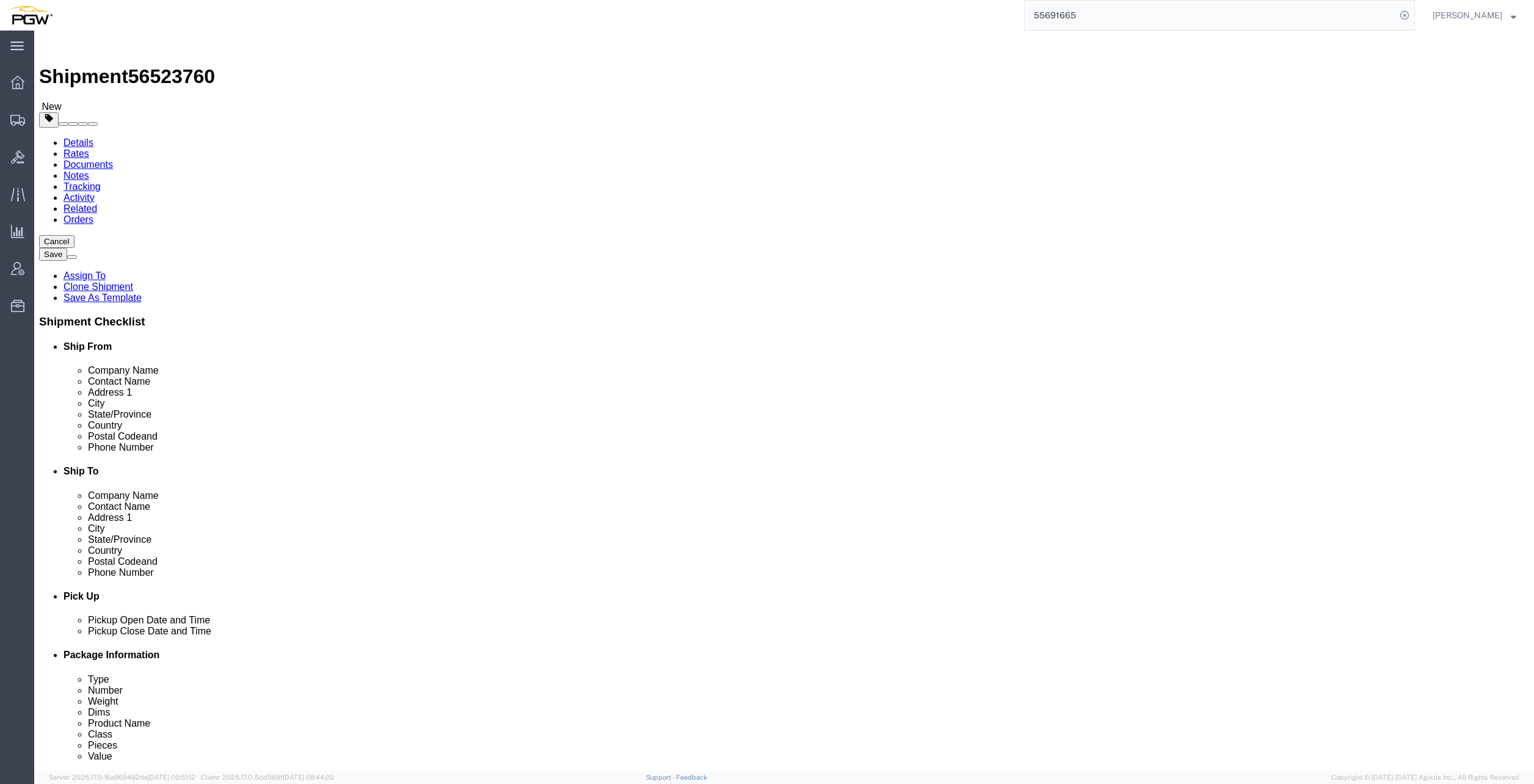
type input "scranton"
select select "61931"
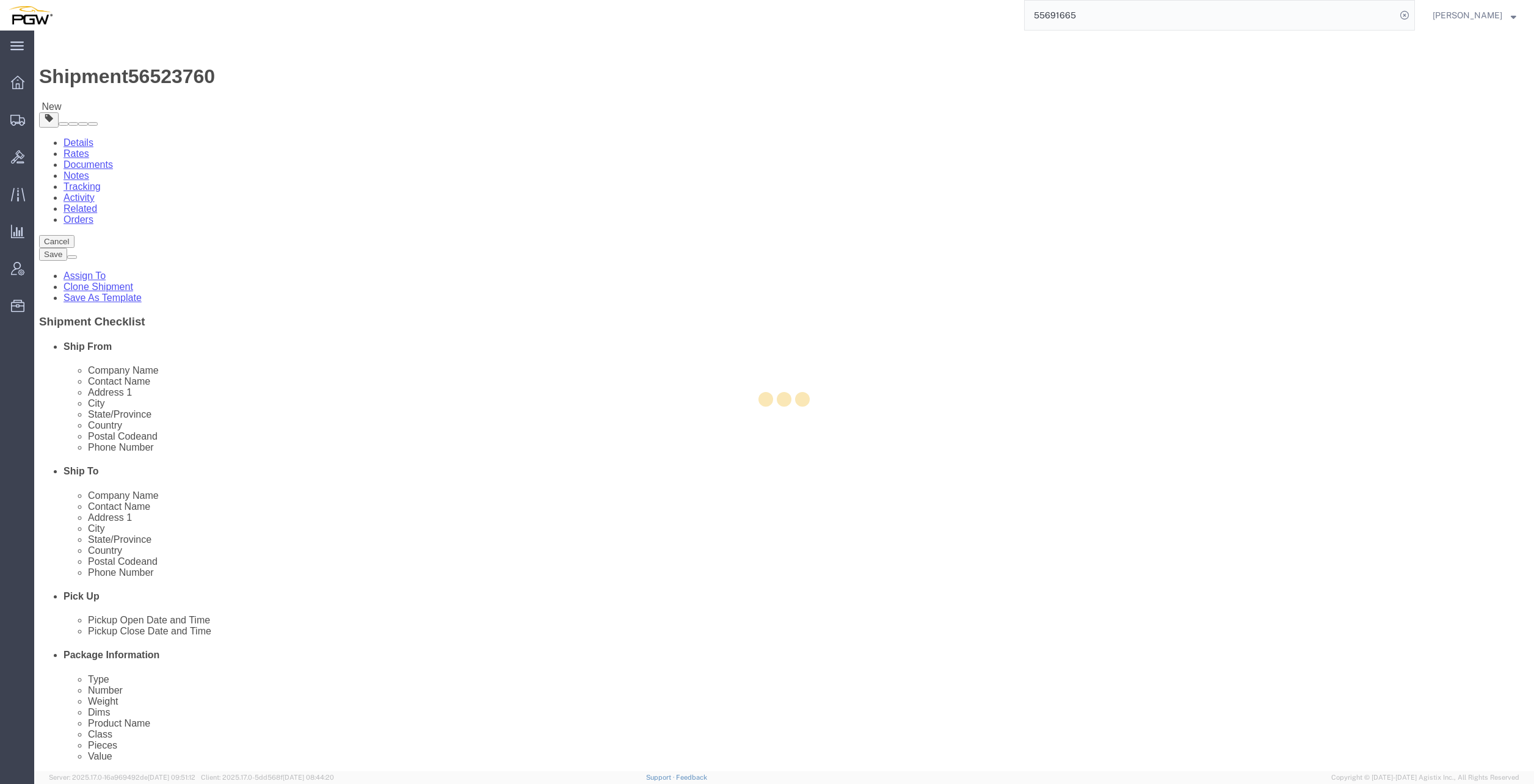
type input "5409"
type input "PGW"
type input "5409 Branch Manager"
type input "[PHONE_NUMBER]"
type input "[EMAIL_ADDRESS][DOMAIN_NAME]"
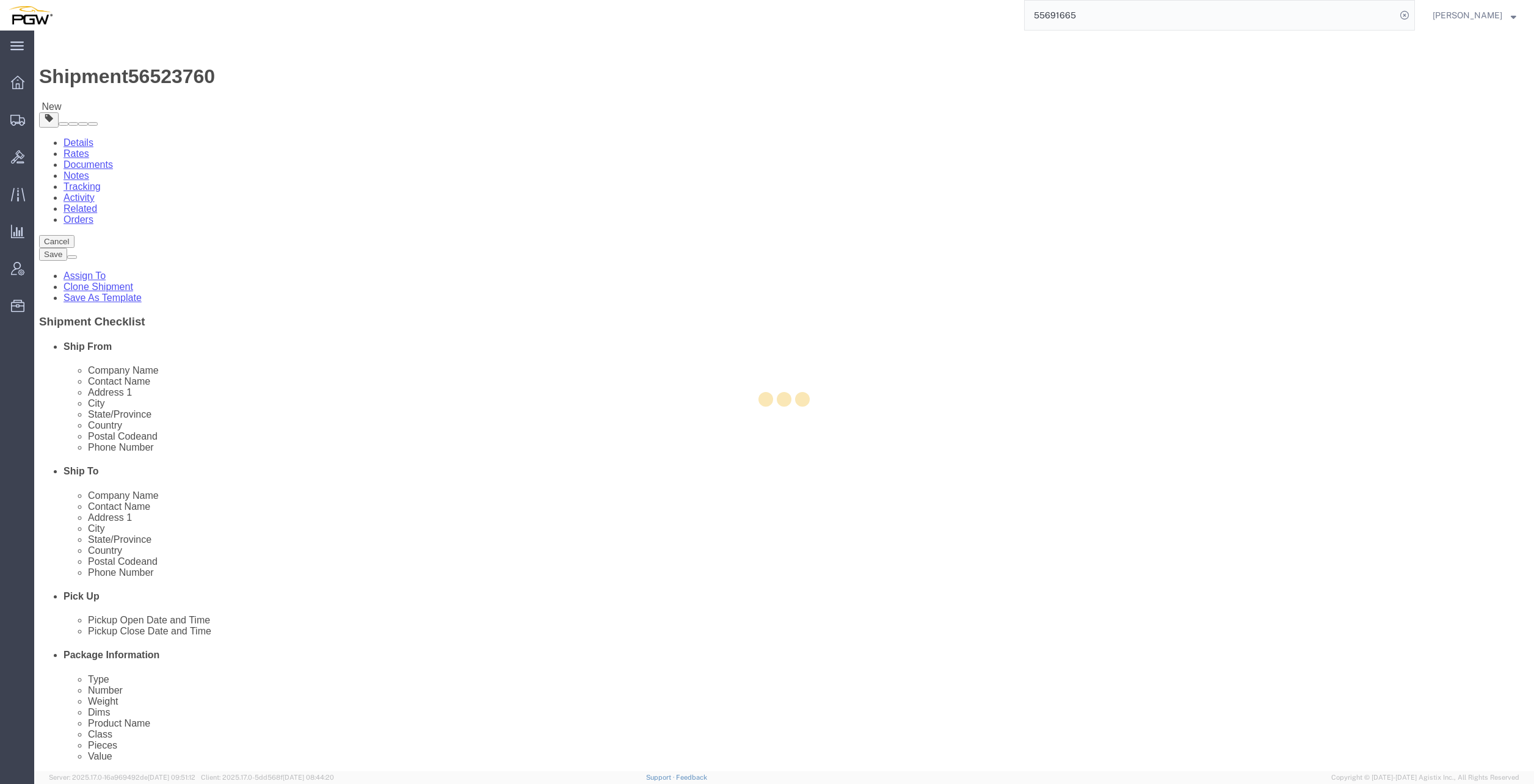
checkbox input "true"
select select "PA"
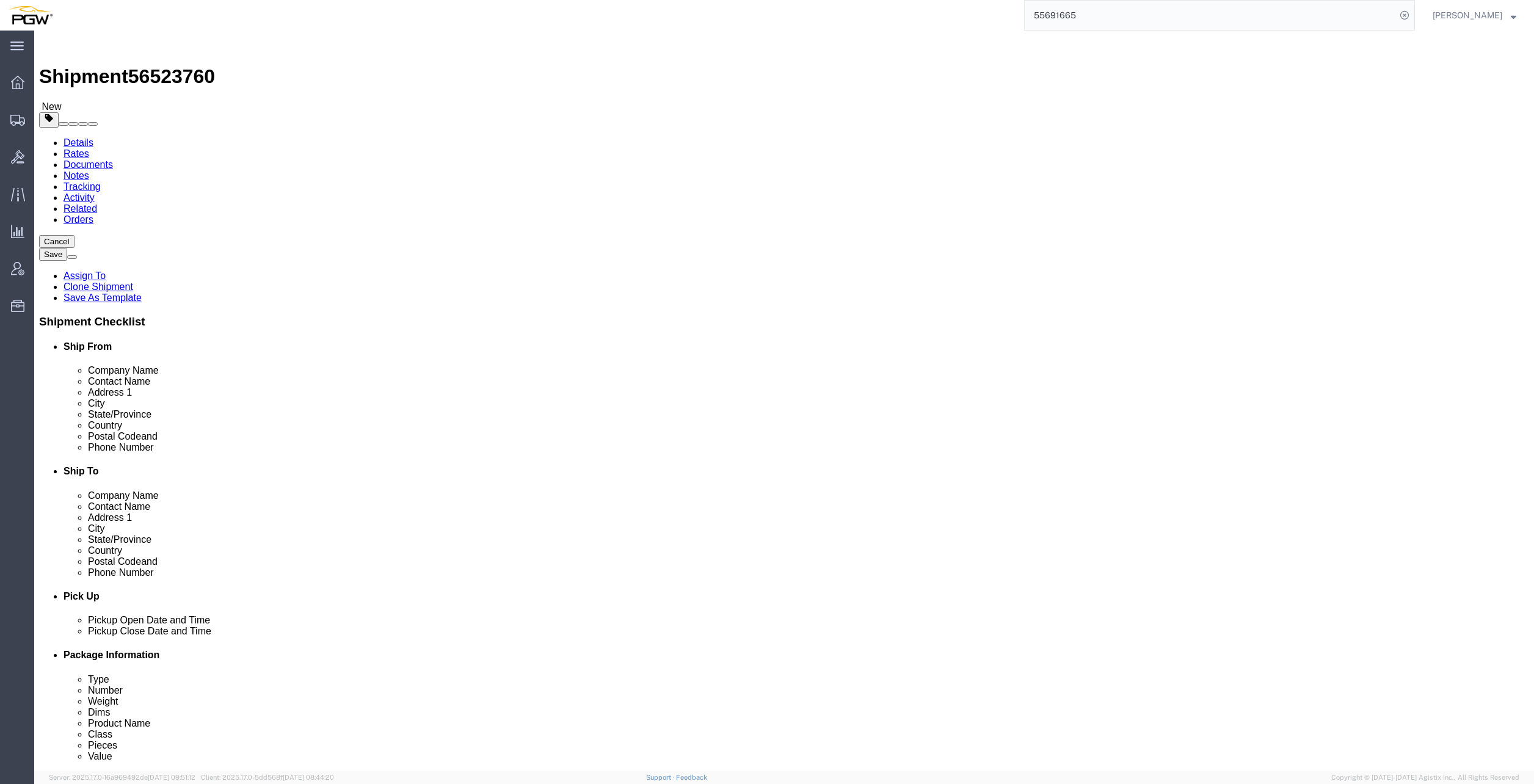
click label "Address 1"
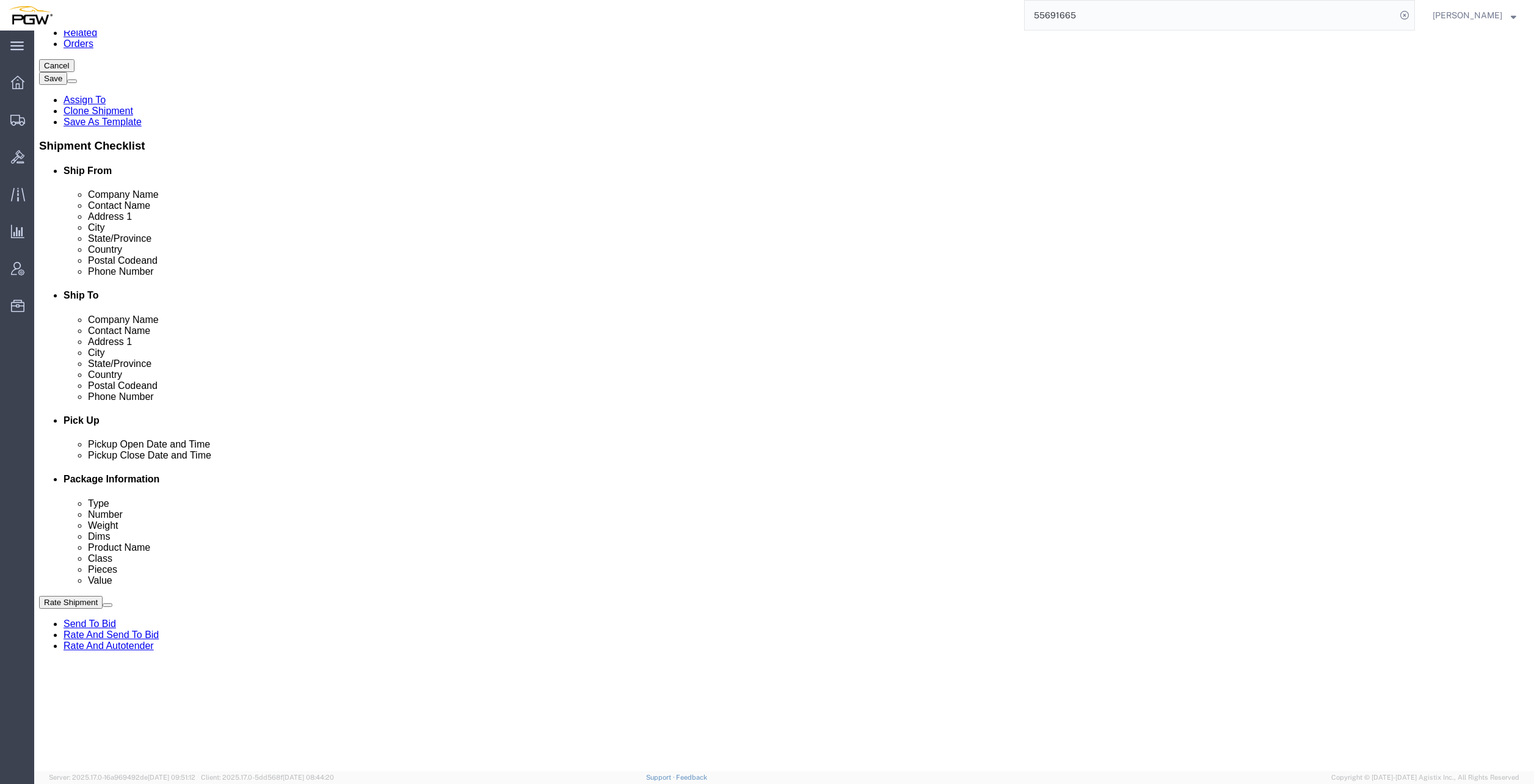
scroll to position [183, 0]
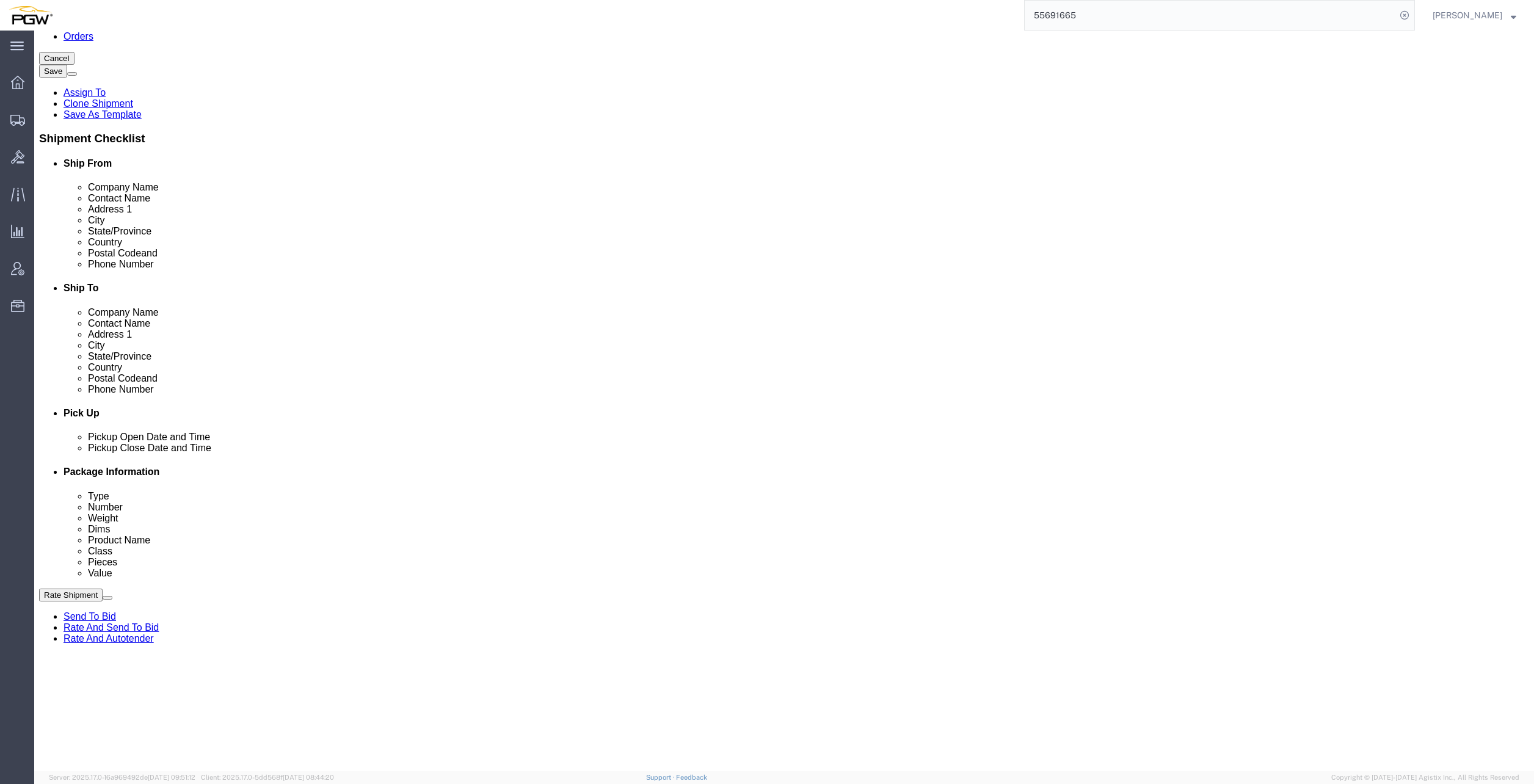
click link "Edit"
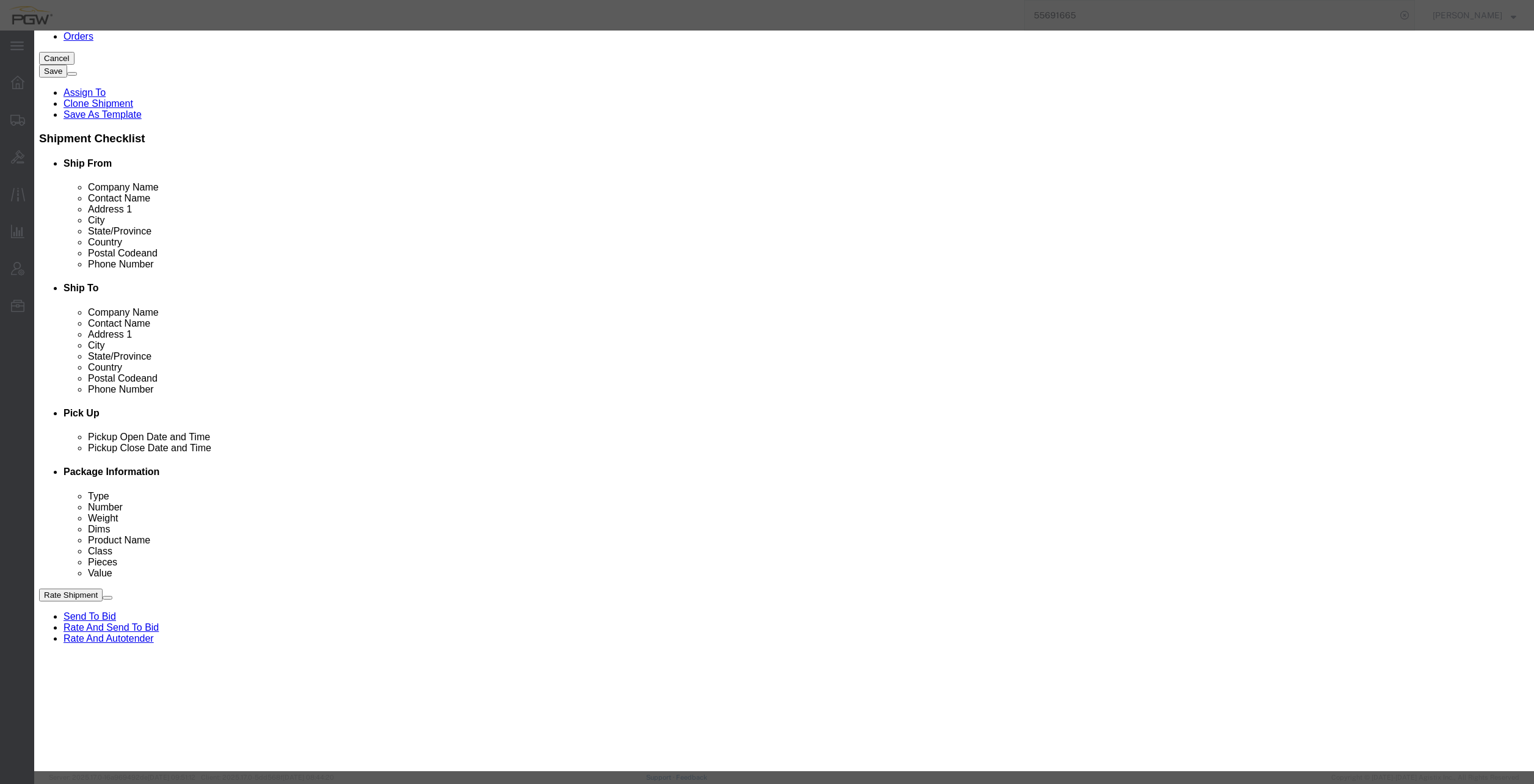
type input "510"
select select "30297"
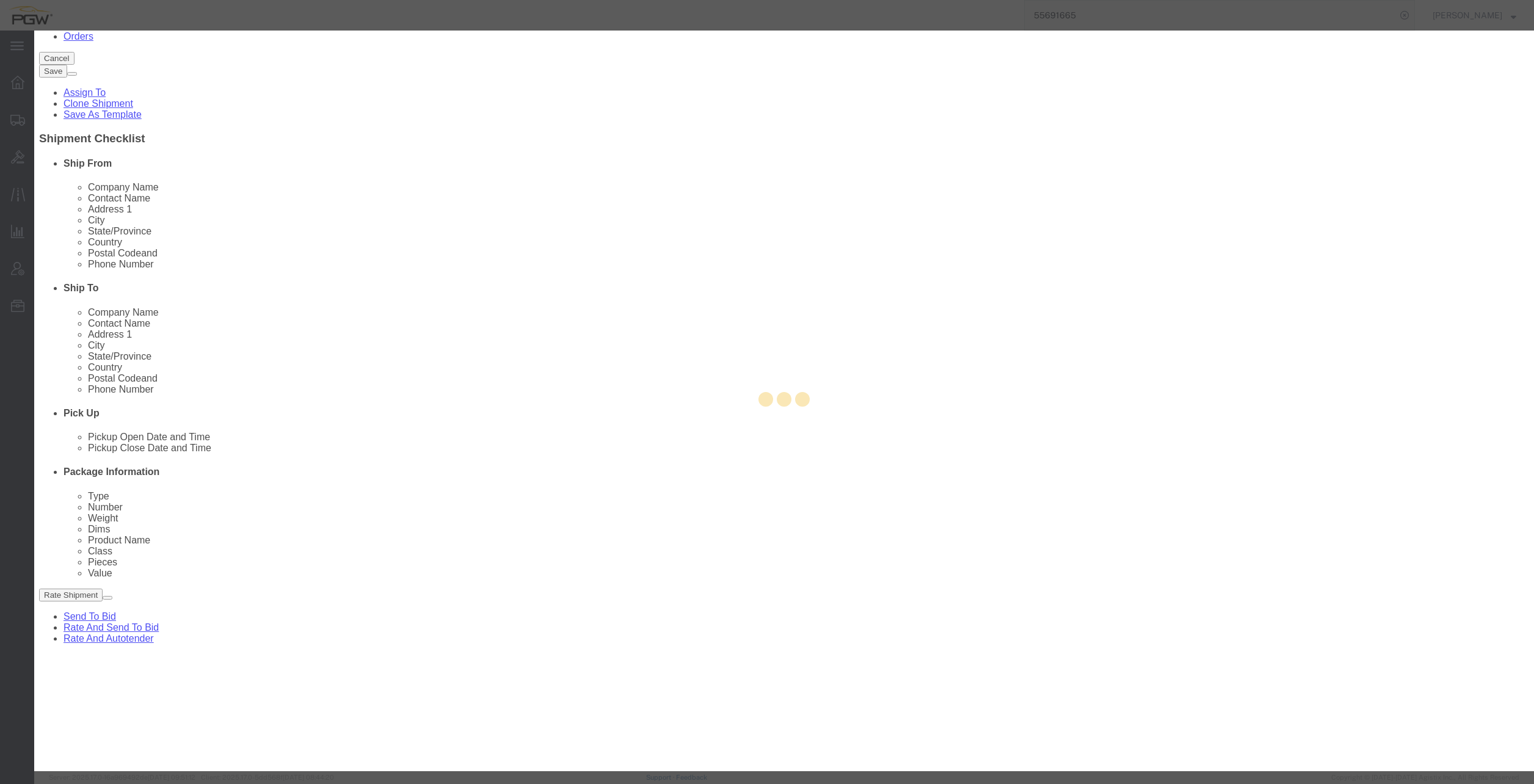
type input "5510"
type input "5510 Branch Manager"
type input "[STREET_ADDRESS]"
type input "Williston"
type input "05495"
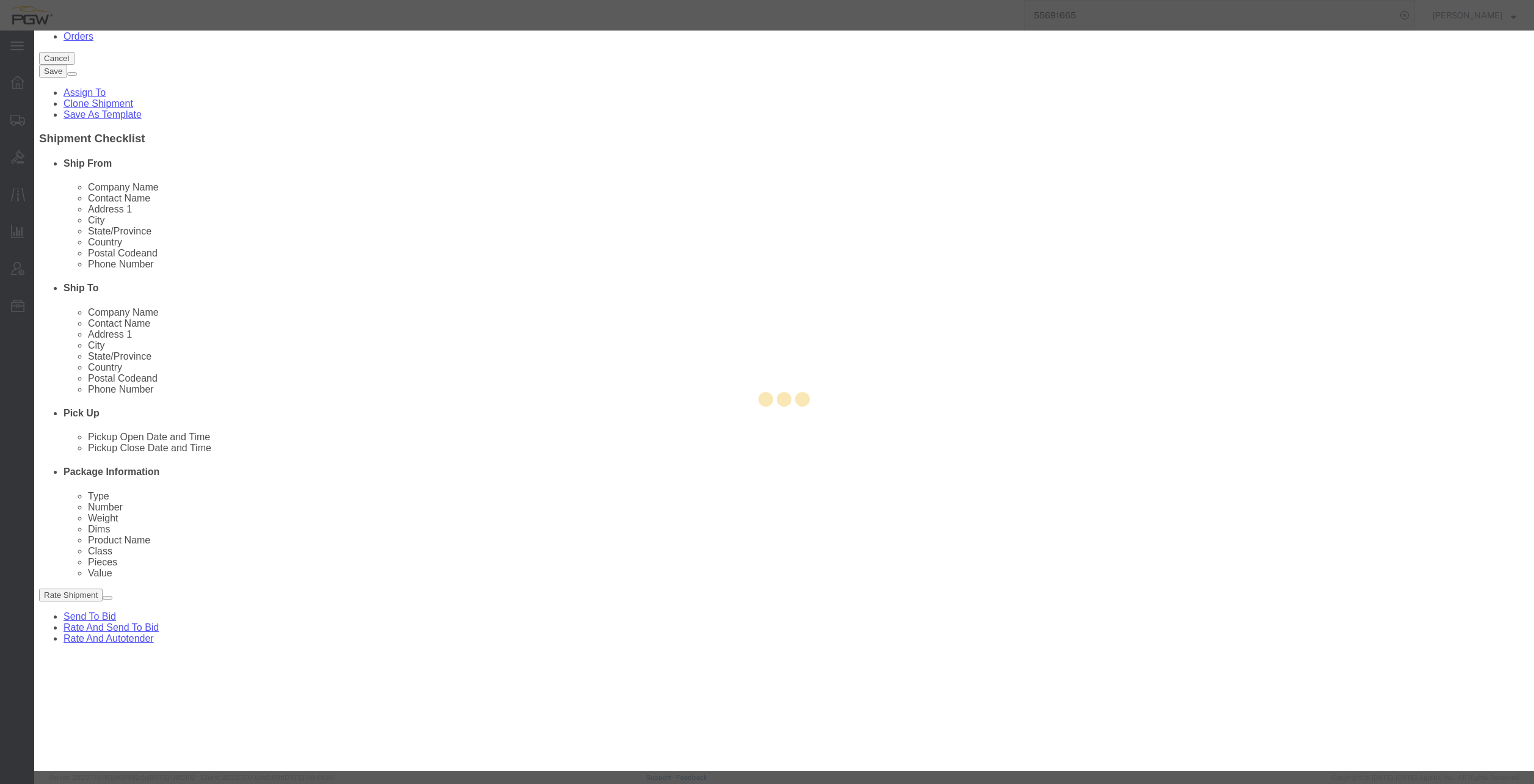
type input "[PHONE_NUMBER]"
type input "[EMAIL_ADDRESS][DOMAIN_NAME]"
select select "VT"
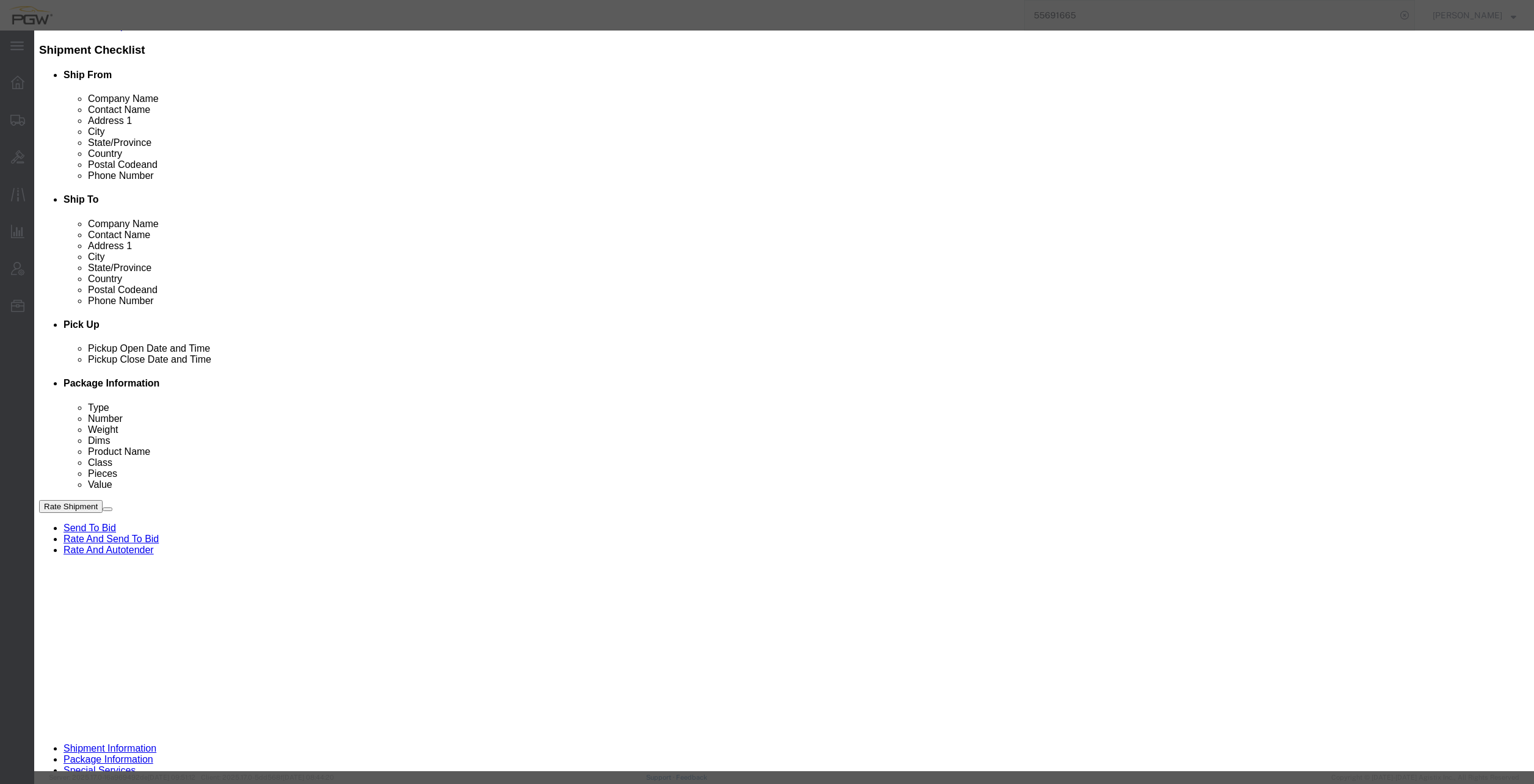
scroll to position [366, 0]
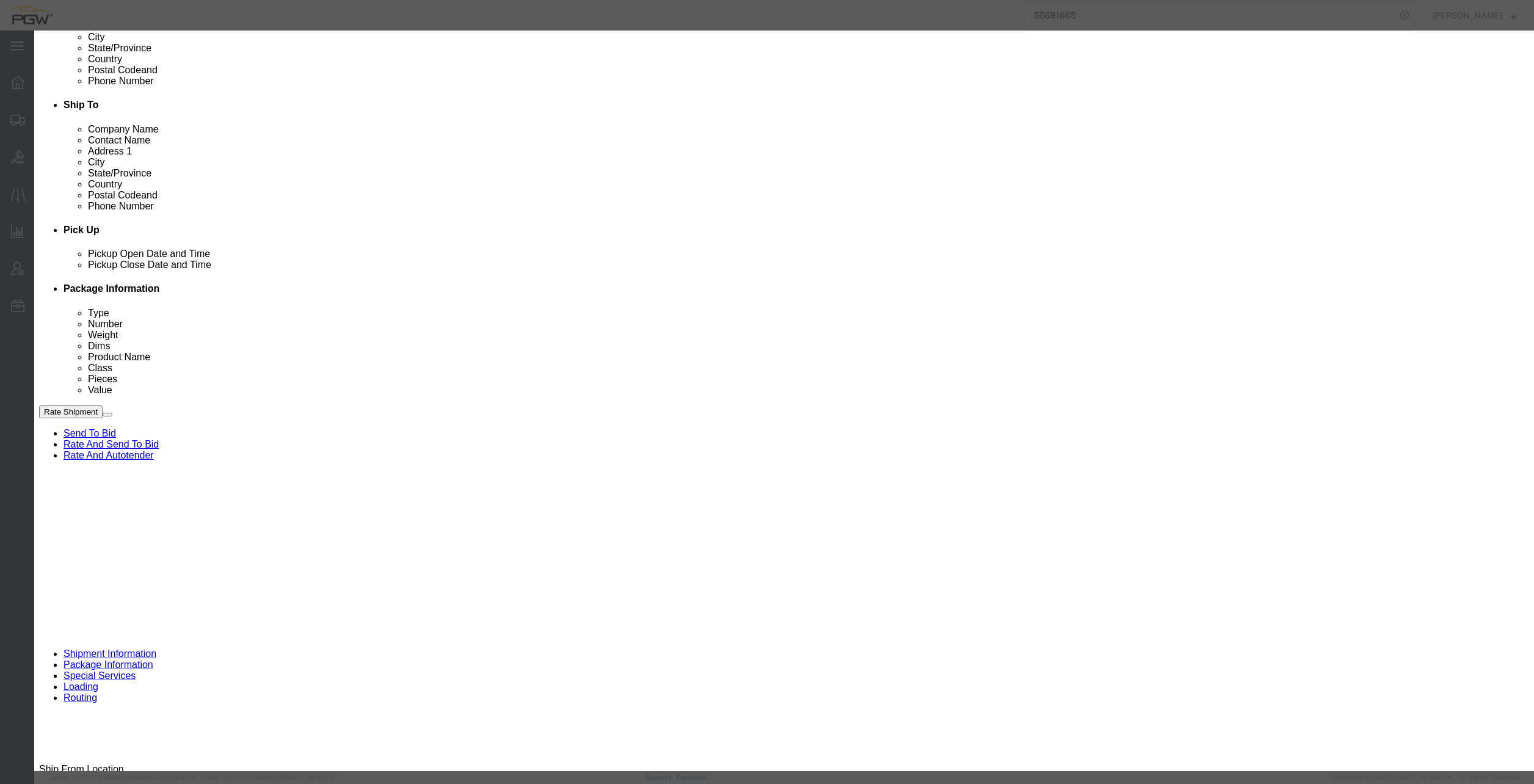
click div "[DATE] 11:16 AM"
click input "11:16 AM"
type input "8:00 AM"
click button "Apply"
click button "Save"
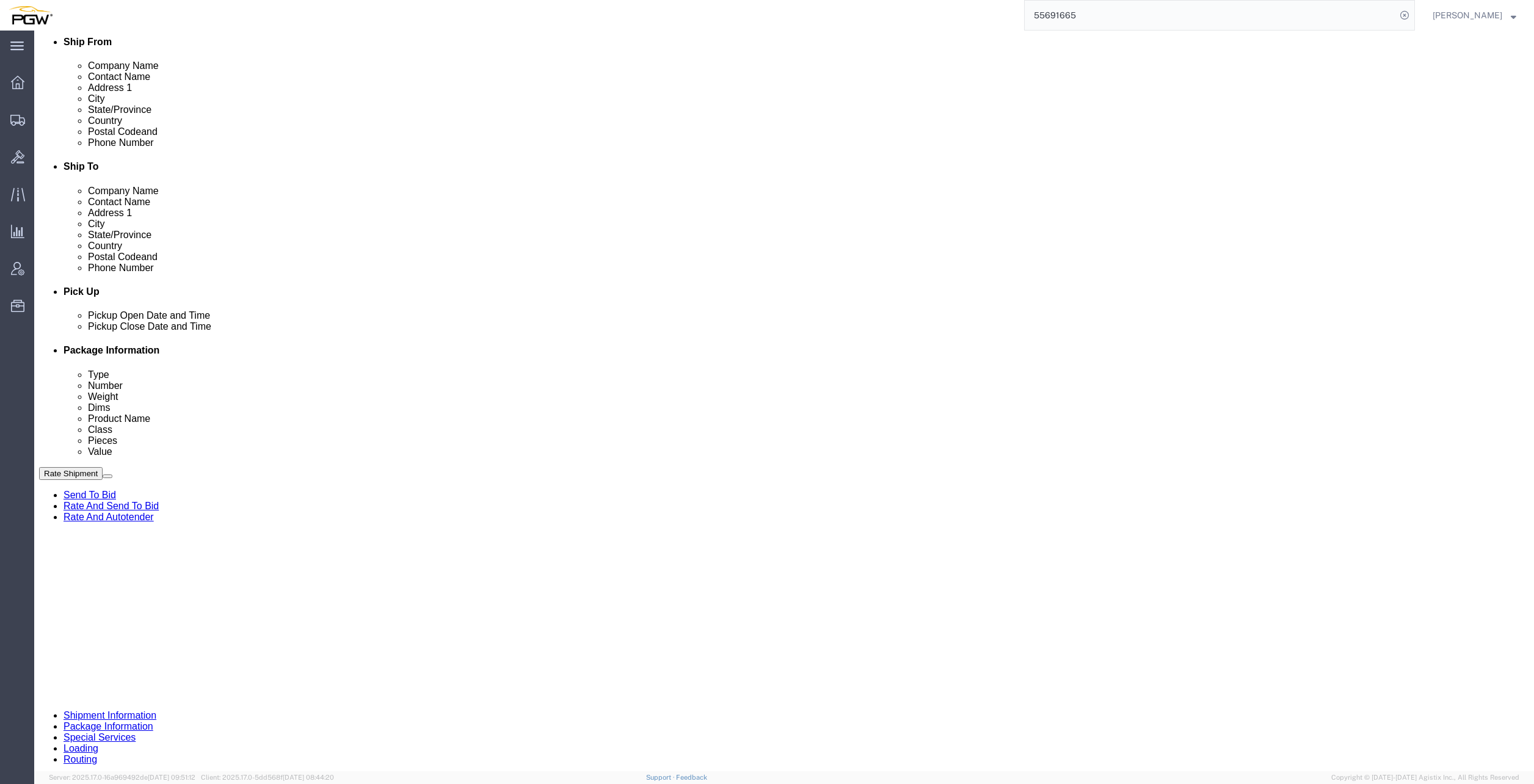
scroll to position [305, 0]
click div "Shipment 56523760 New Details Rates Documents Notes Tracking Activity Related O…"
drag, startPoint x: 153, startPoint y: 6, endPoint x: 133, endPoint y: 13, distance: 21.2
click span "56523760"
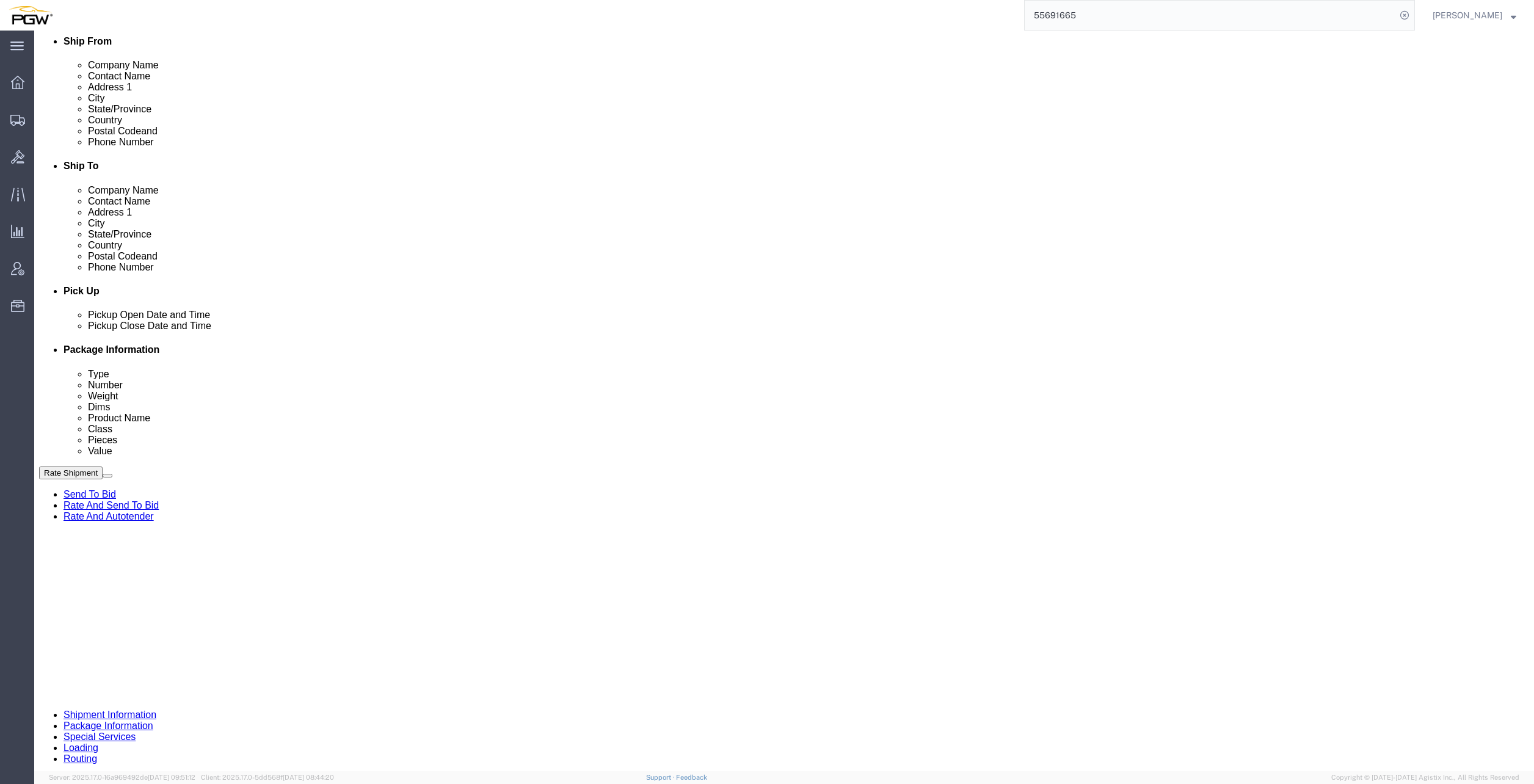
click span "56523760"
copy span "56523760"
click input "54833650"
drag, startPoint x: 294, startPoint y: 641, endPoint x: 86, endPoint y: 611, distance: 210.2
click div "References Add reference Select Account Type Activity ID Airline Appointment Nu…"
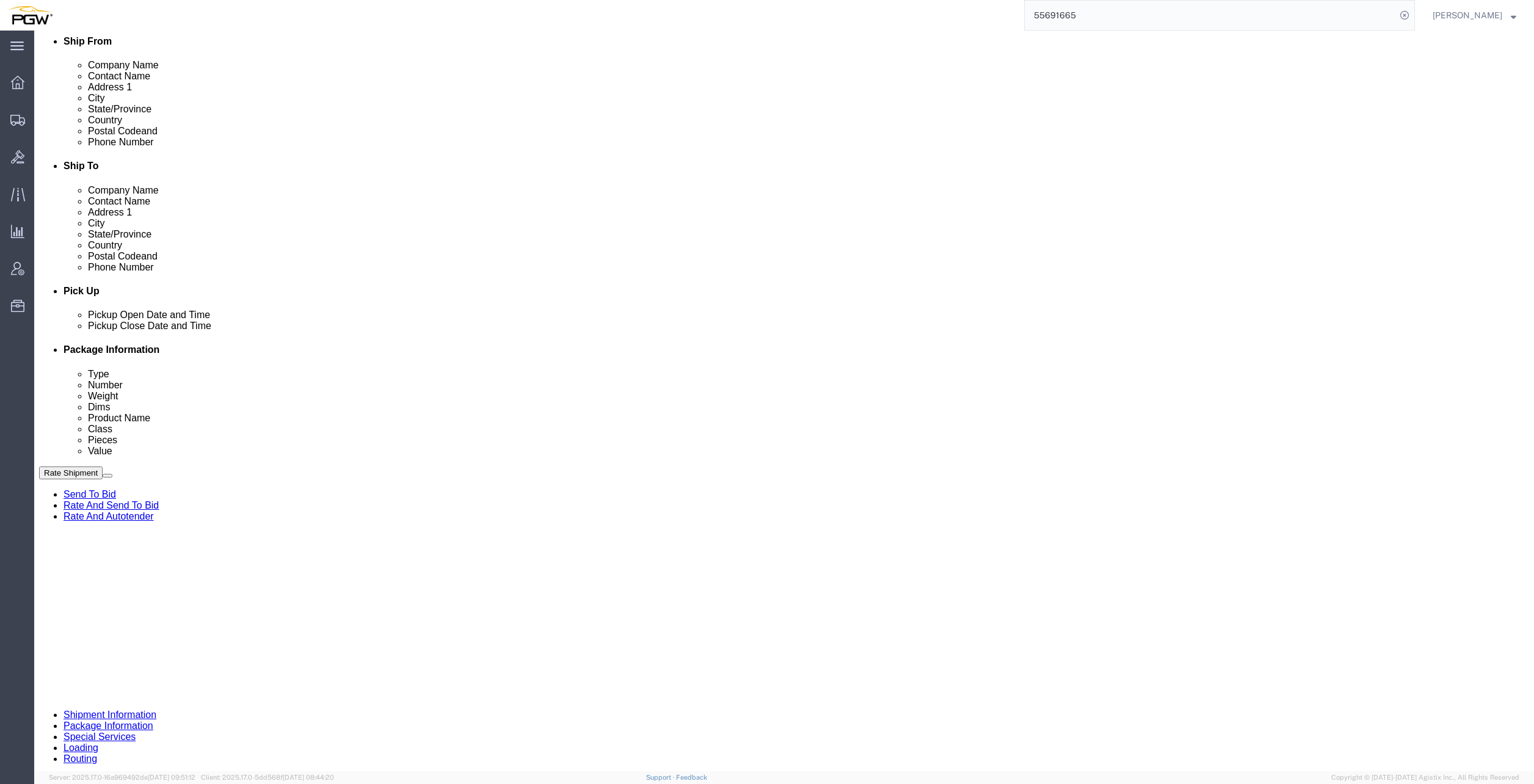
paste input "652376"
type input "56523760"
click link "Schedule appointment"
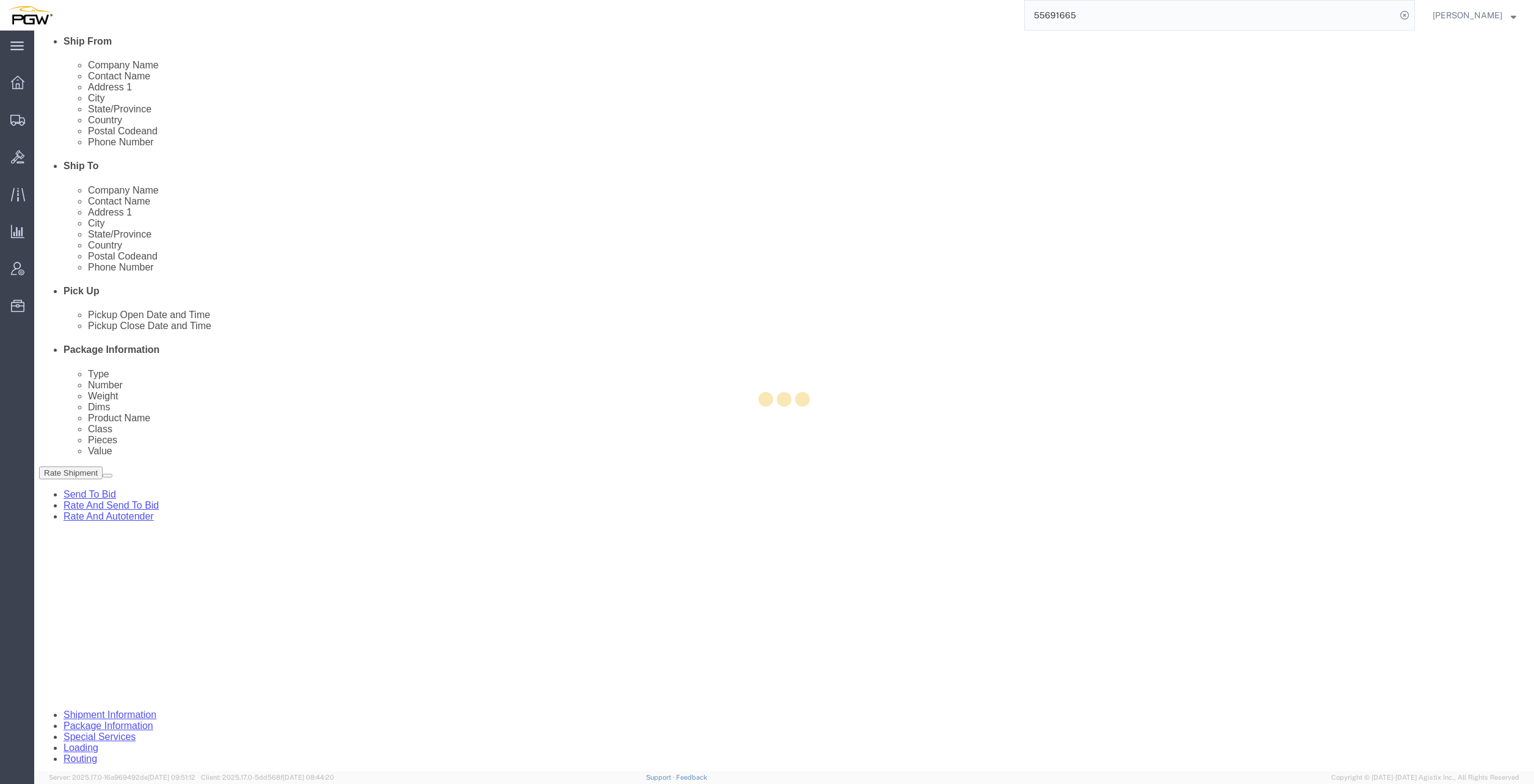
select select
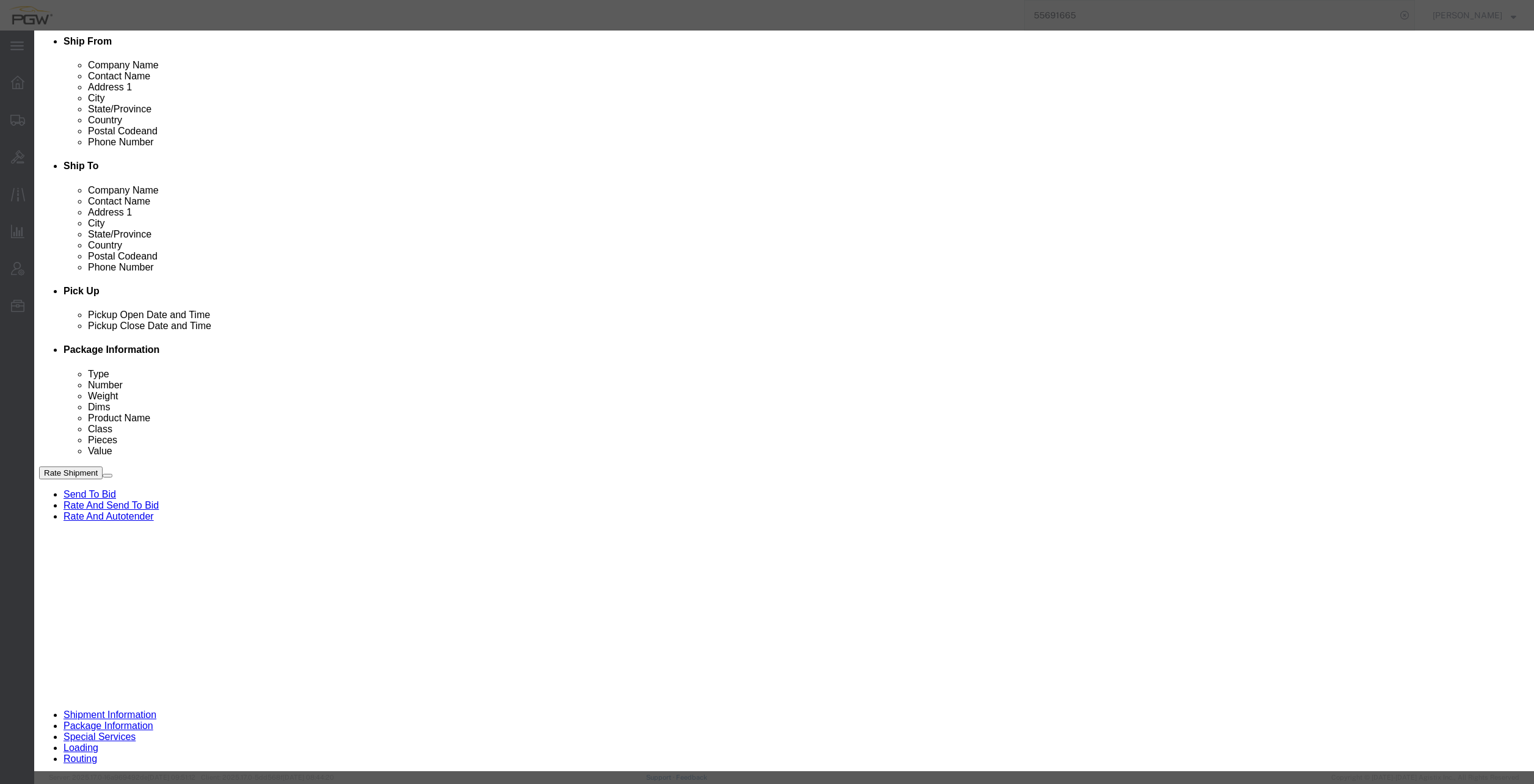
drag, startPoint x: 599, startPoint y: 86, endPoint x: 542, endPoint y: 84, distance: 57.0
click div "Event Title delivery 56523760 Location Dock Select 5409 - PGW autoglass - Scran…"
click input "56523760"
type input "56523760 -"
click icon "button"
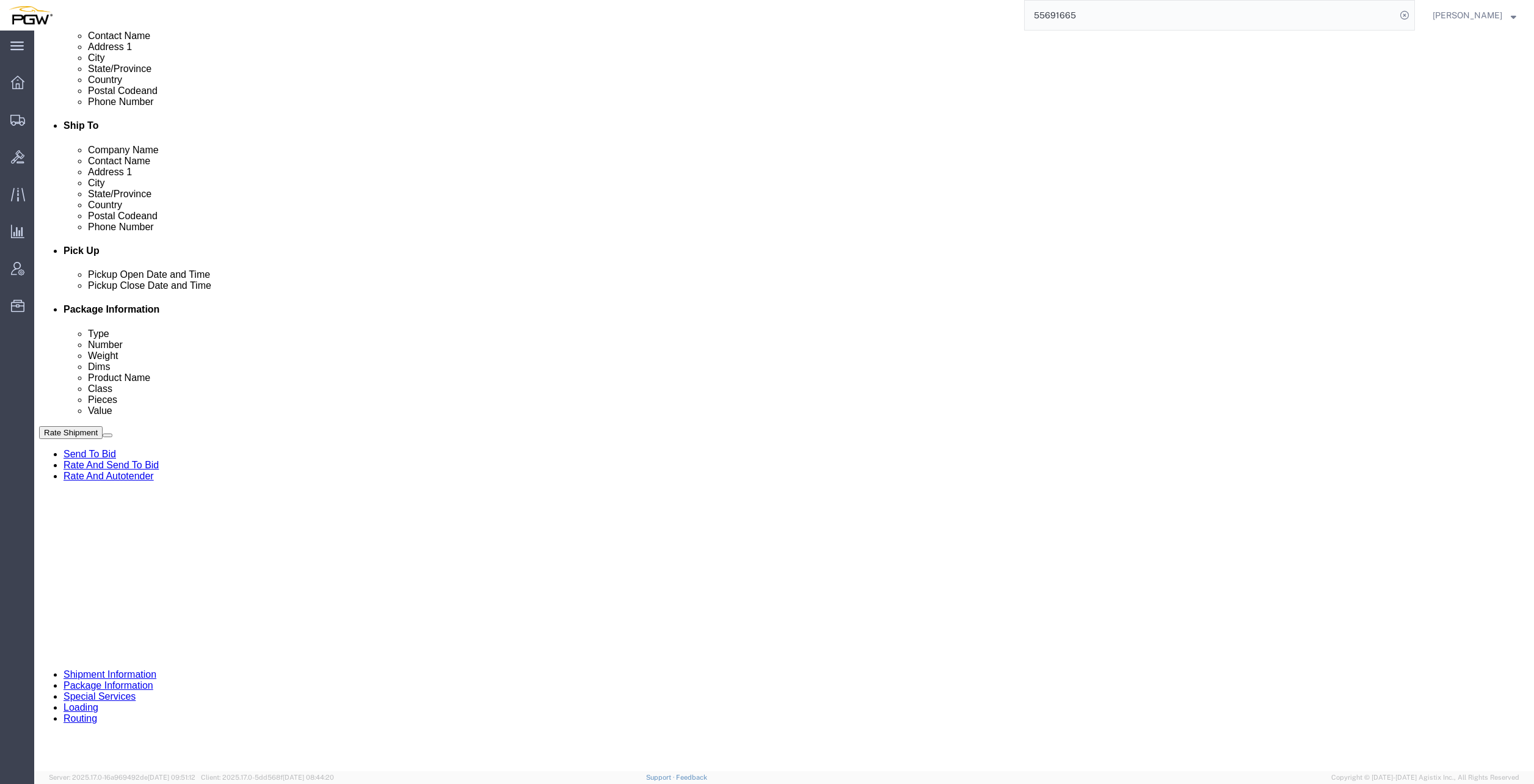
scroll to position [366, 0]
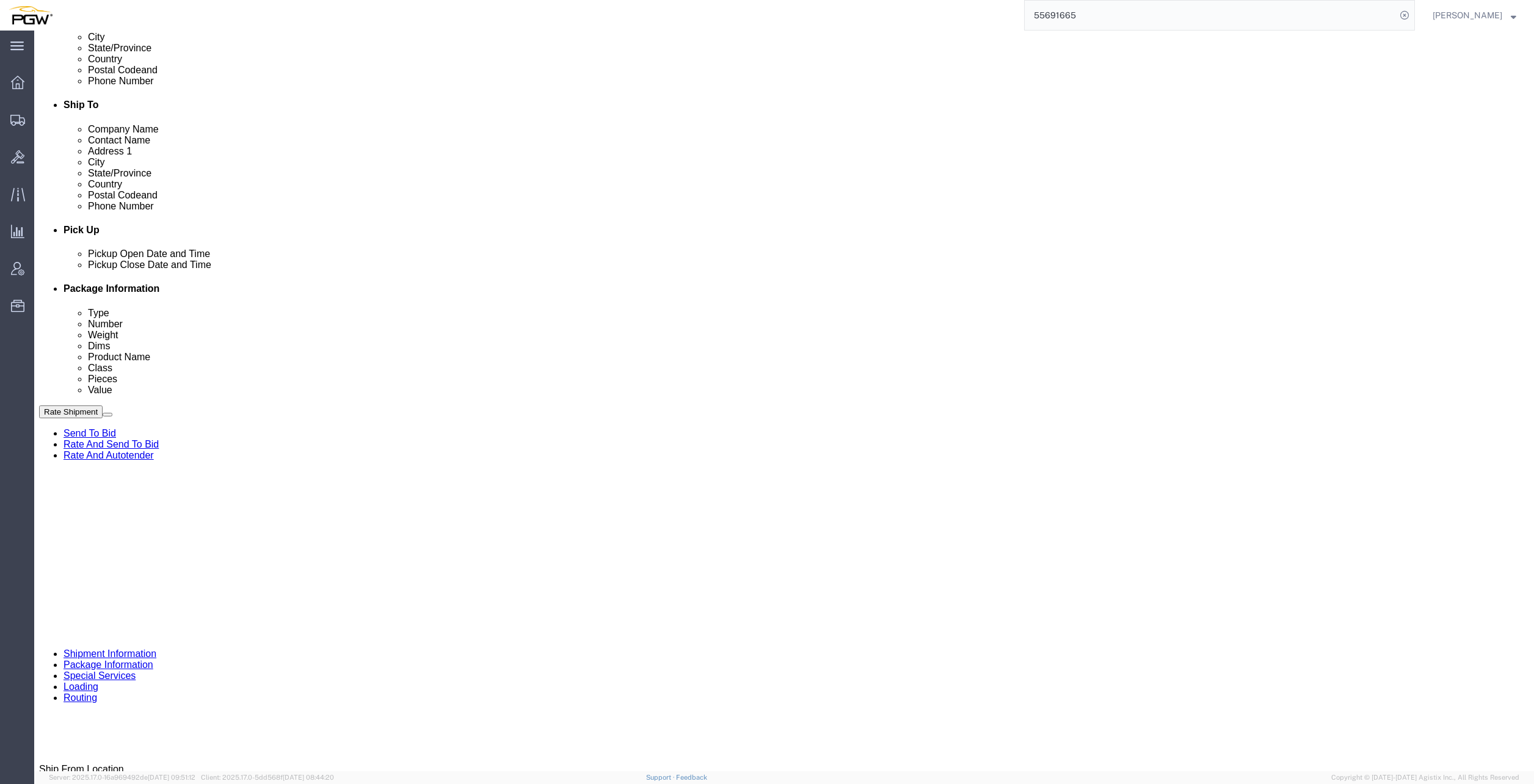
click div
click div "[DATE] 8:00 AM"
click div "Pickup Start Date Pickup Start Time Pickup Open Date and Time [DATE] 8:00 AM"
drag, startPoint x: 157, startPoint y: 456, endPoint x: 155, endPoint y: 469, distance: 13.2
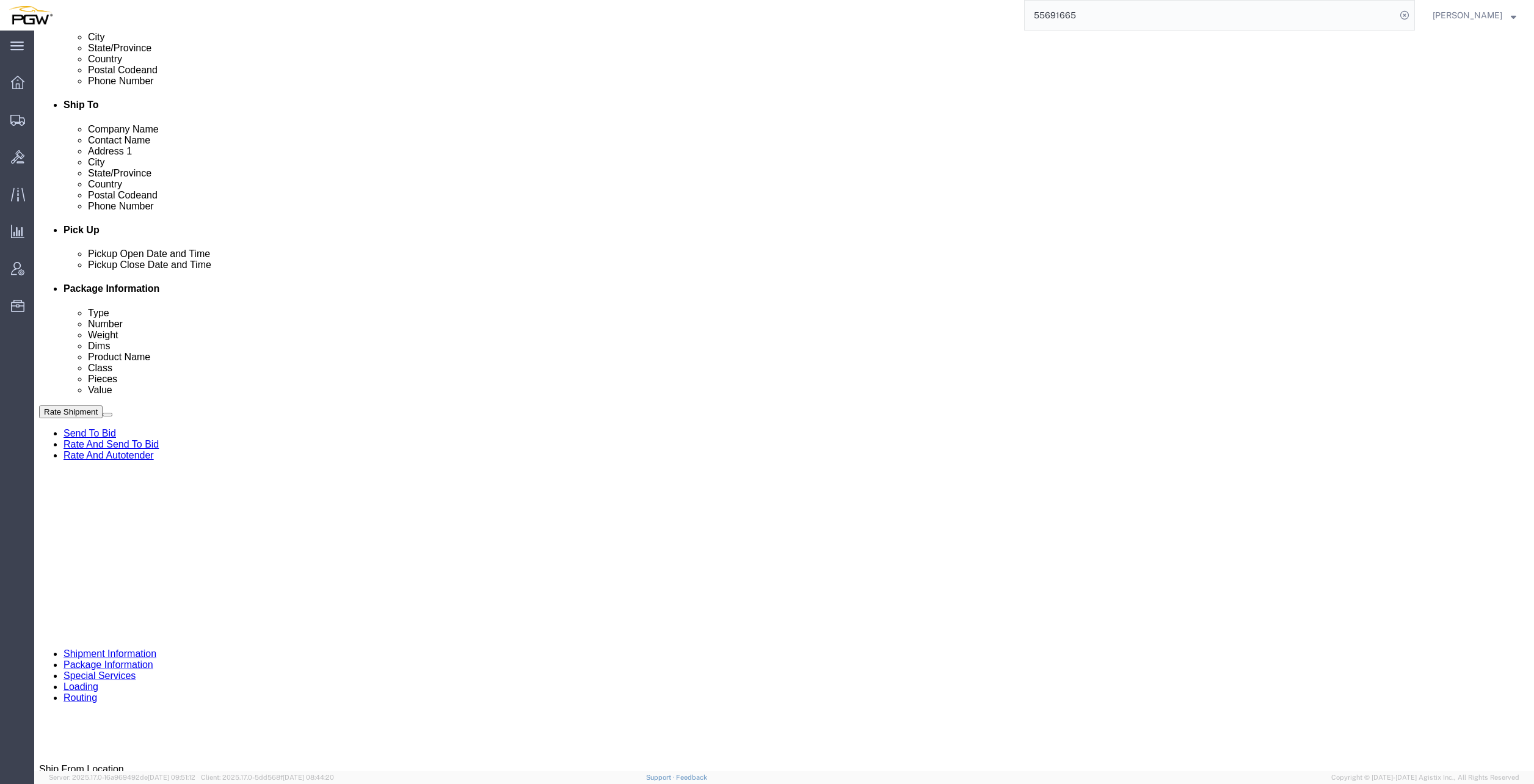
click div "[DATE] 8:00 AM"
click input "11:14 AM"
type input "8:00 AM"
click button "Apply"
click div "[DATE] 4:00 PM"
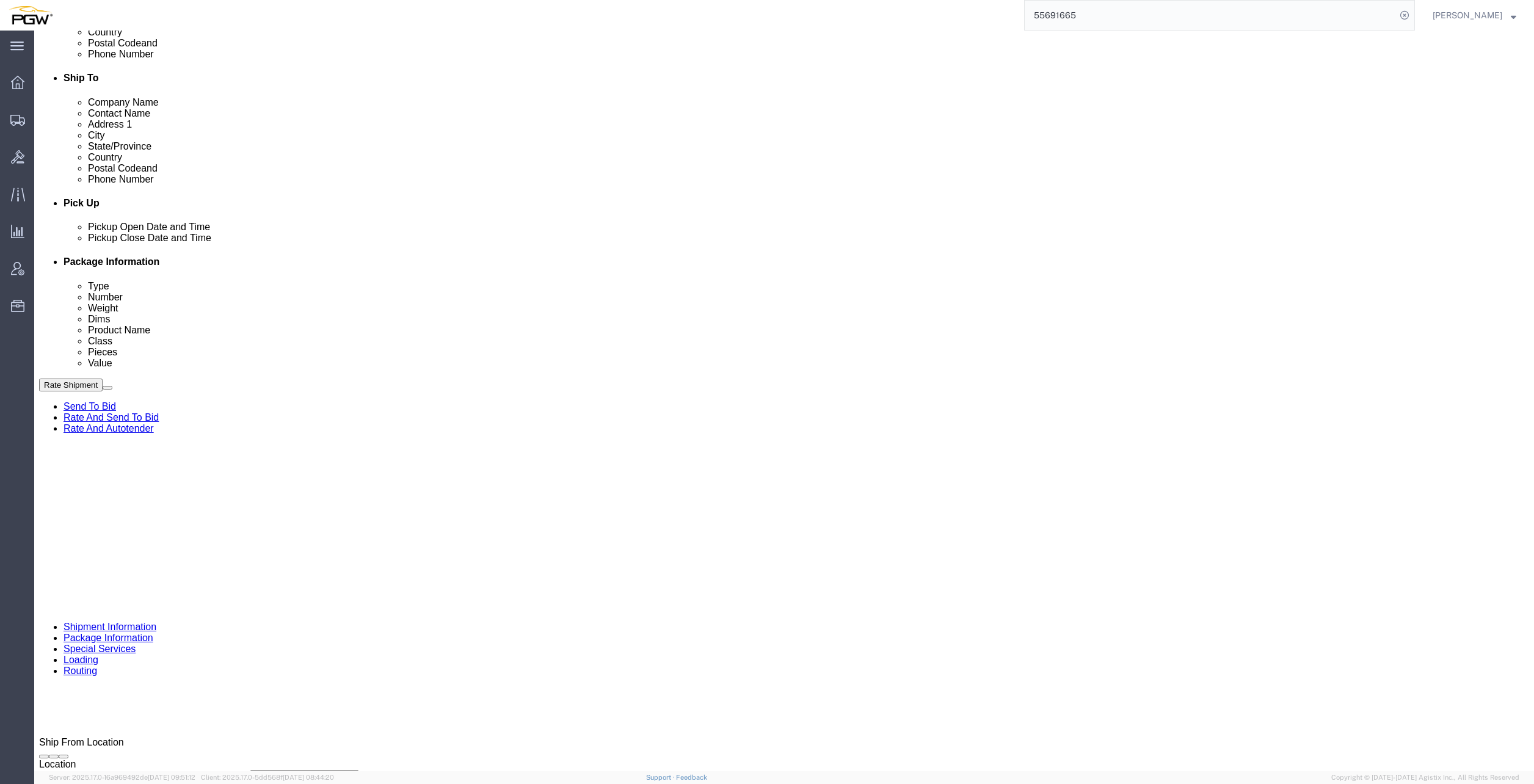
scroll to position [427, 0]
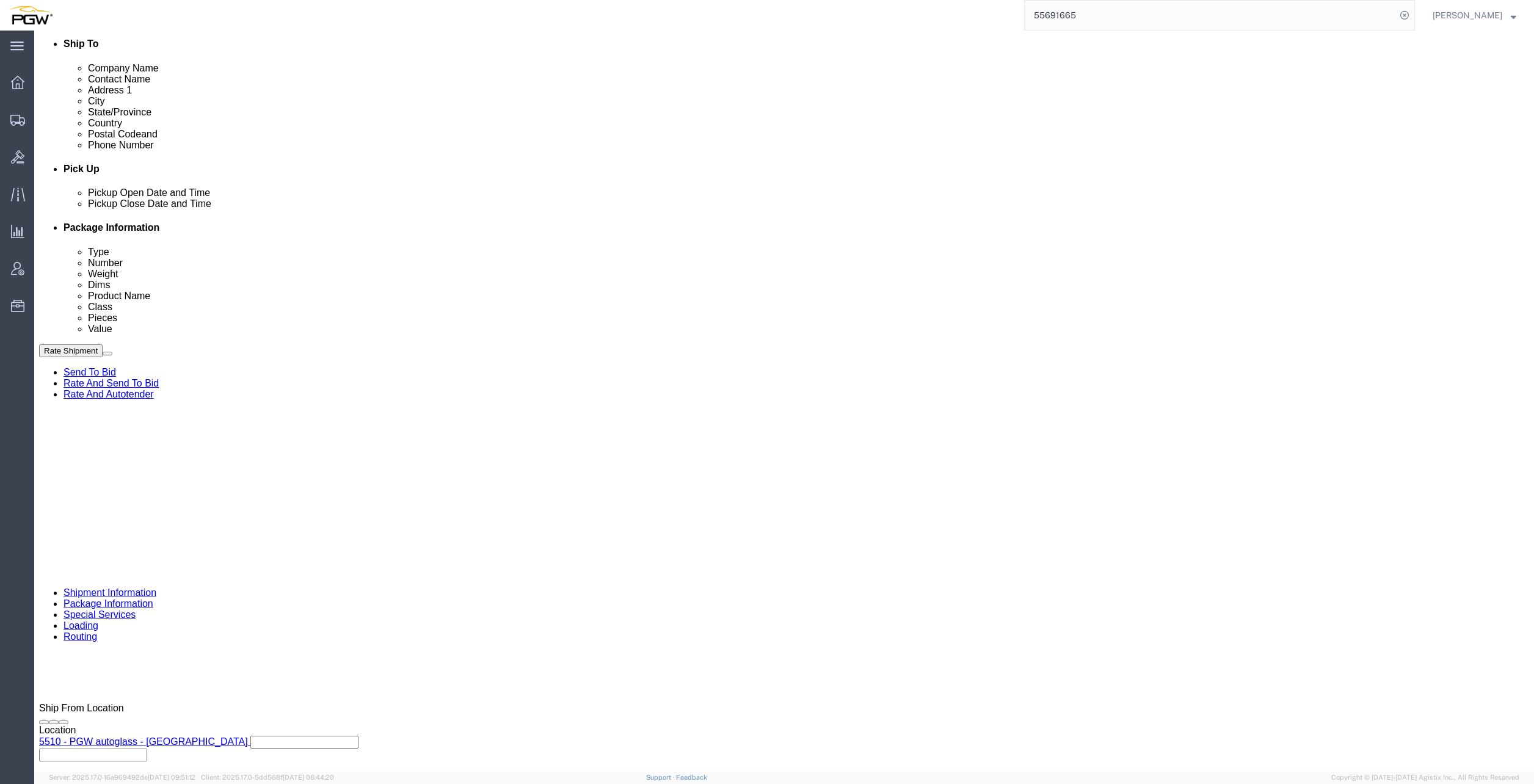
type input "8:00 am"
click button "Apply"
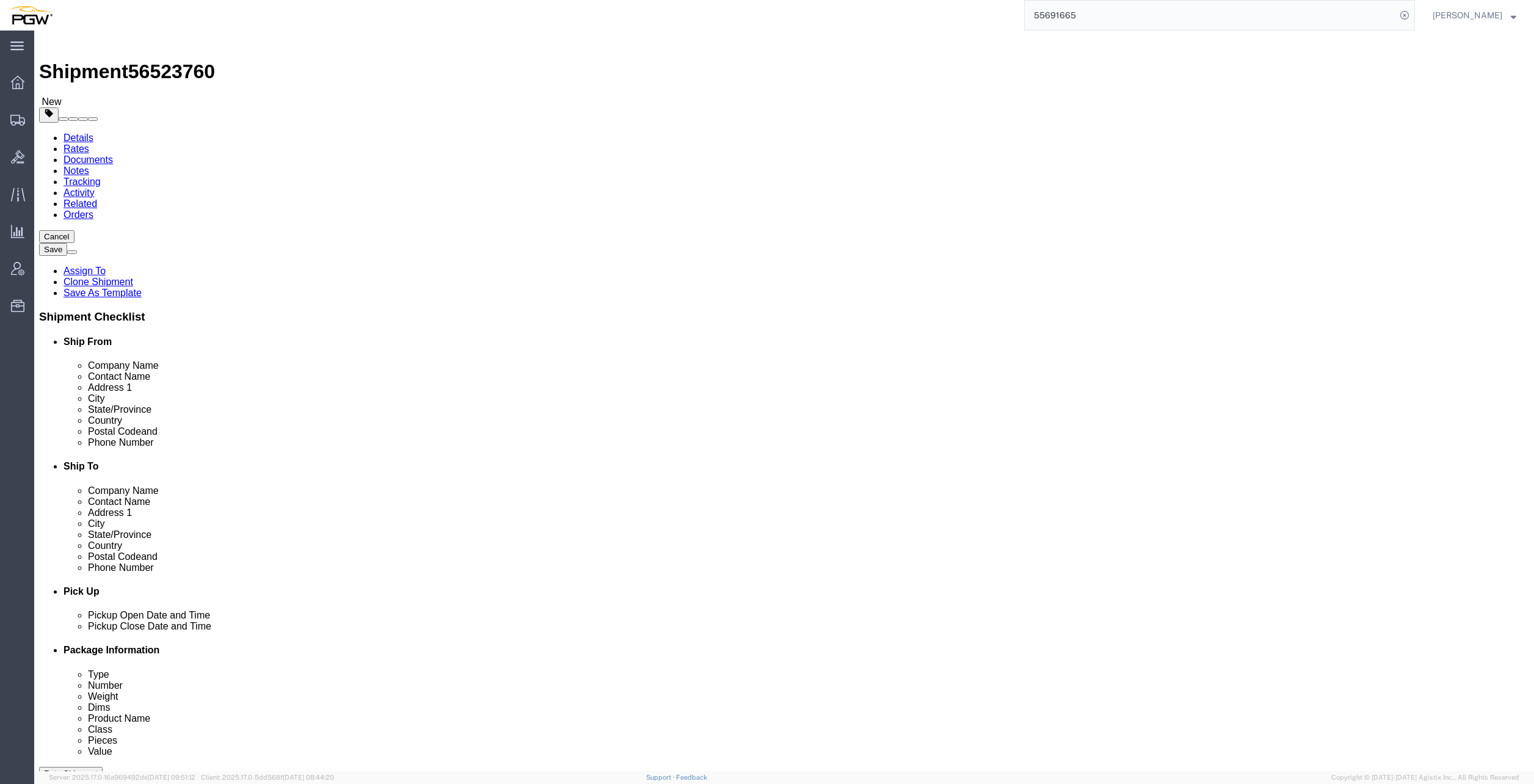
scroll to position [0, 0]
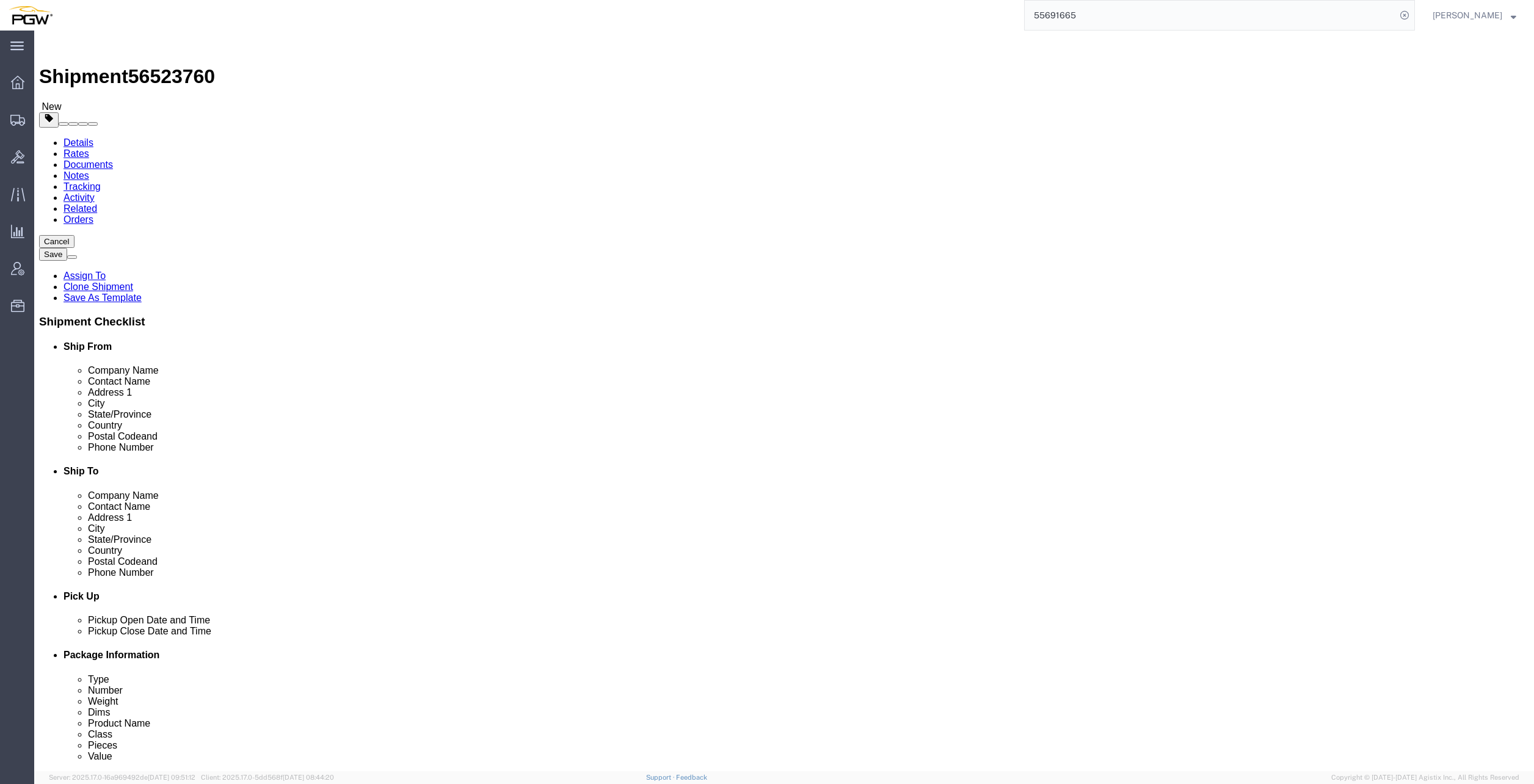
click icon
drag, startPoint x: 244, startPoint y: 232, endPoint x: 249, endPoint y: 239, distance: 8.6
click input "15"
drag, startPoint x: 250, startPoint y: 239, endPoint x: 133, endPoint y: 229, distance: 117.4
click div "Number 15"
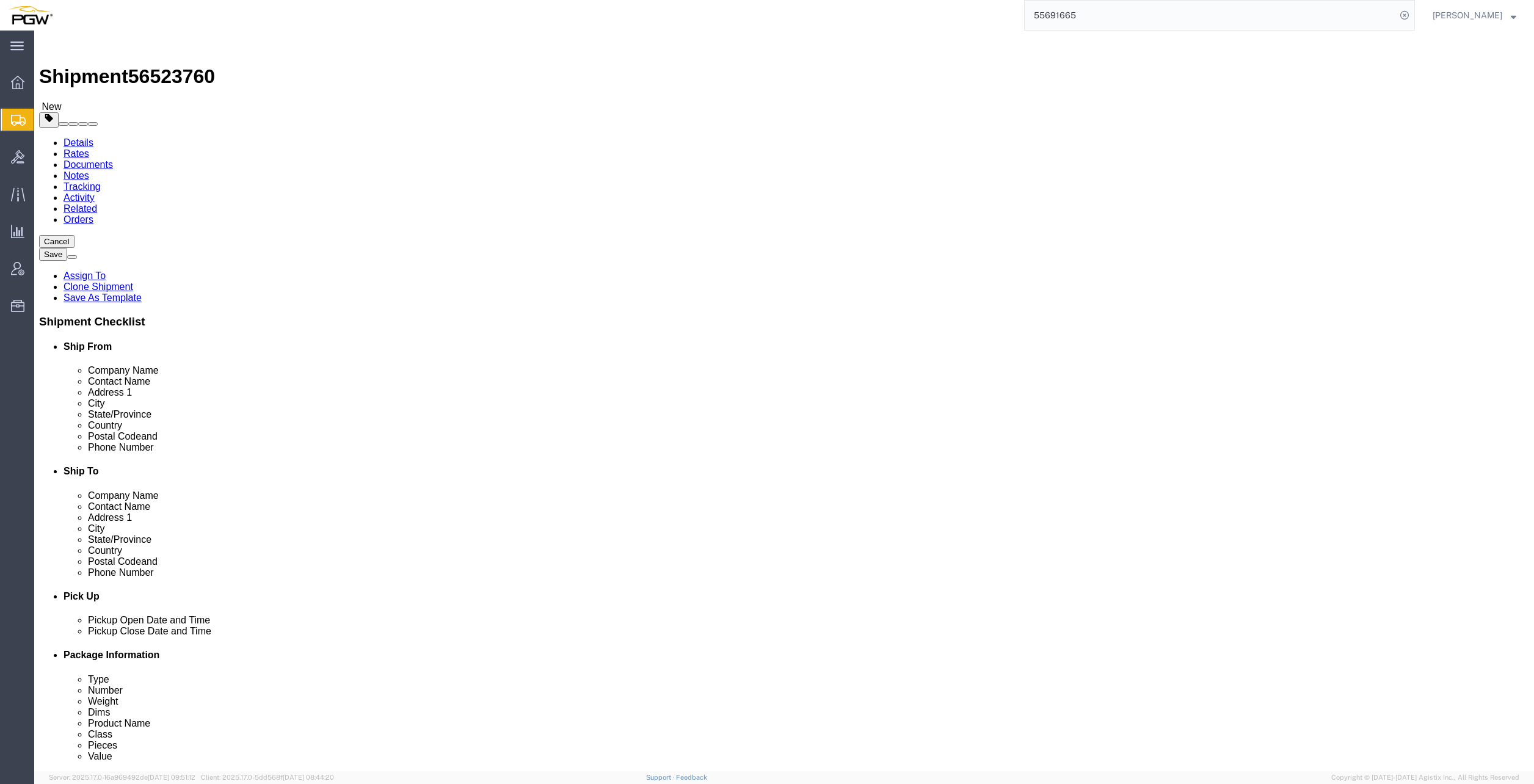
type input "10"
click p "Steel Racks"
click input "44000.00"
drag, startPoint x: 222, startPoint y: 278, endPoint x: 79, endPoint y: 270, distance: 143.2
click div "Weight 44000.00 Select kgs lbs Ship. t°"
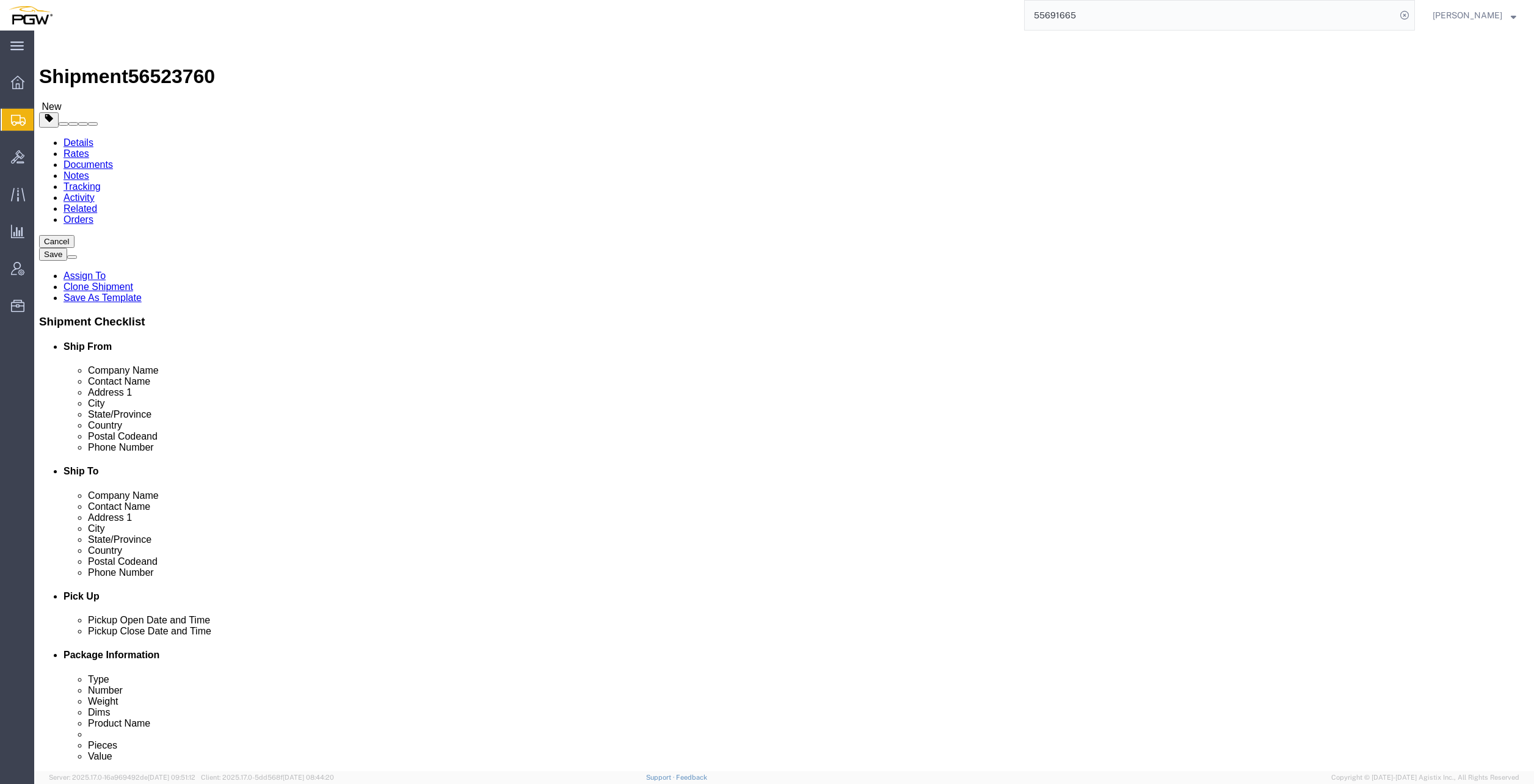
type input "29000.00"
click dd "1.00 USD"
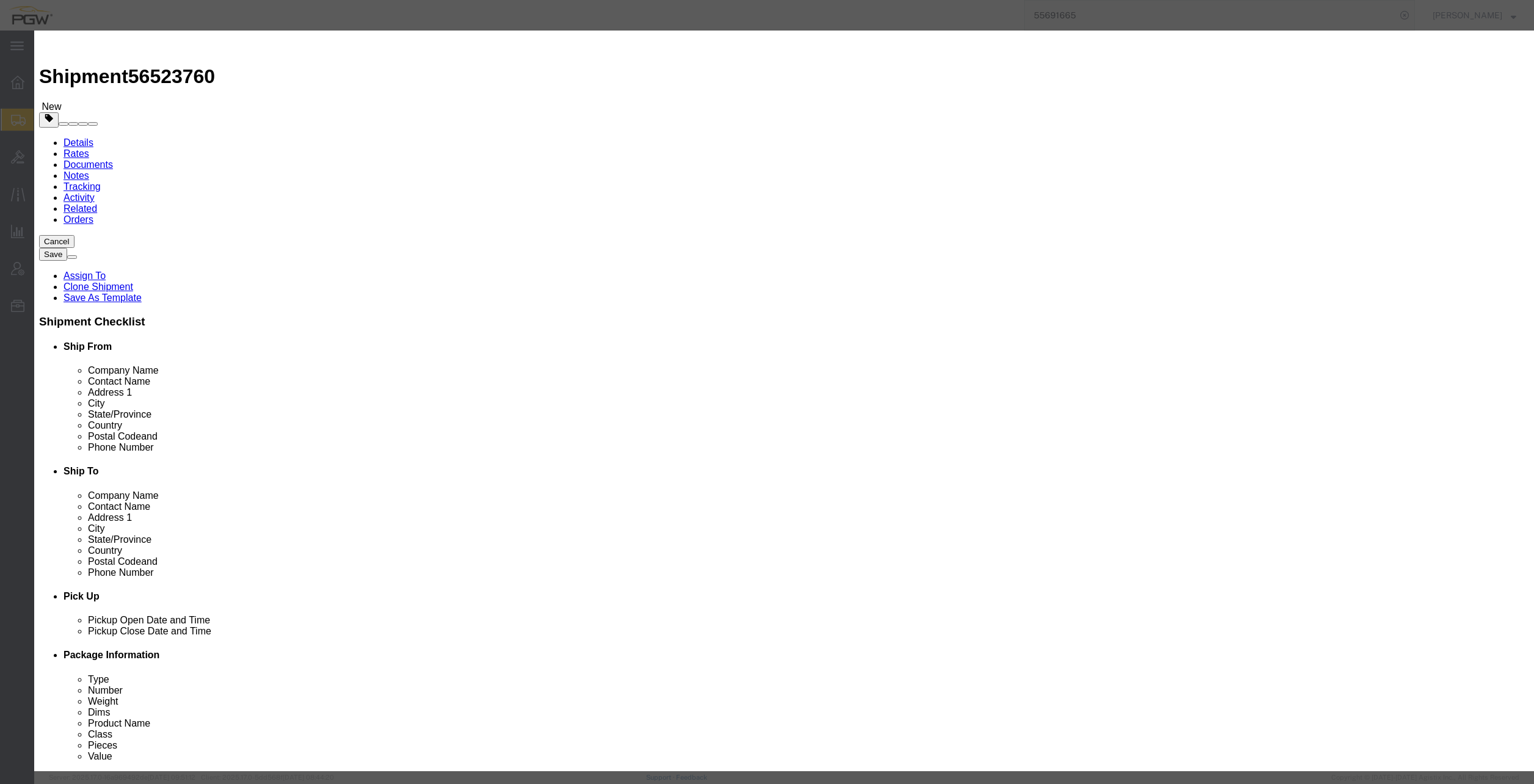
click input "15.00"
drag, startPoint x: 579, startPoint y: 118, endPoint x: 404, endPoint y: 108, distance: 175.3
click div "Pieces 15.00 Select Bag Barrels 100Board Feet Bottle Box Blister Pack Carats Ca…"
type input "10.00"
click input "0.67"
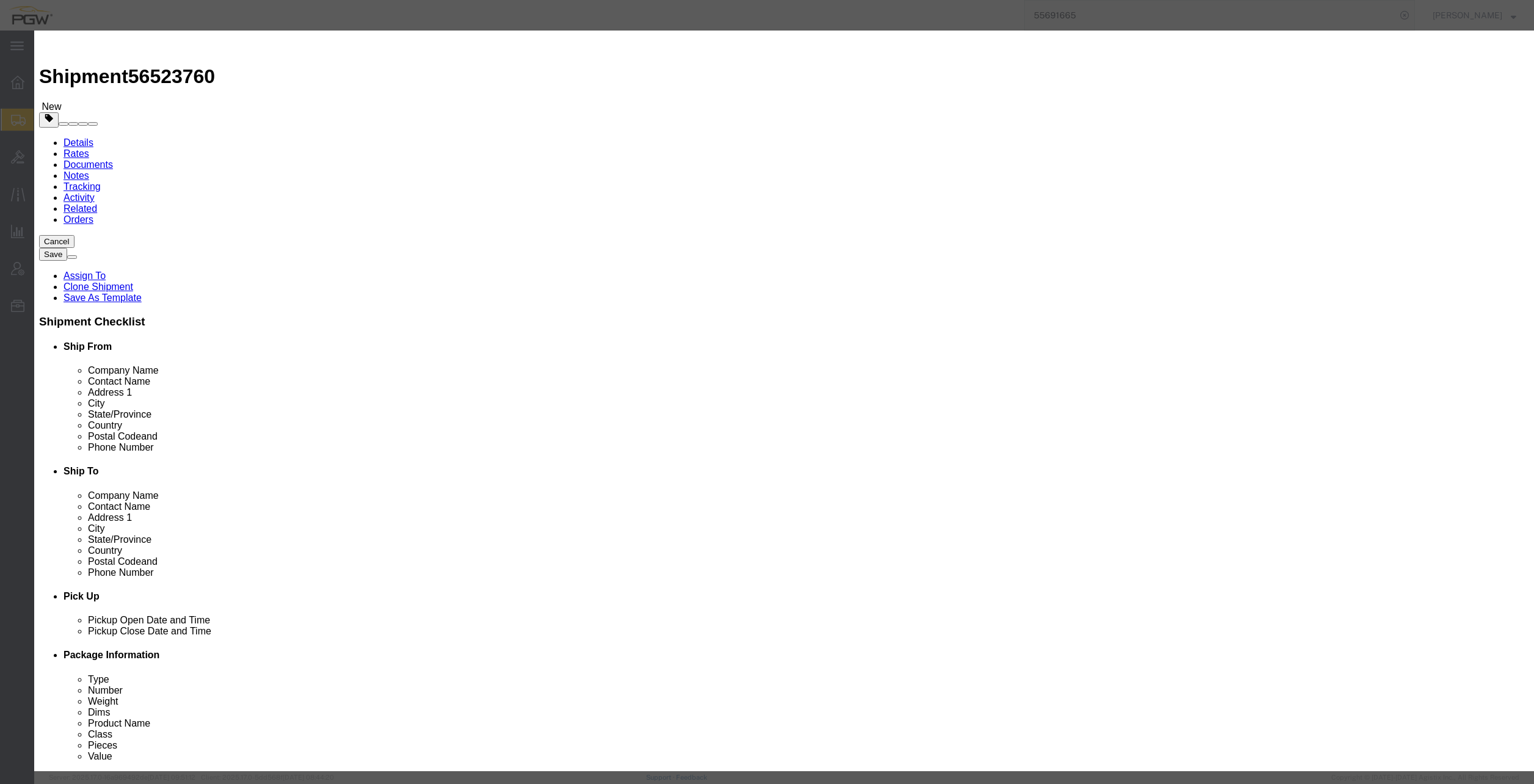
drag, startPoint x: 585, startPoint y: 141, endPoint x: 317, endPoint y: 117, distance: 269.1
click div "Edit content Commodity library Product Name Steel Racks Pieces 10.00 Select Bag…"
type input "1.00"
click button "Save & Close"
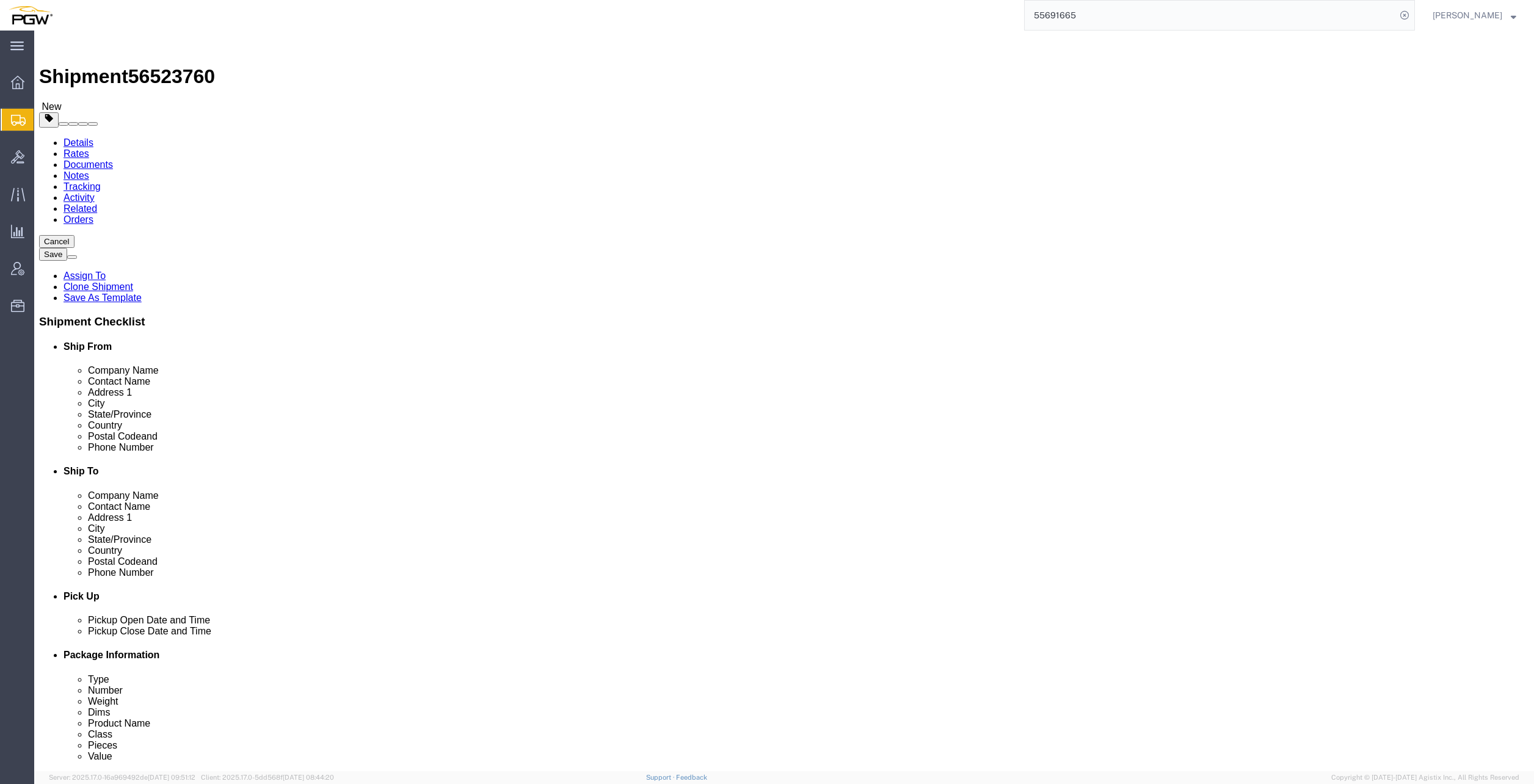
click icon
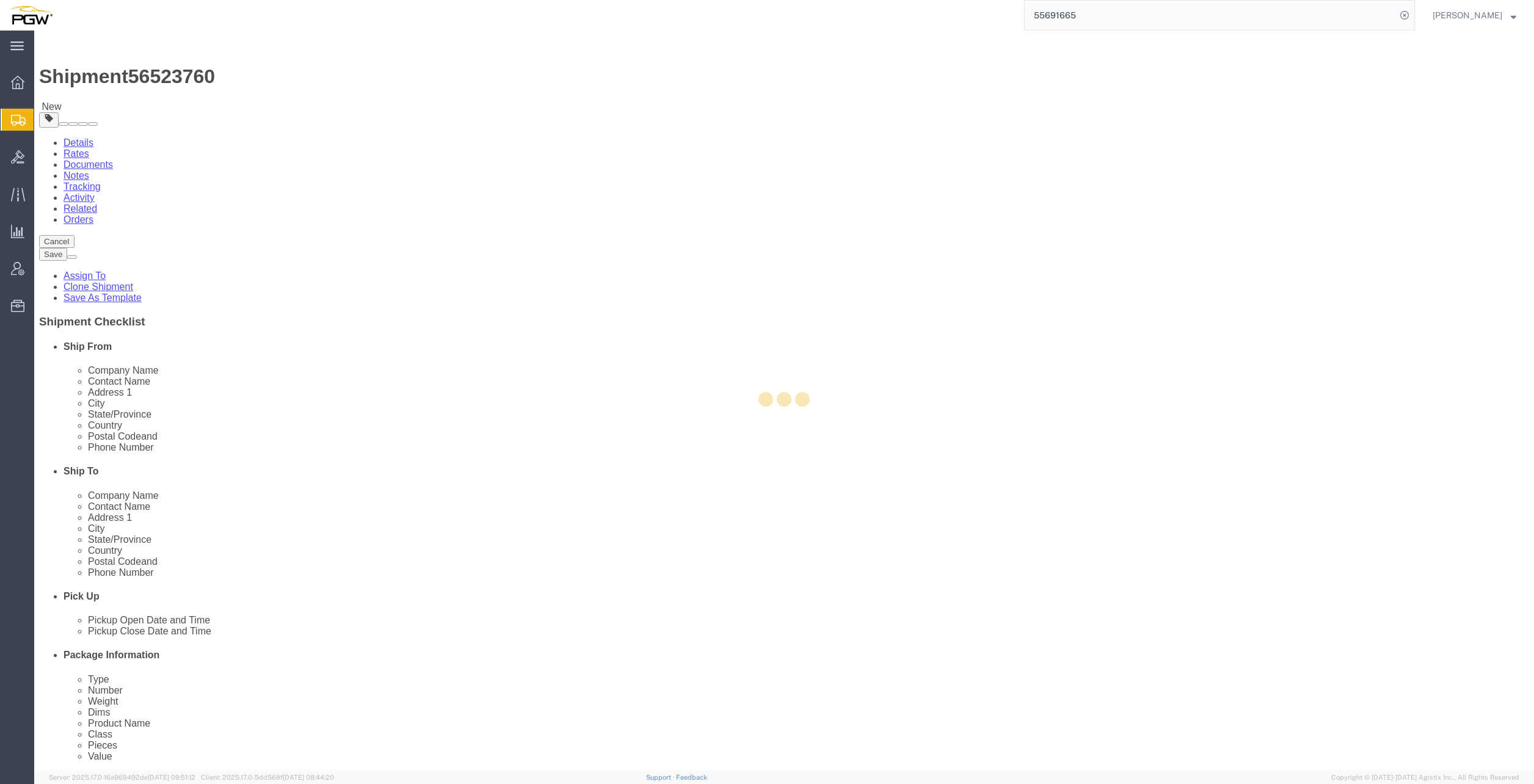
select select
select select "COSTCENTER"
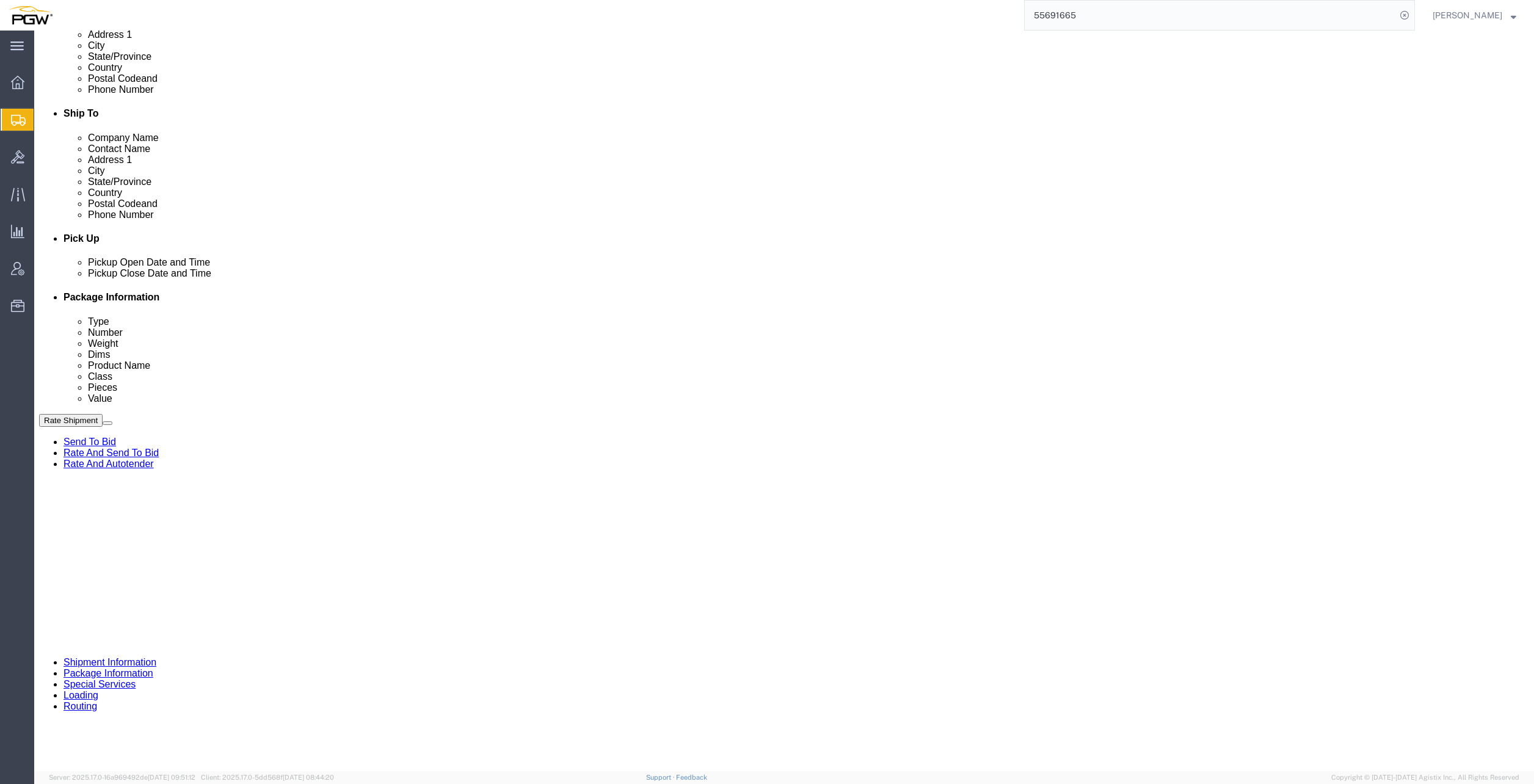
scroll to position [427, 0]
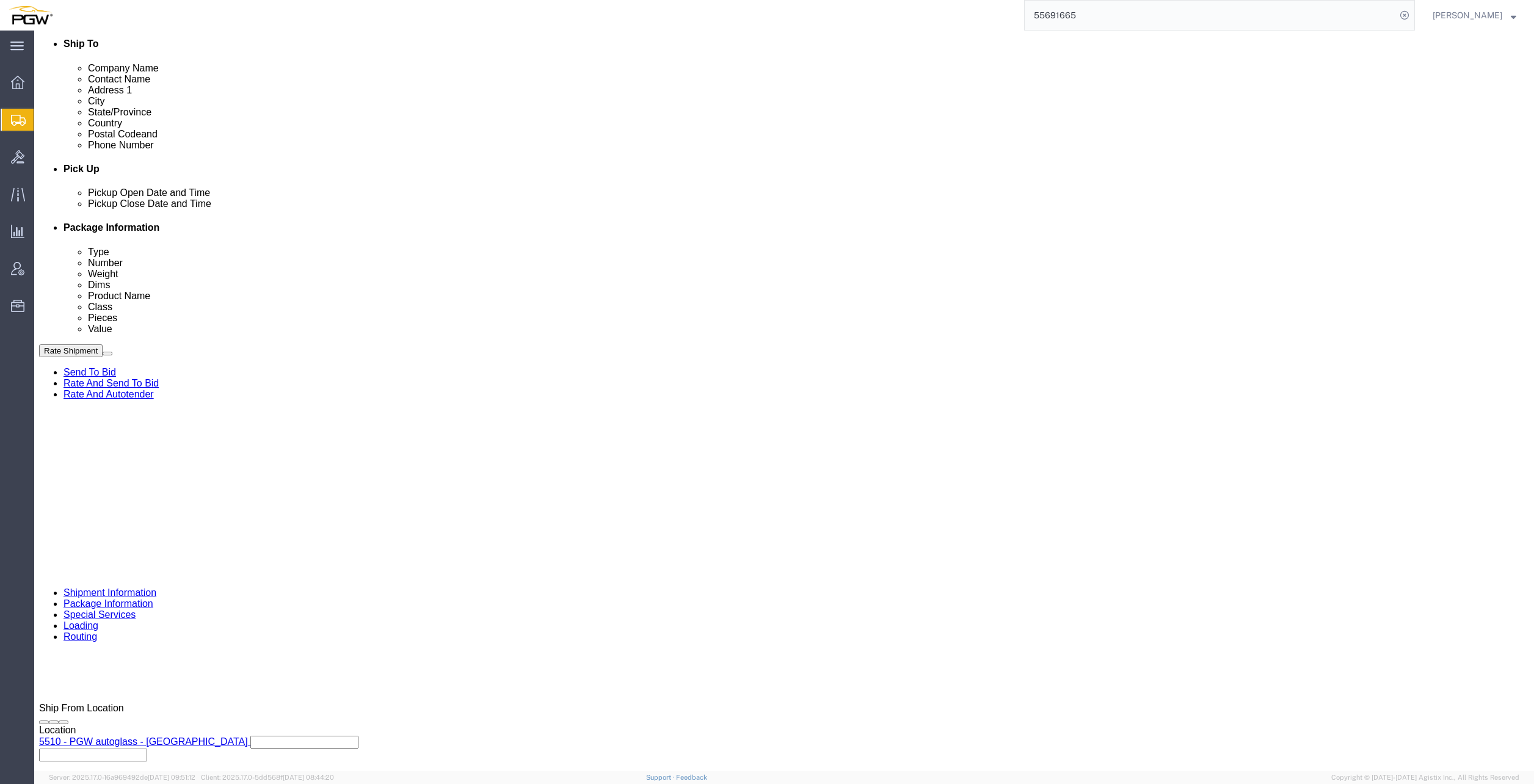
type input "5409"
click input "5329"
drag, startPoint x: 267, startPoint y: 418, endPoint x: 55, endPoint y: 394, distance: 213.4
click div "Billing Location Select Select My Profile Location 5303 - PGW autoglass - Corpo…"
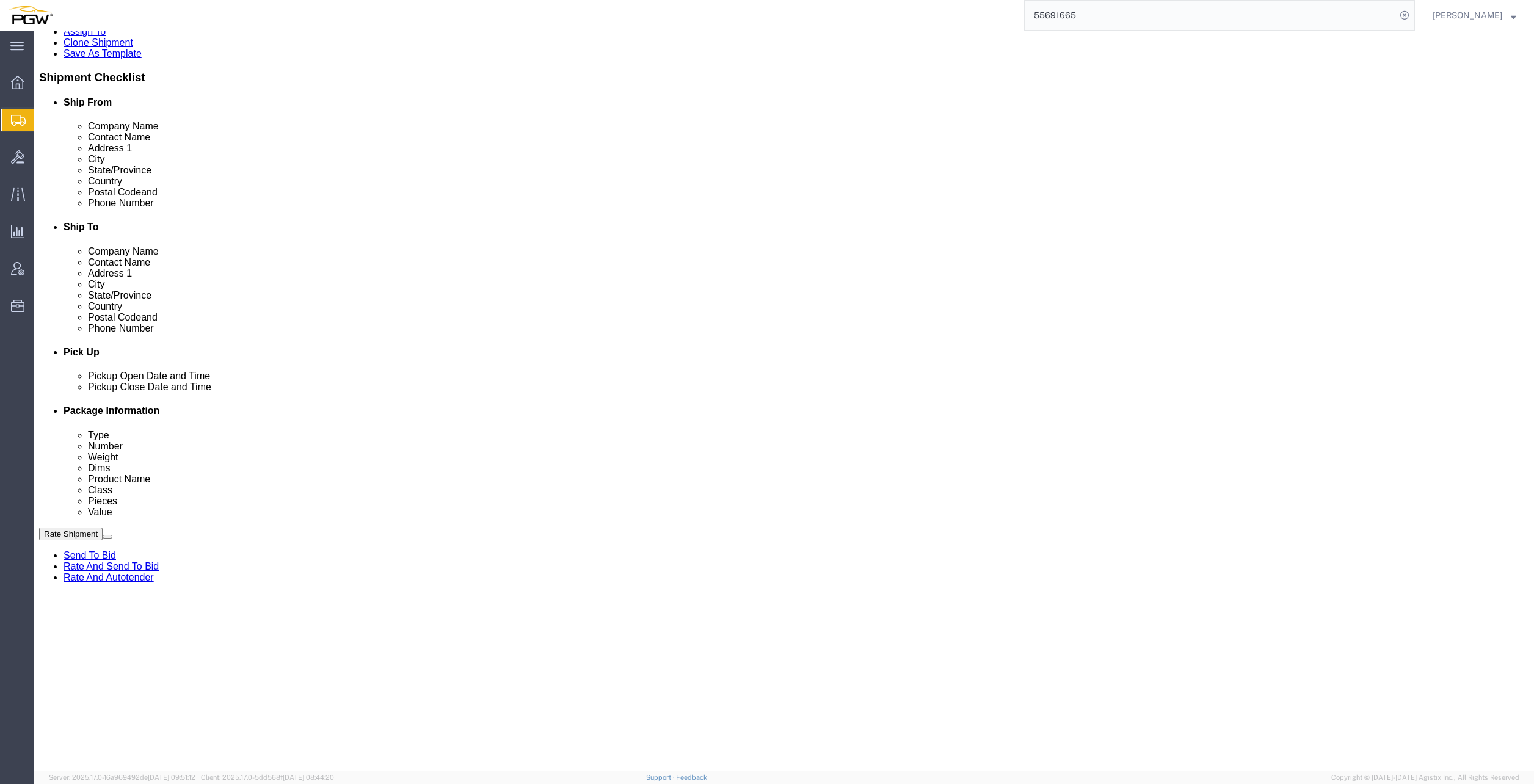
type input "5409"
click link "Routing"
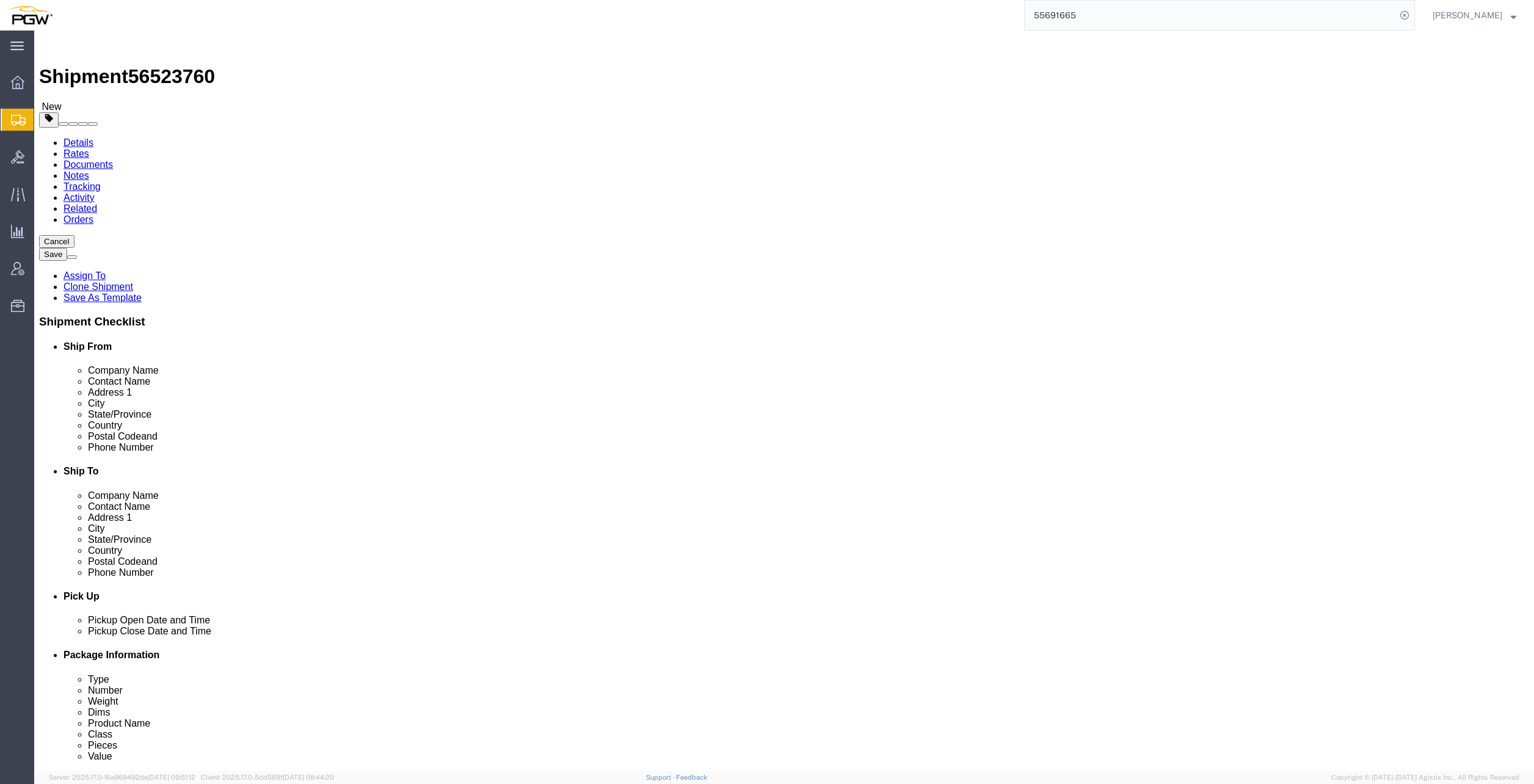
click link "Shipment Information"
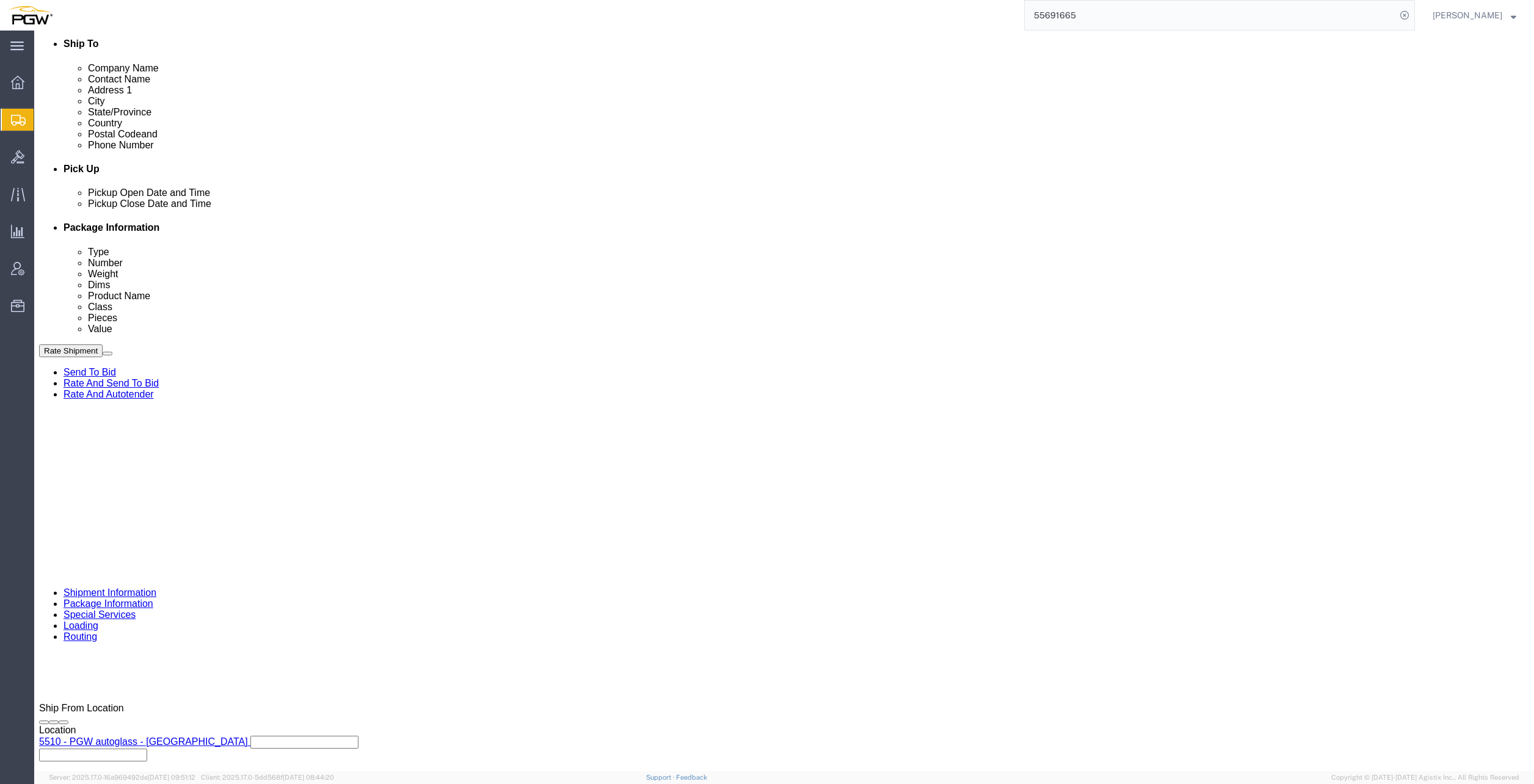
scroll to position [502, 0]
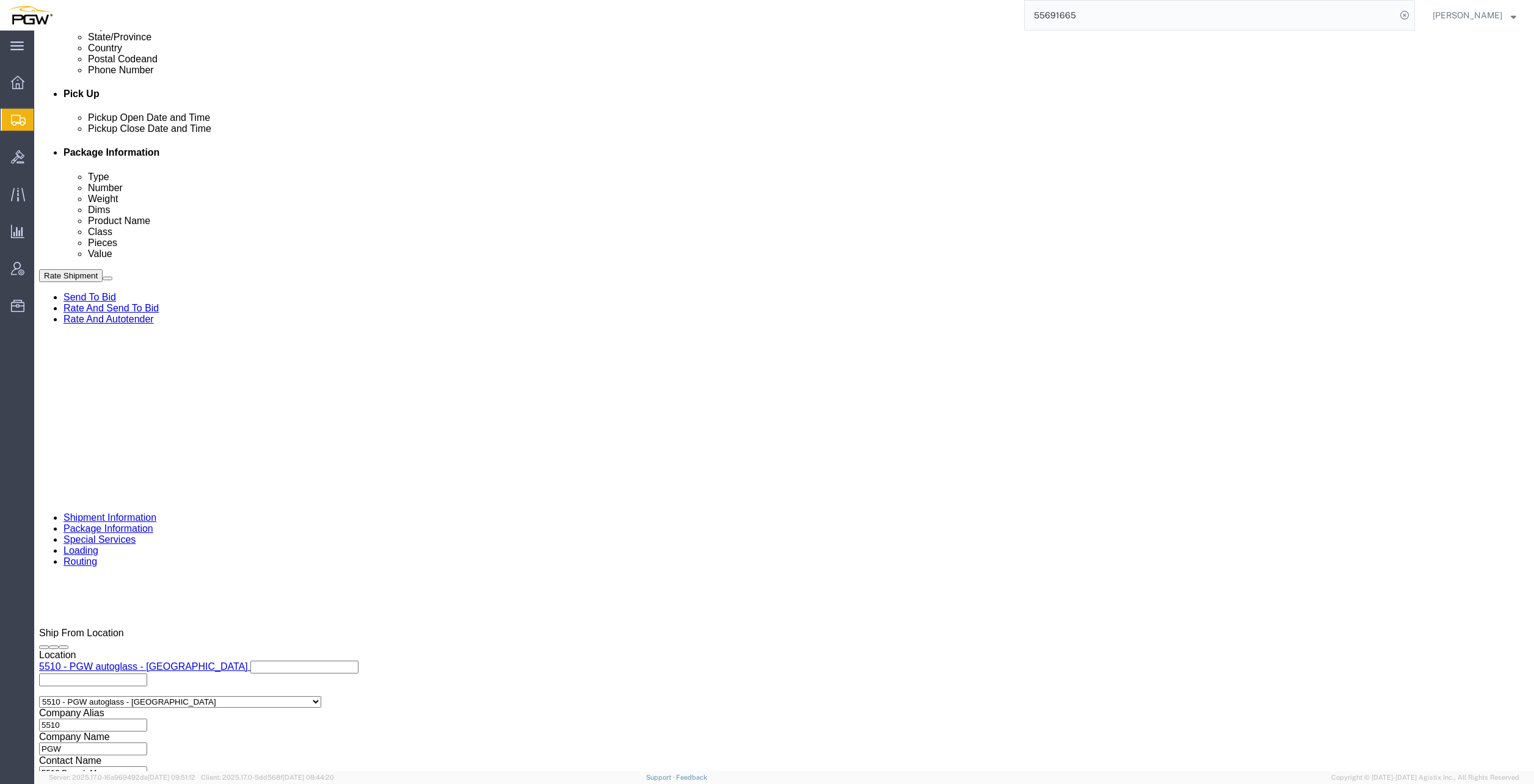
click select "Select Air Less than Truckload Multi-Leg Ocean Freight Rail Small Parcel Truckl…"
select select "TL"
click select "Select Air Less than Truckload Multi-Leg Ocean Freight Rail Small Parcel Truckl…"
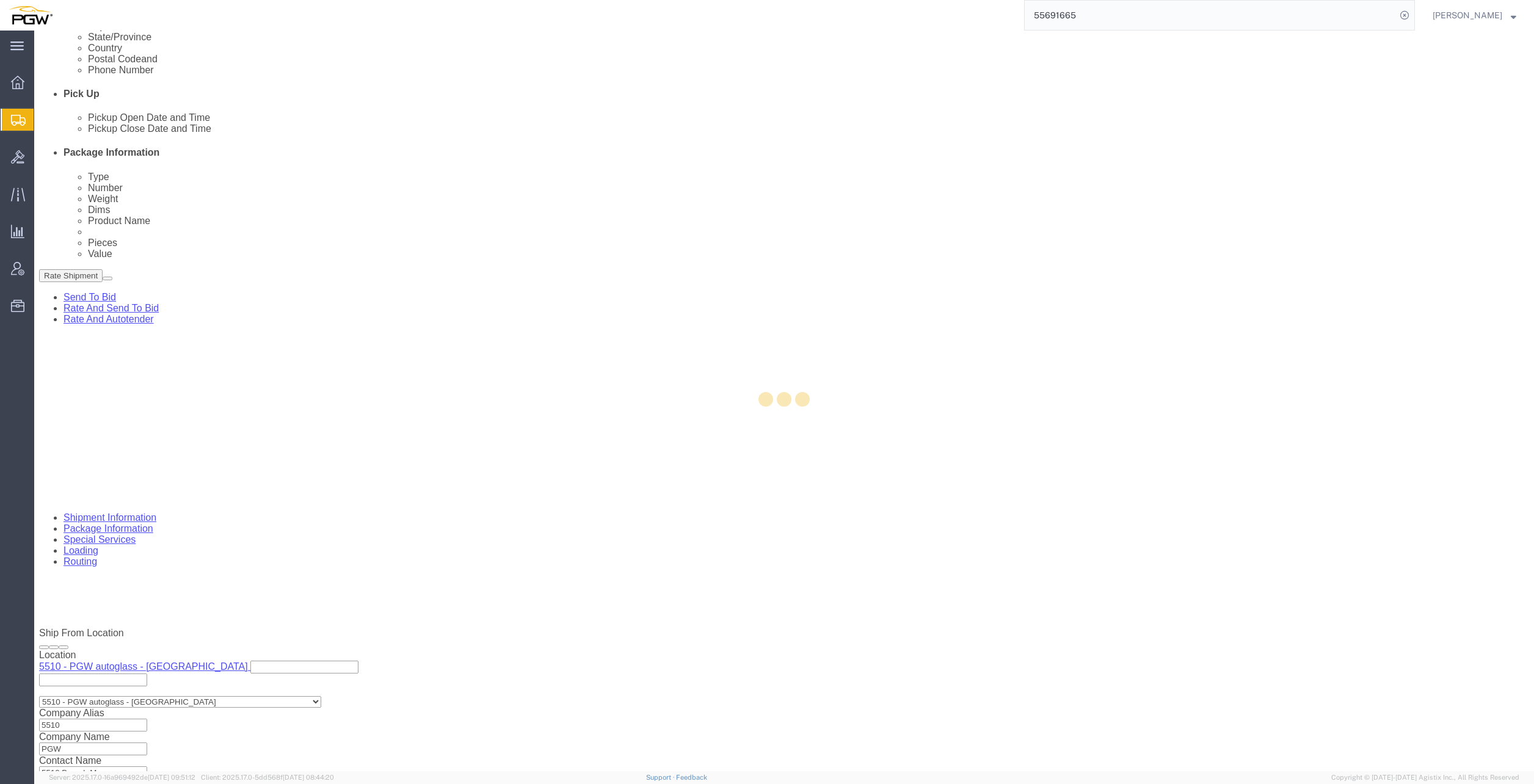
select select
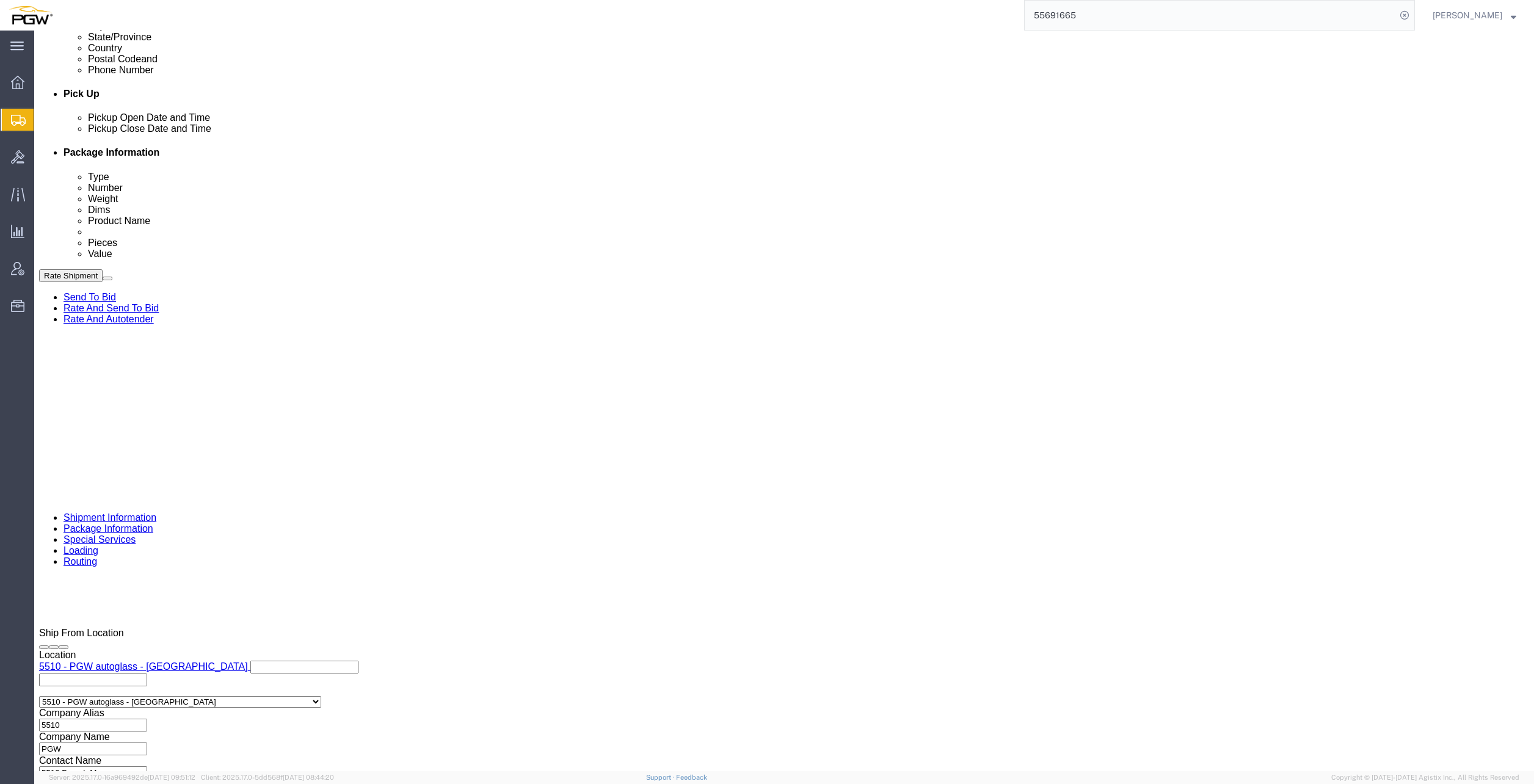
click button "Rate Shipment"
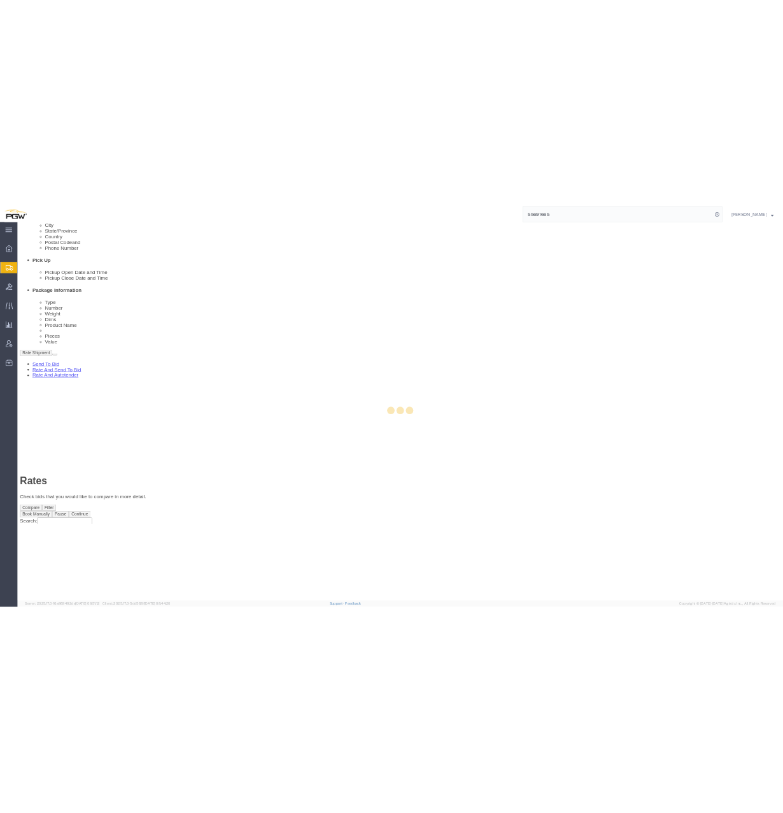
scroll to position [0, 0]
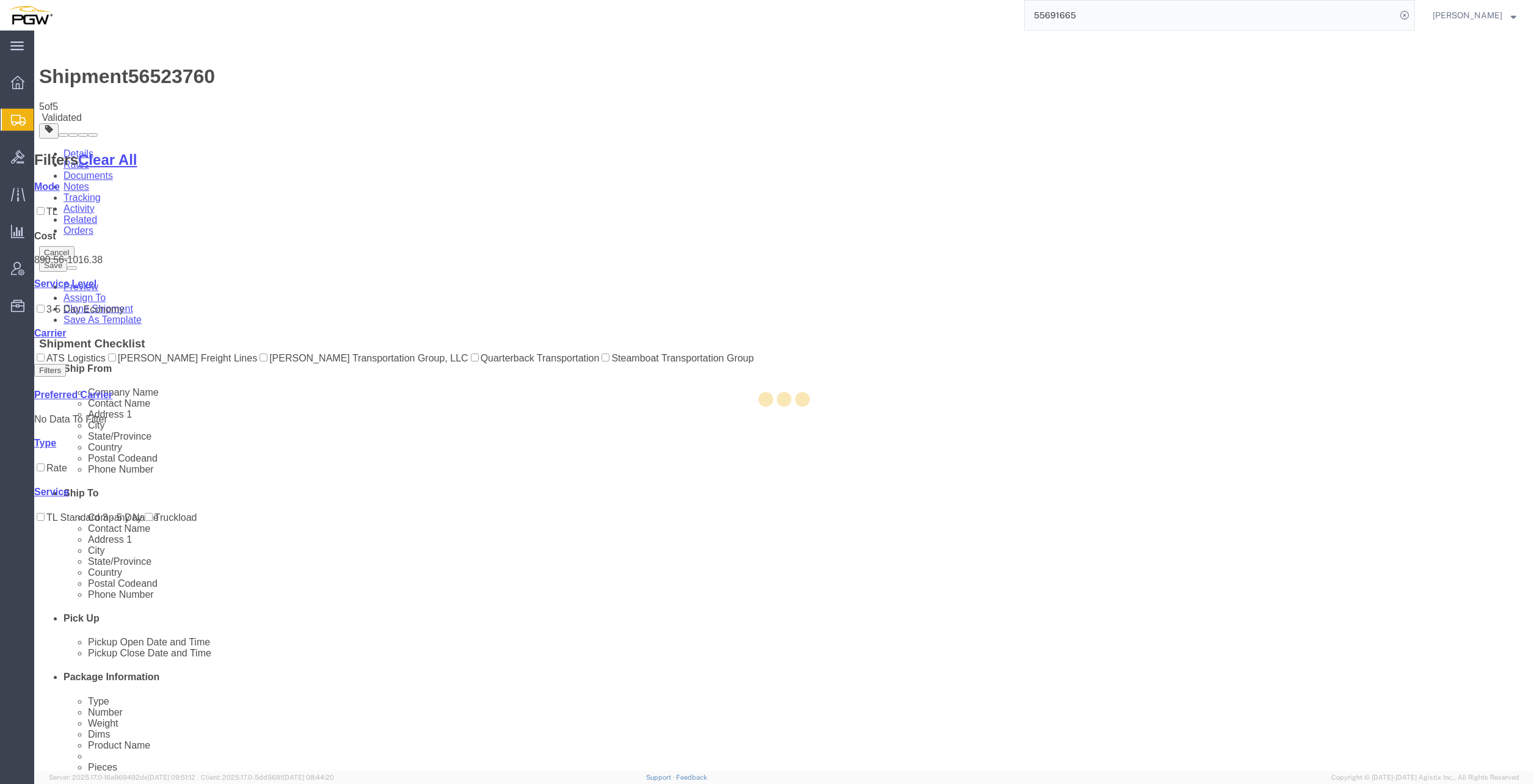
select select "30297"
select select "61931"
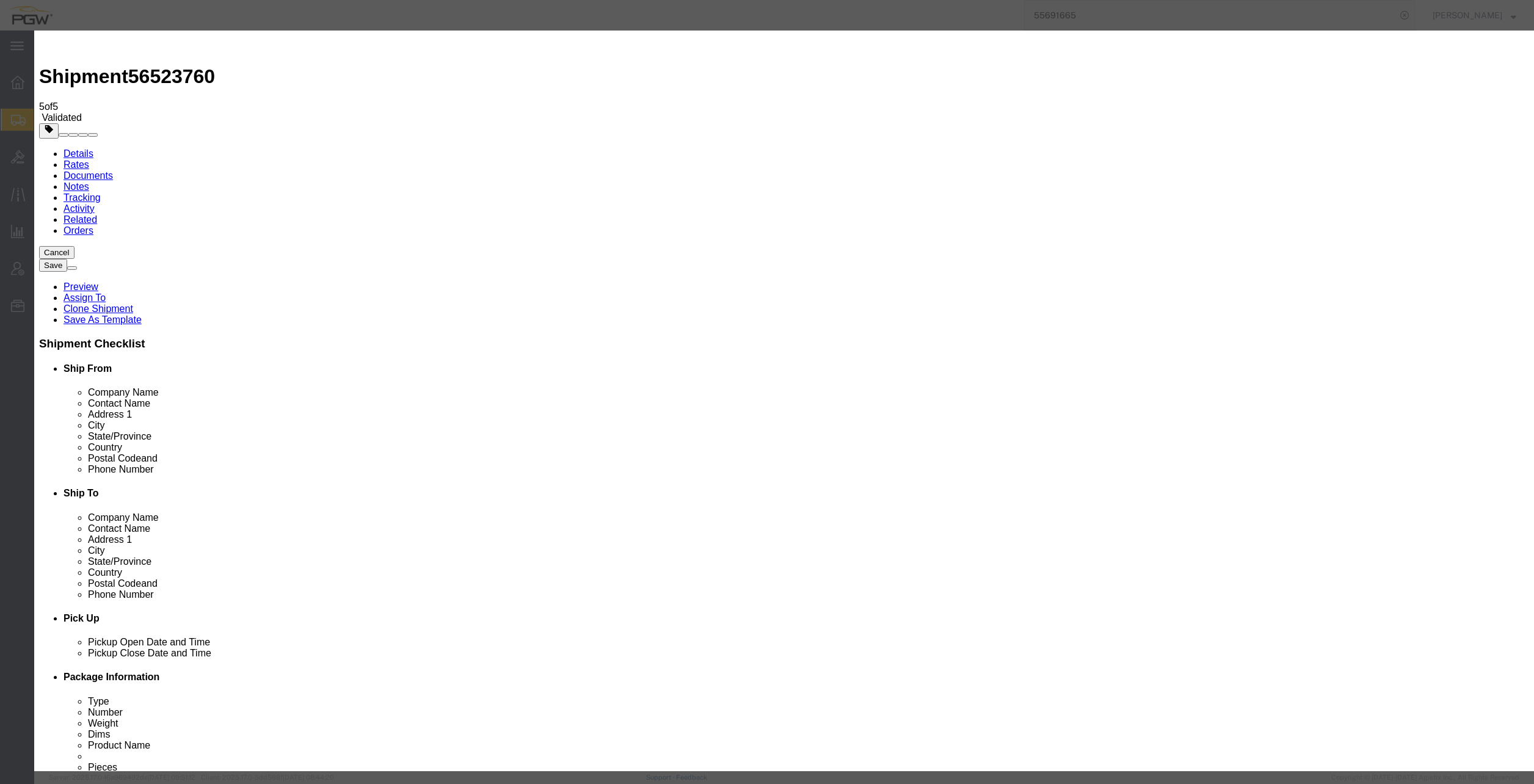
click input "3"
type input "2"
click input "2"
click select "Price Carrier Rank"
select select "LANE_RANK"
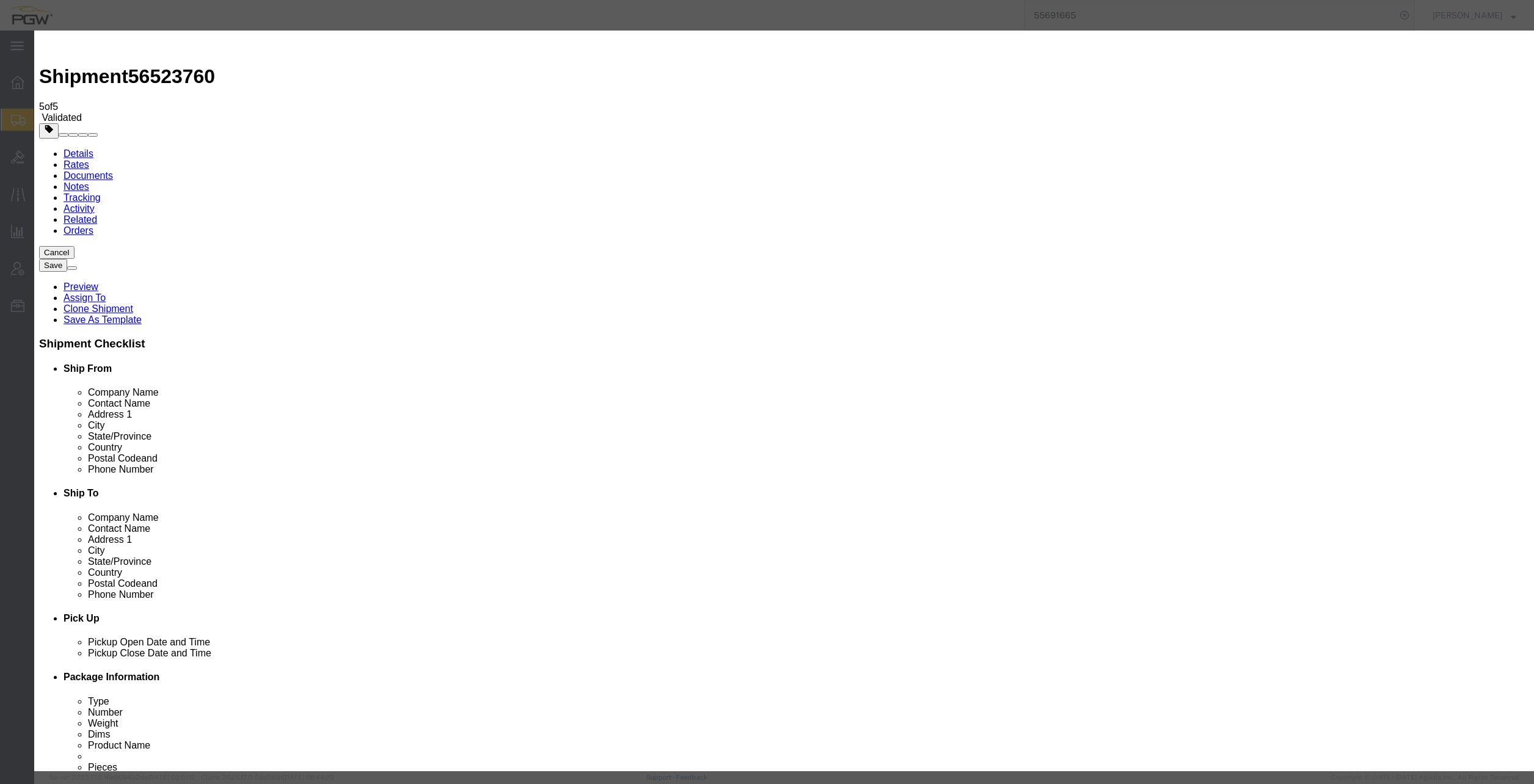
click select "Price Carrier Rank"
click button "Save Auto-Tender"
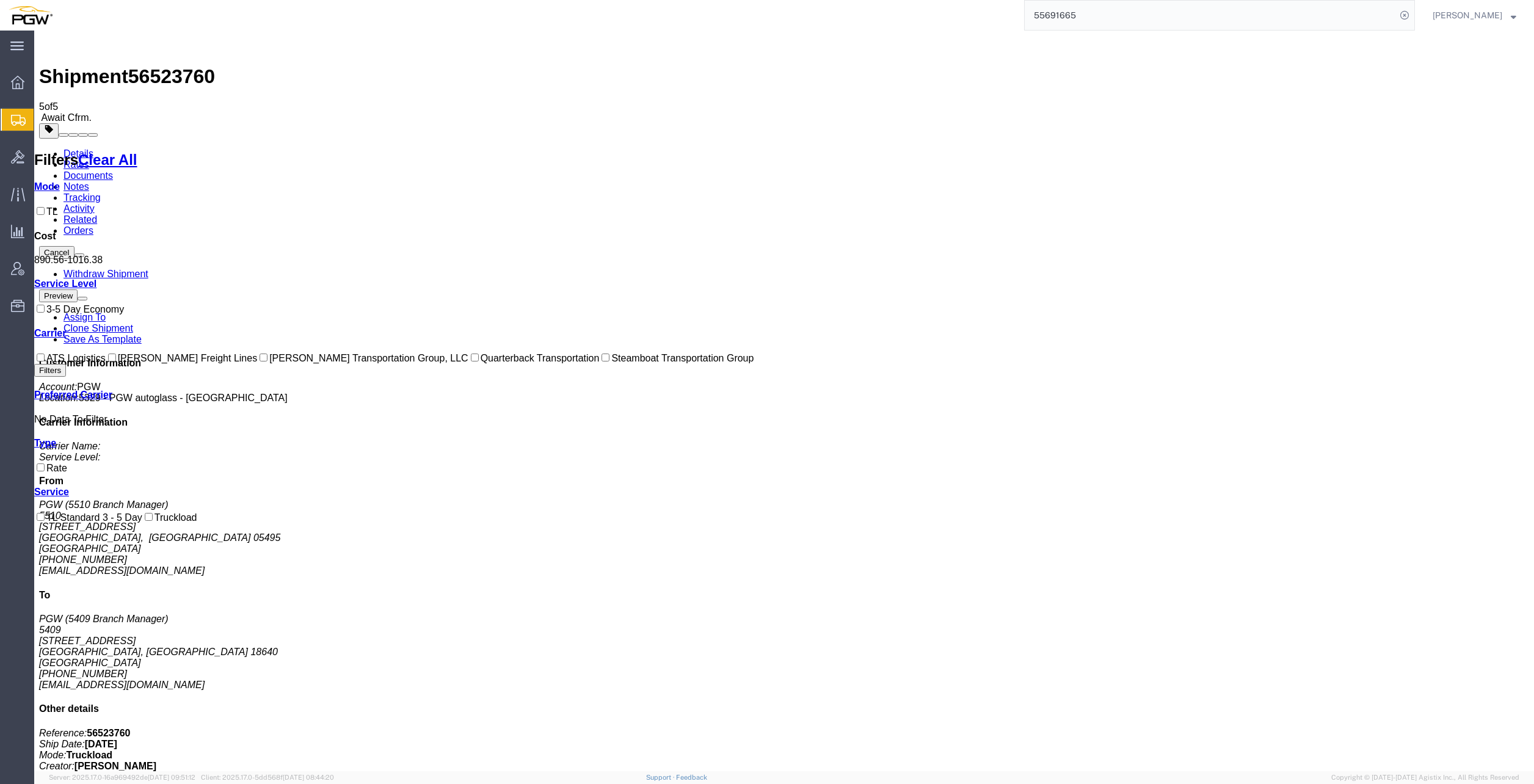
click at [81, 149] on link "Details" at bounding box center [78, 153] width 30 height 11
